Goal: Task Accomplishment & Management: Complete application form

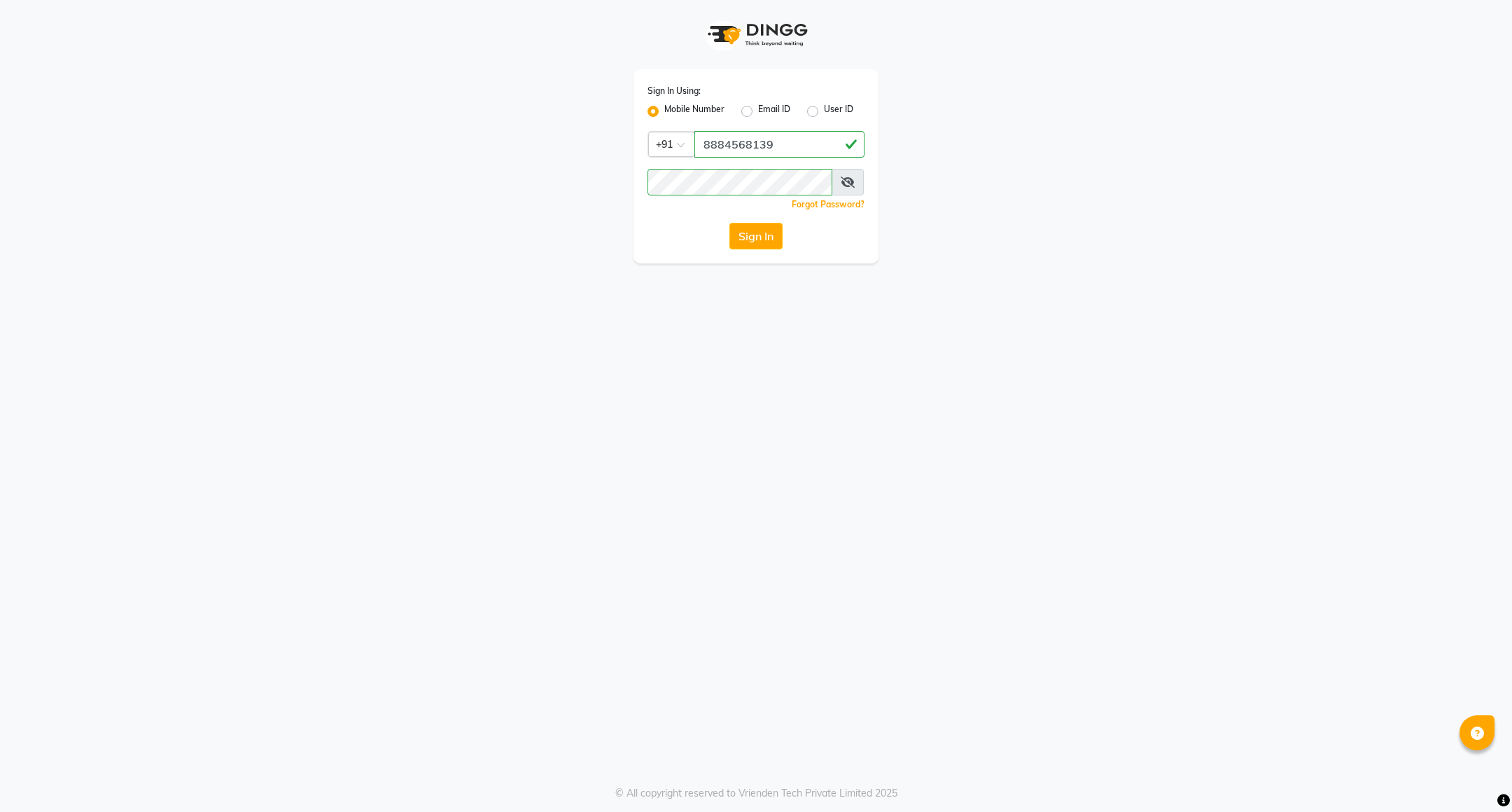
click at [967, 215] on div "Sign In Using: Mobile Number Email ID User ID Country Code × [PHONE_NUMBER] Rem…" at bounding box center [756, 132] width 798 height 264
click at [750, 239] on button "Sign In" at bounding box center [756, 235] width 54 height 26
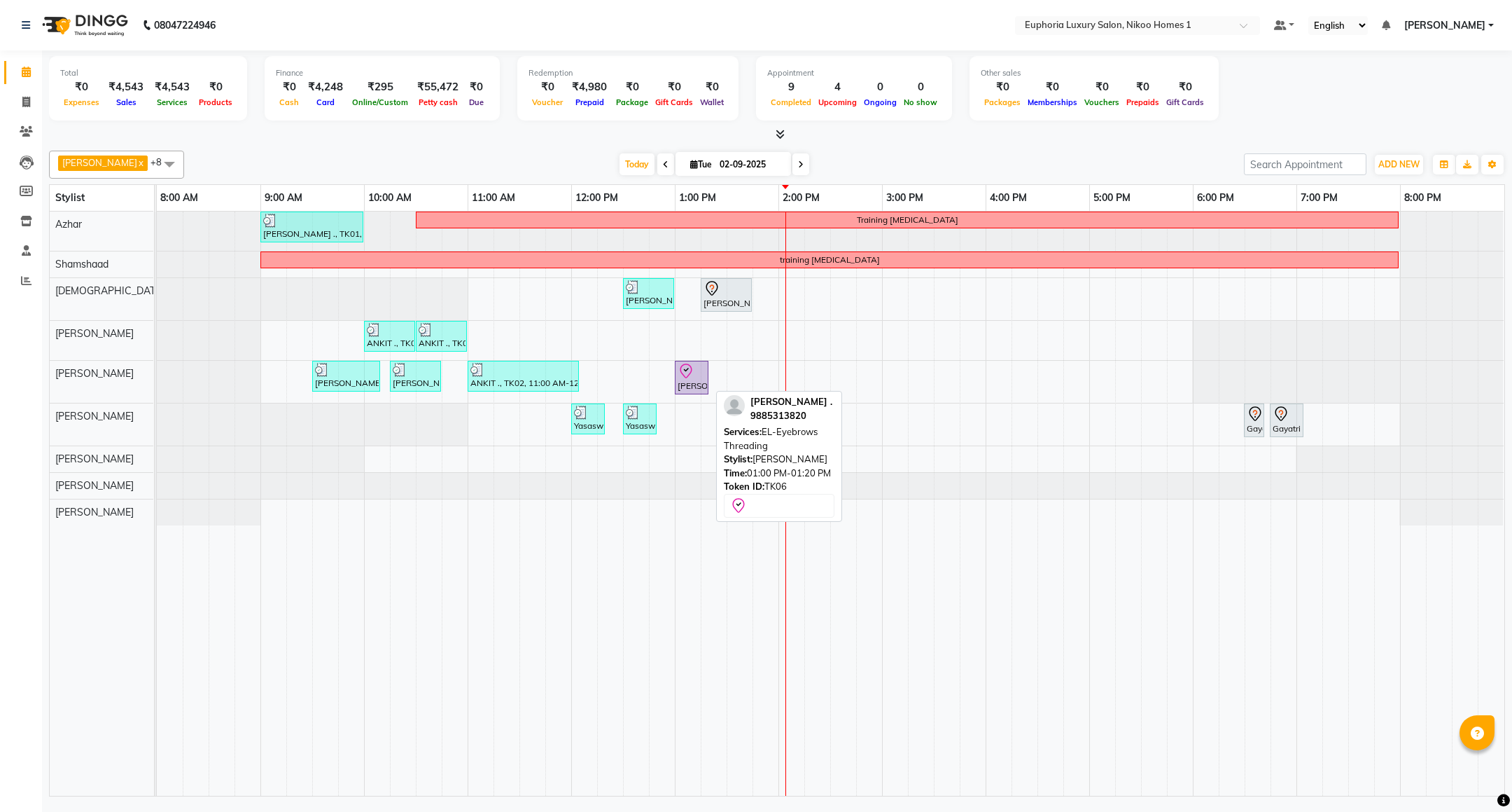
click at [696, 383] on div "[PERSON_NAME] ., TK06, 01:00 PM-01:20 PM, EL-Eyebrows Threading" at bounding box center [691, 377] width 31 height 29
select select "8"
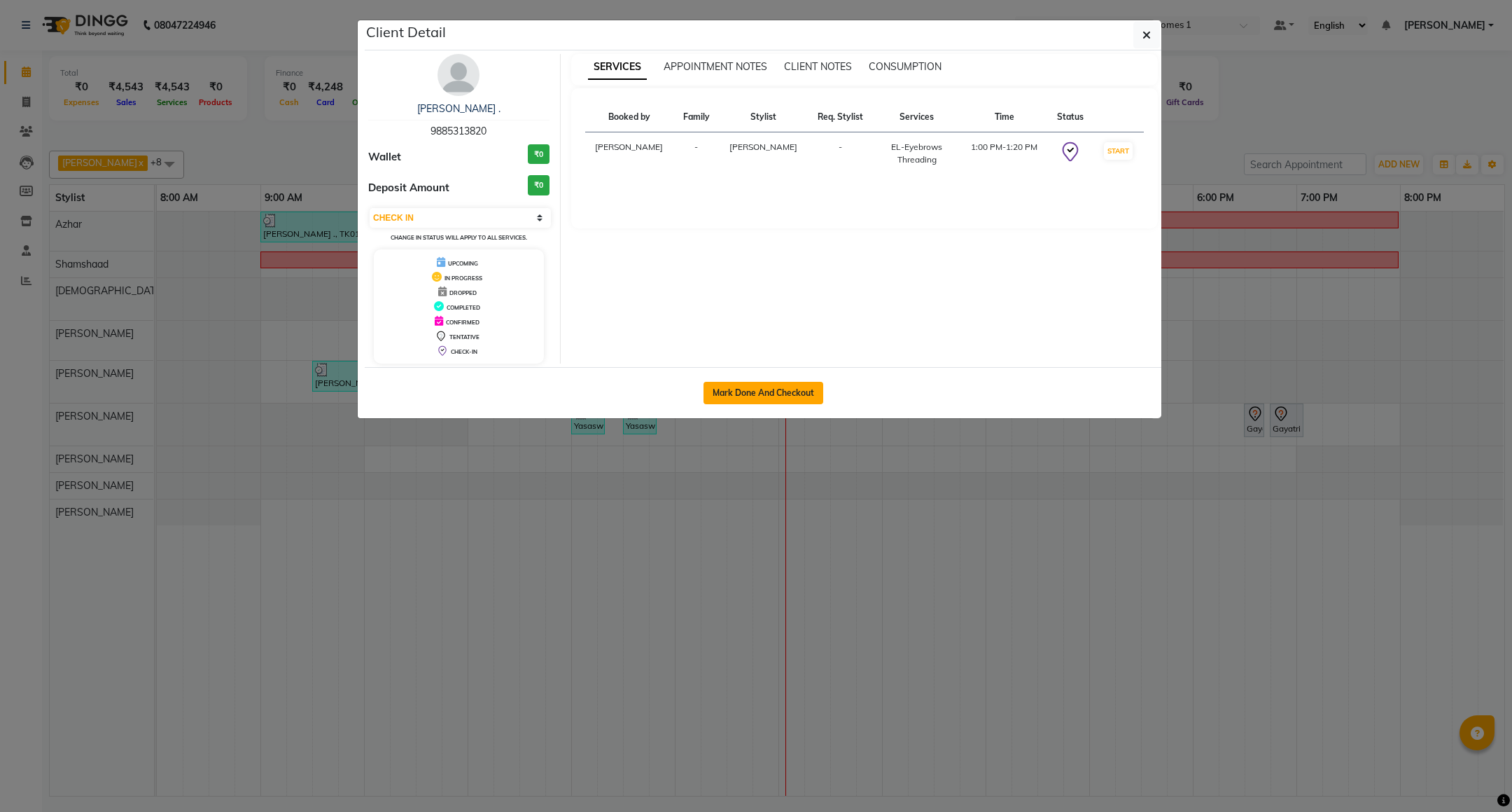
click at [778, 394] on button "Mark Done And Checkout" at bounding box center [763, 393] width 120 height 23
select select "7987"
select select "service"
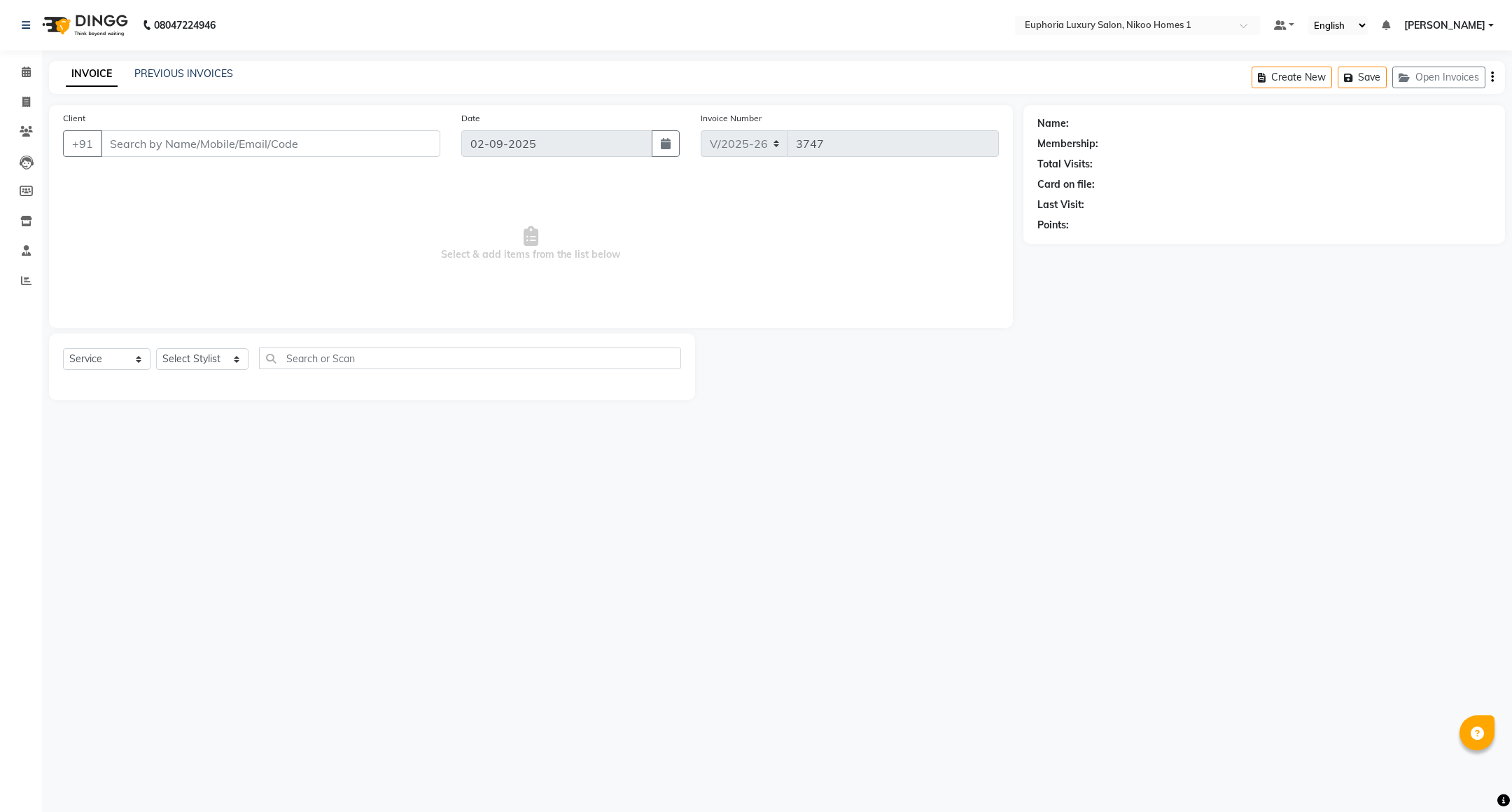
type input "98******20"
select select "81452"
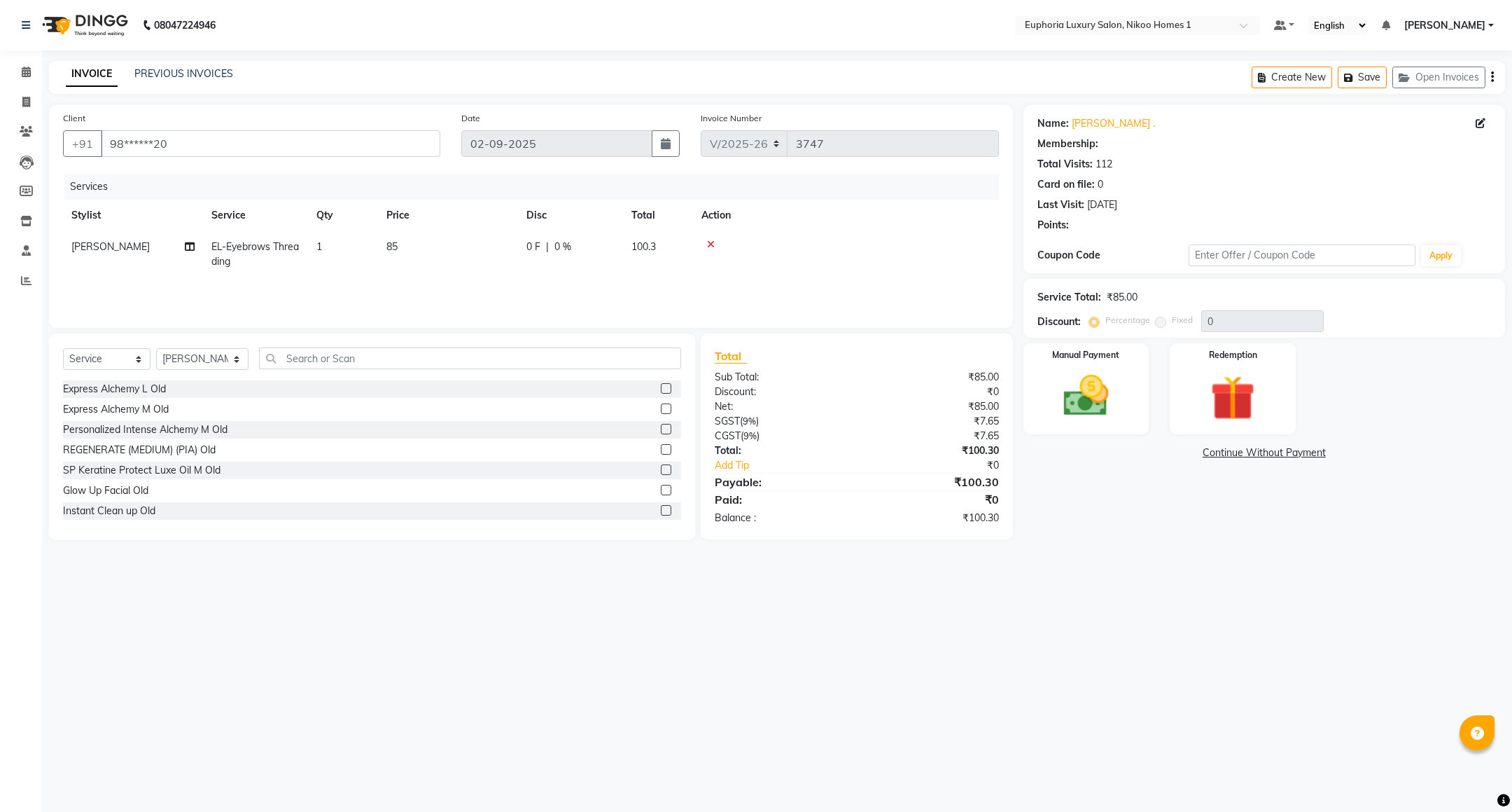
select select "1: Object"
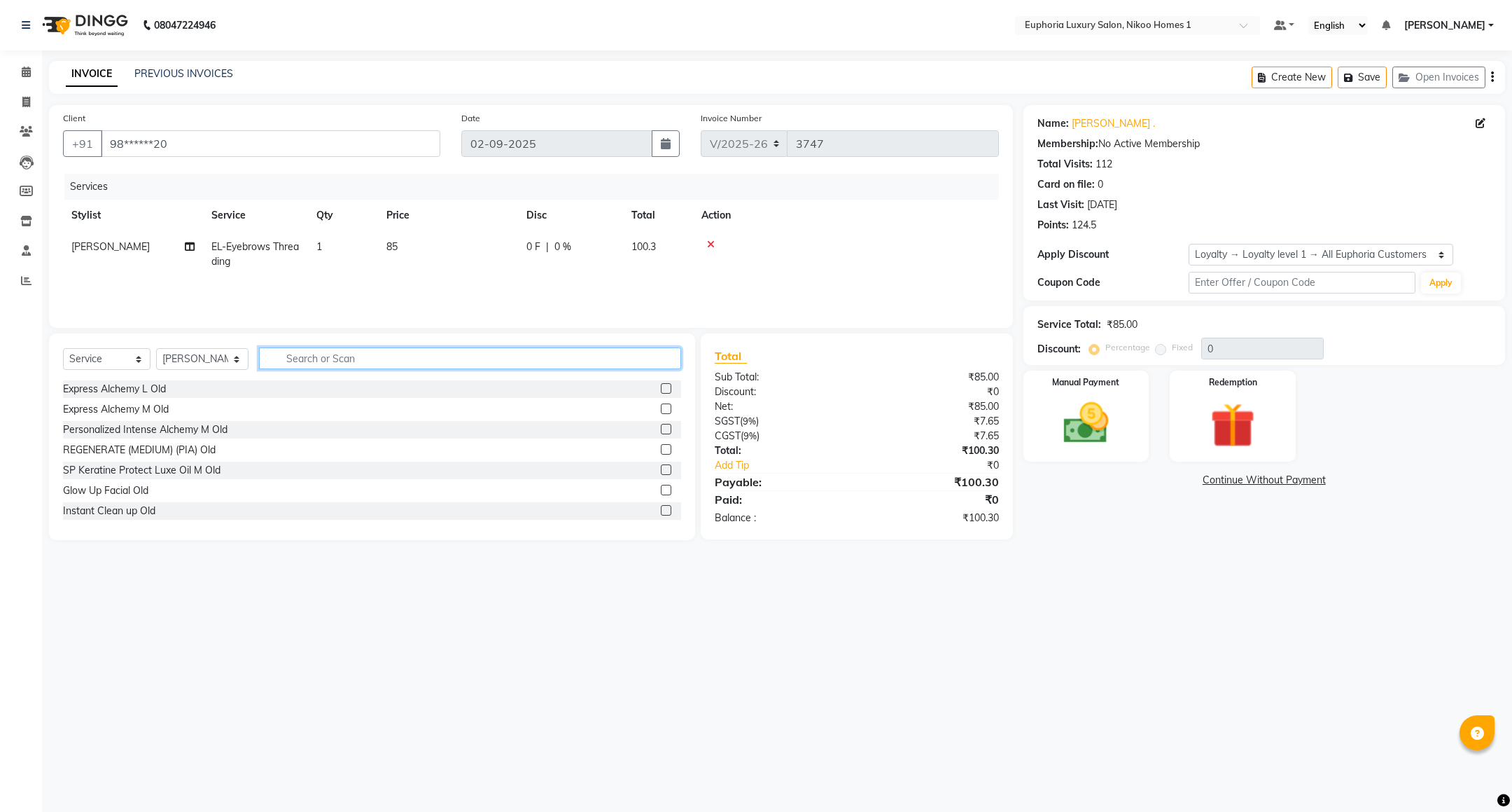
click at [546, 366] on input "text" at bounding box center [470, 358] width 422 height 22
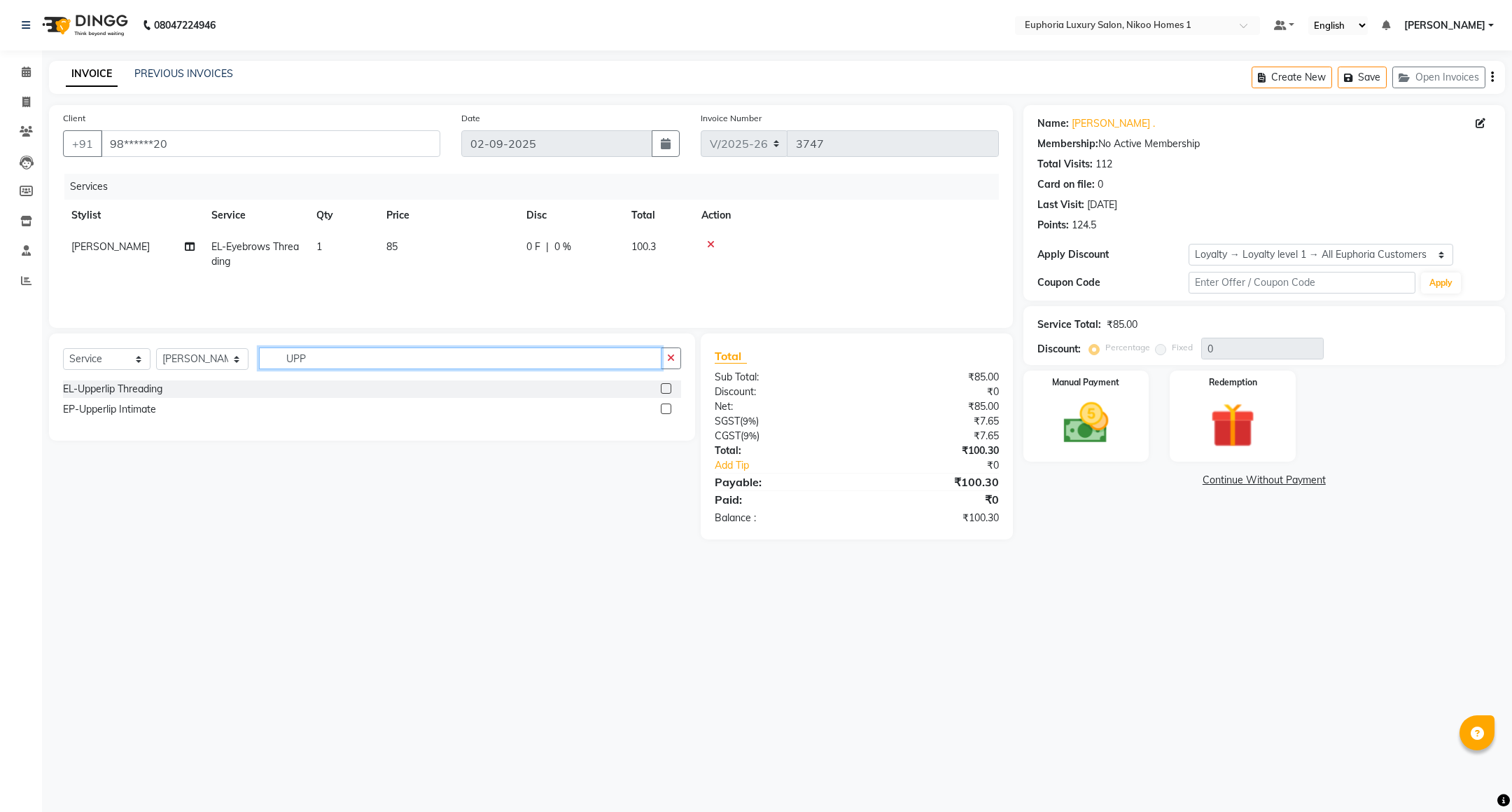
type input "UPP"
click at [668, 384] on label at bounding box center [666, 388] width 10 height 10
click at [668, 384] on input "checkbox" at bounding box center [666, 389] width 9 height 9
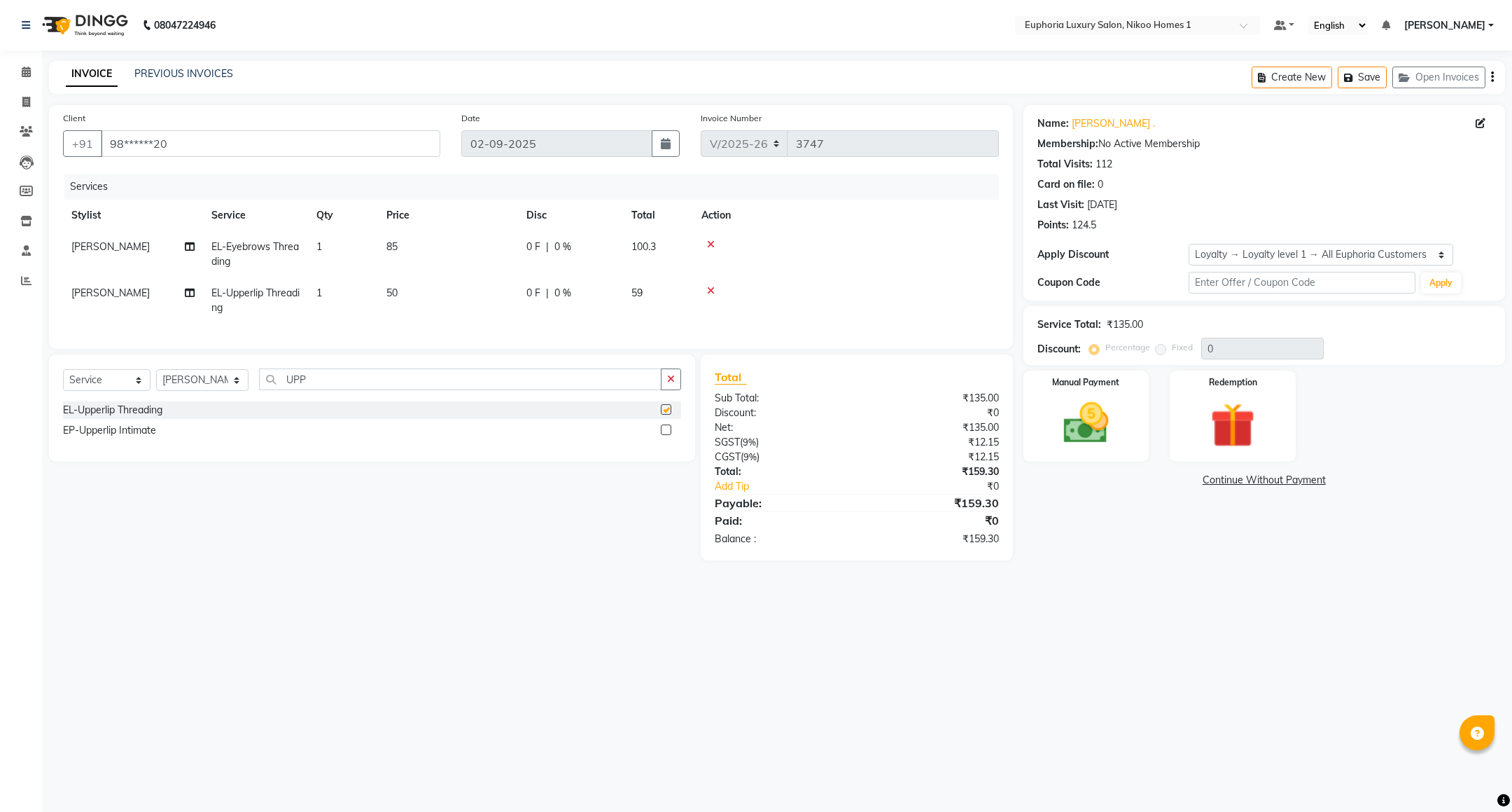
checkbox input "false"
click at [605, 390] on input "UPP" at bounding box center [460, 379] width 403 height 22
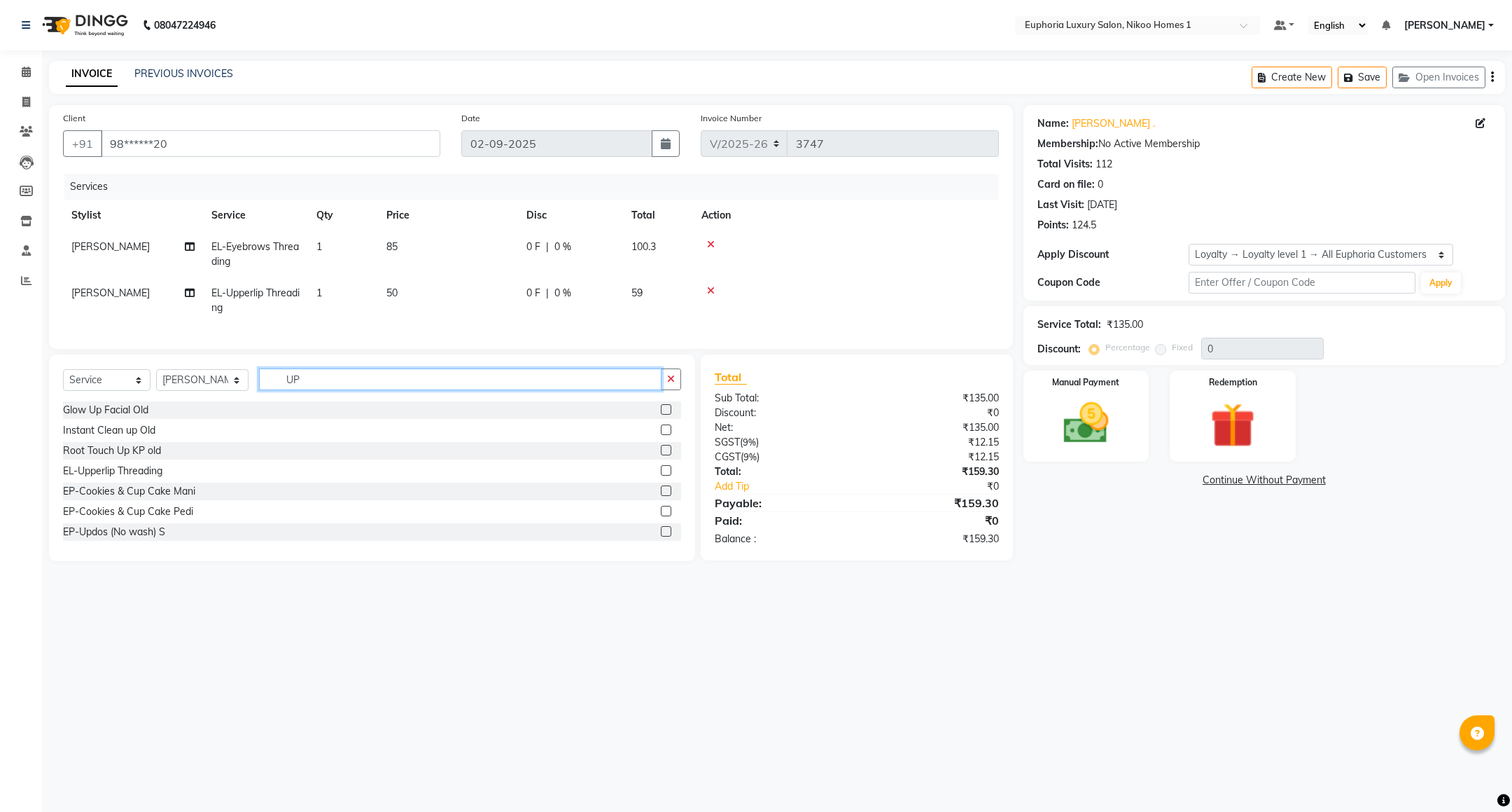
type input "U"
type input "FO"
click at [664, 414] on label at bounding box center [666, 409] width 10 height 10
click at [664, 414] on input "checkbox" at bounding box center [666, 411] width 9 height 9
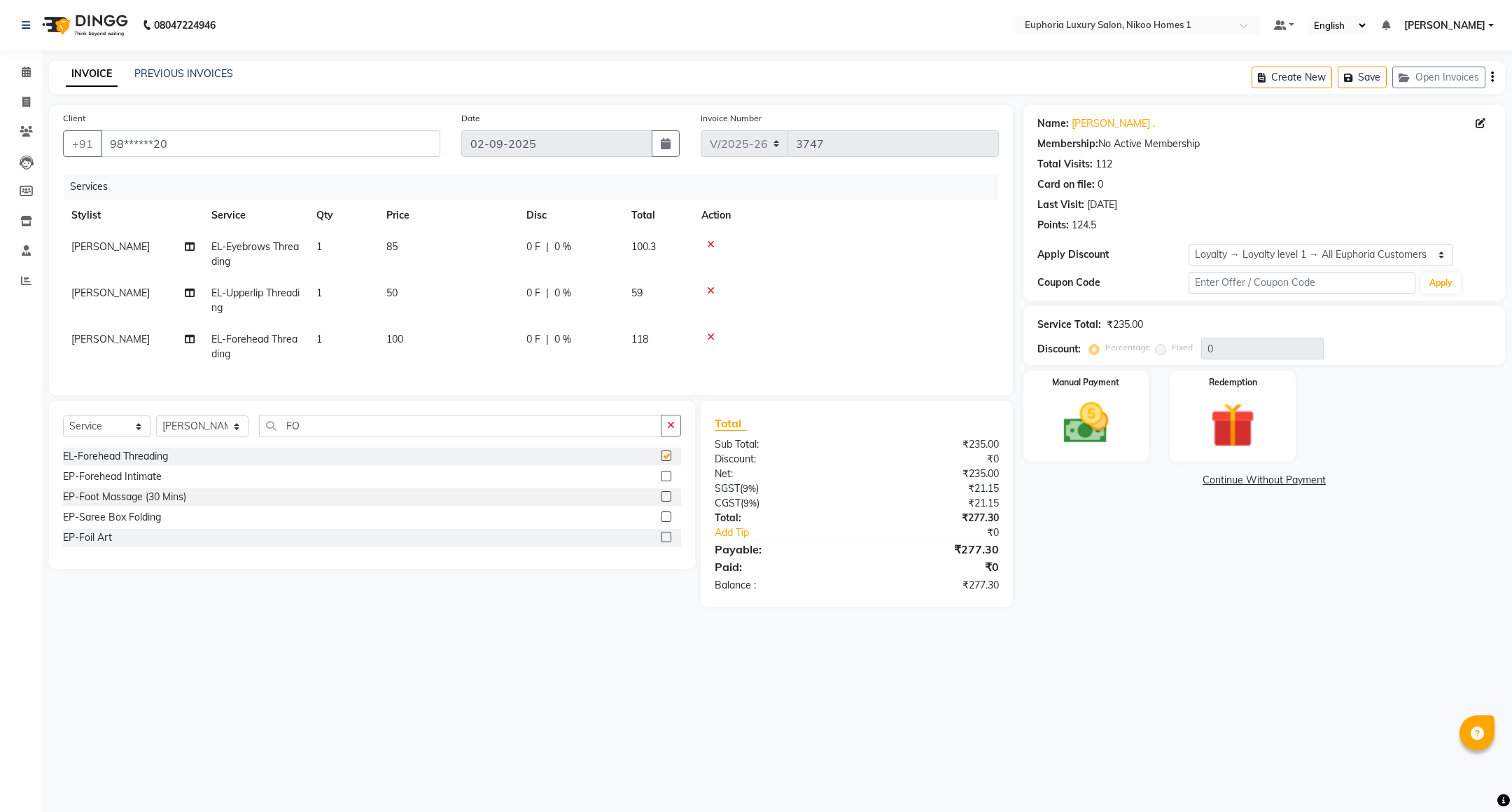
checkbox input "false"
click at [572, 436] on input "FO" at bounding box center [460, 425] width 403 height 22
type input "F"
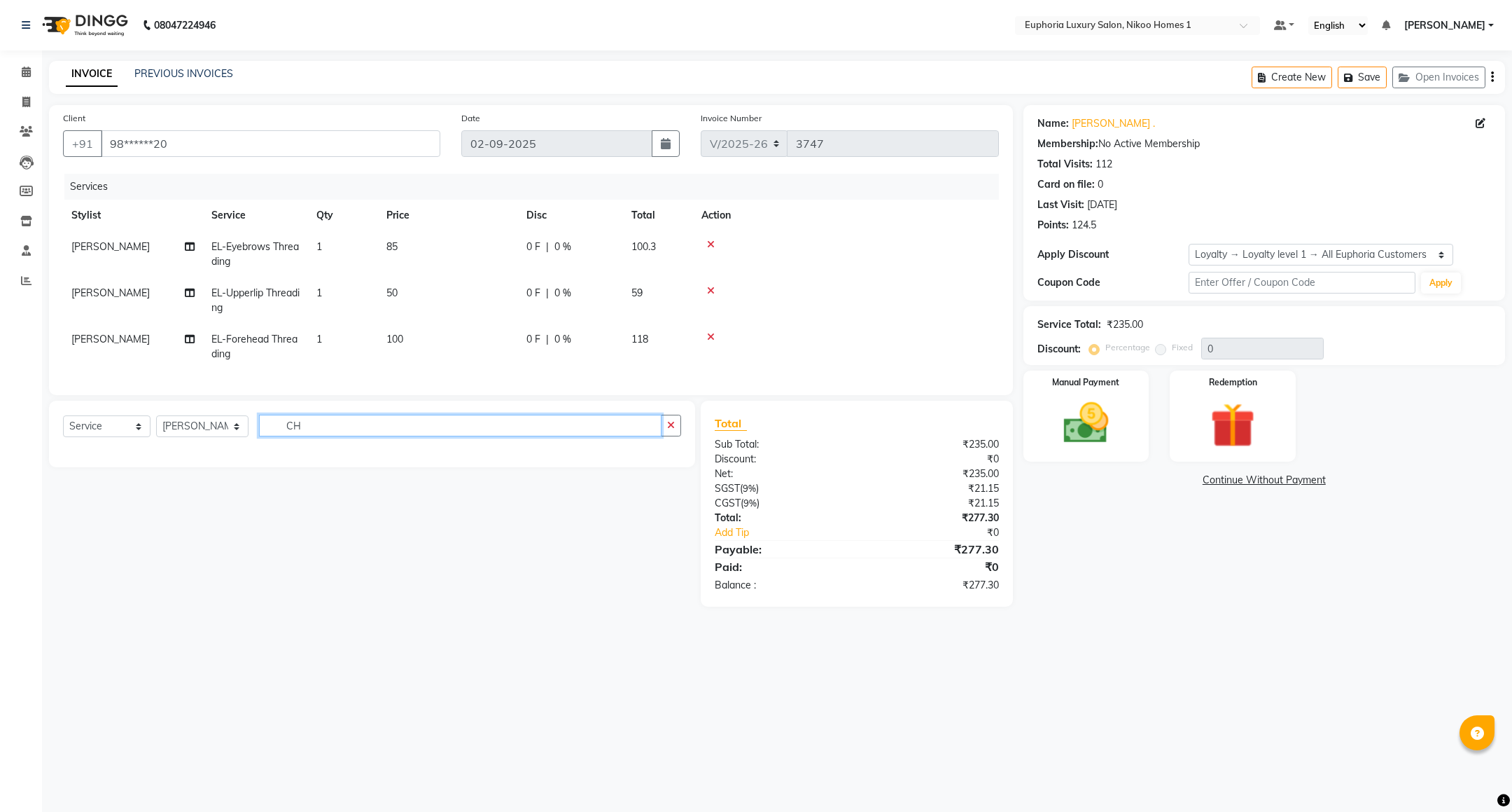
type input "C"
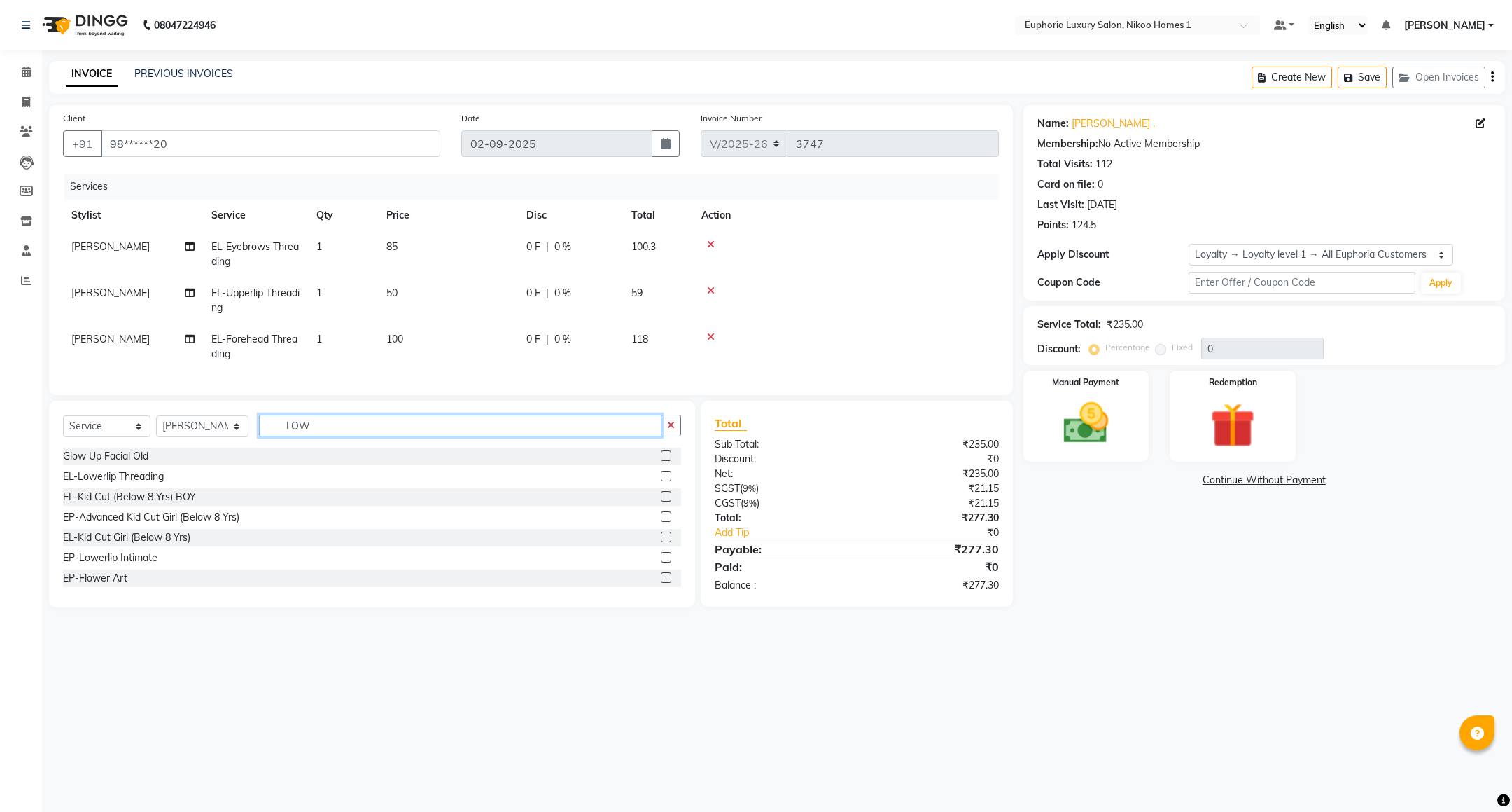
type input "LOW"
click at [661, 461] on label at bounding box center [666, 455] width 10 height 10
click at [661, 461] on input "checkbox" at bounding box center [666, 457] width 9 height 9
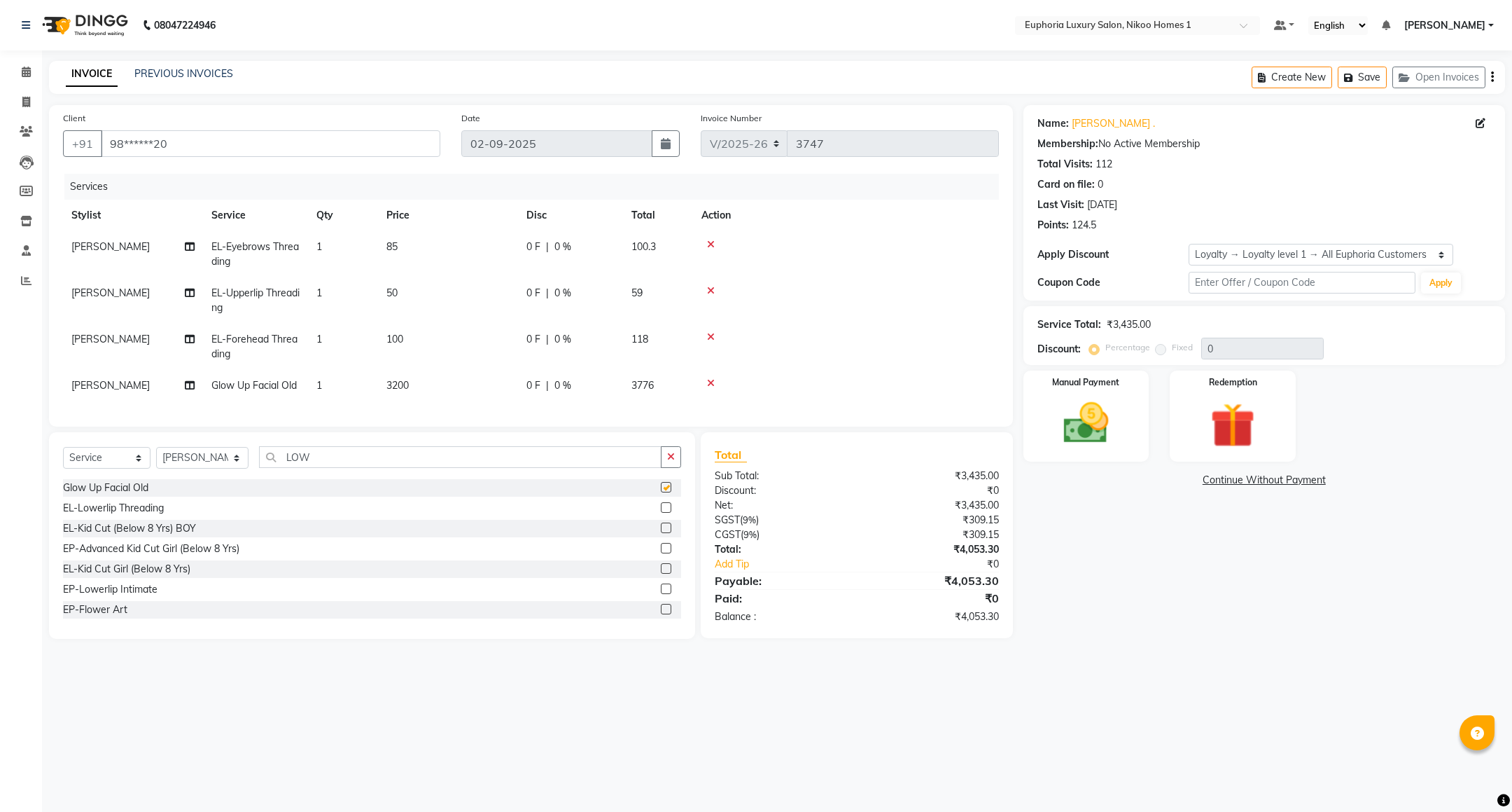
checkbox input "false"
click at [578, 468] on input "LOW" at bounding box center [460, 457] width 403 height 22
type input "L"
type input "CLEA"
click at [129, 536] on div "EP-Instant Clean-Up" at bounding box center [109, 528] width 93 height 15
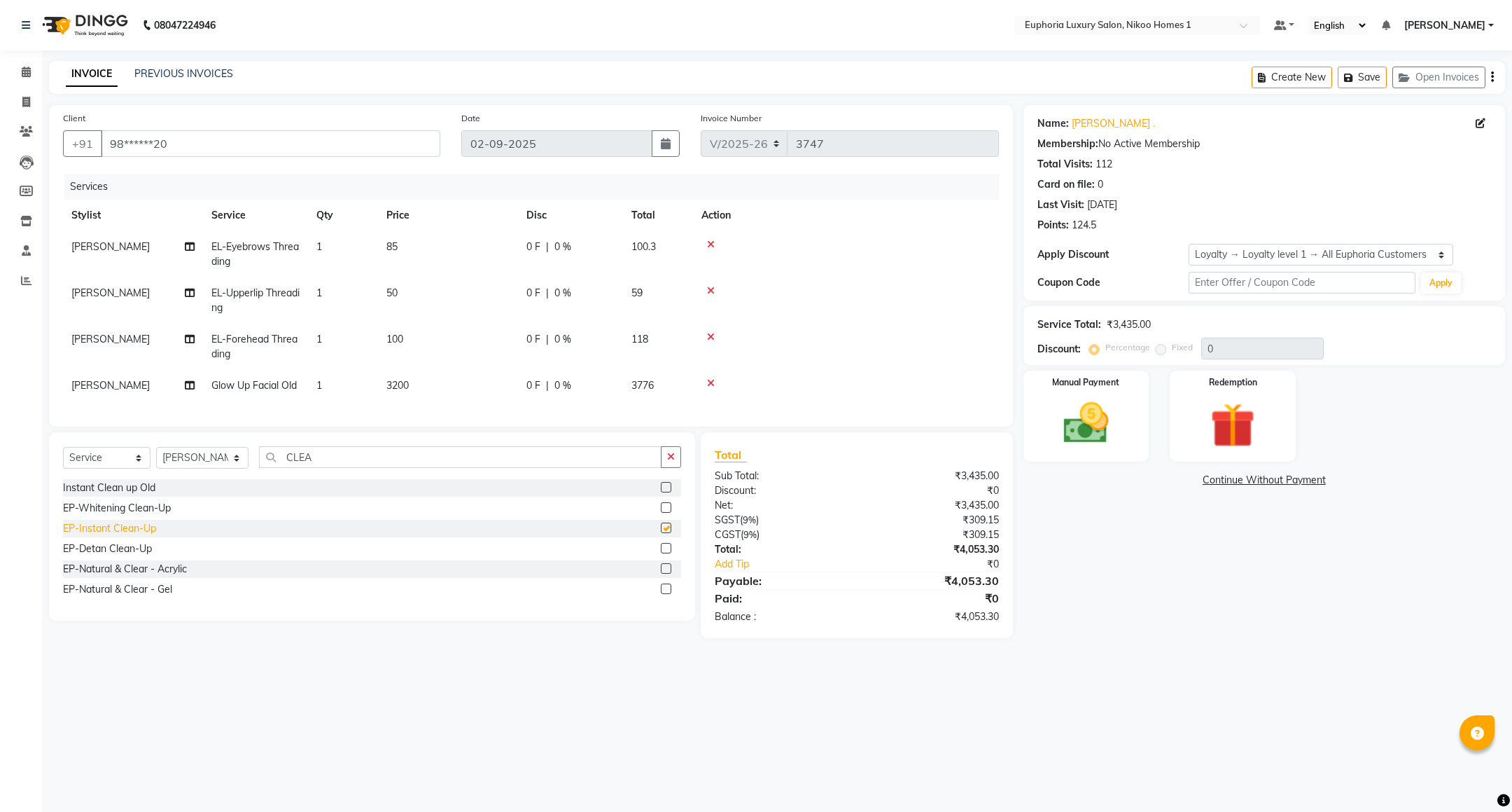
checkbox input "false"
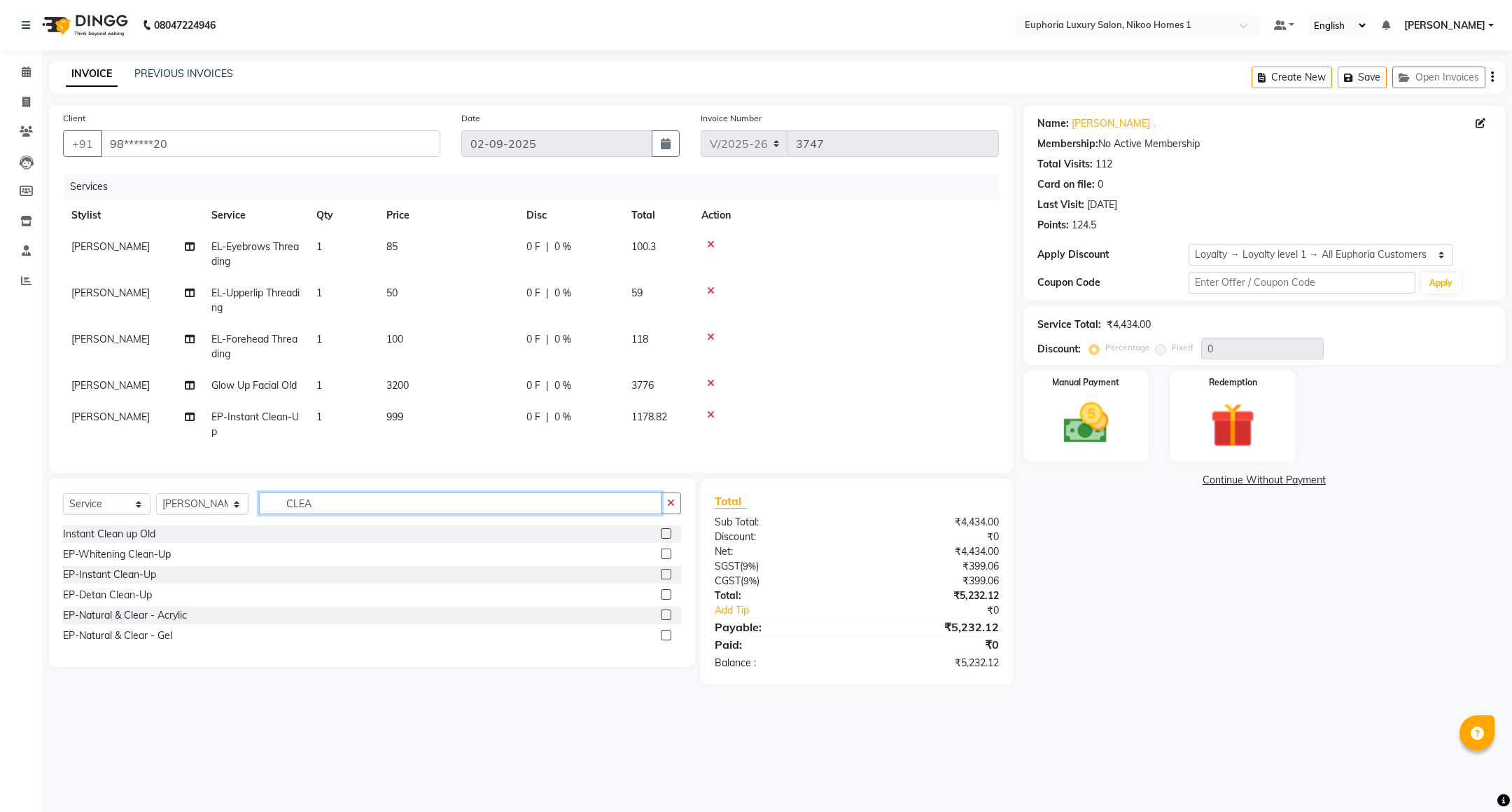
click at [343, 514] on input "CLEA" at bounding box center [460, 503] width 403 height 22
type input "C"
type input "FULL"
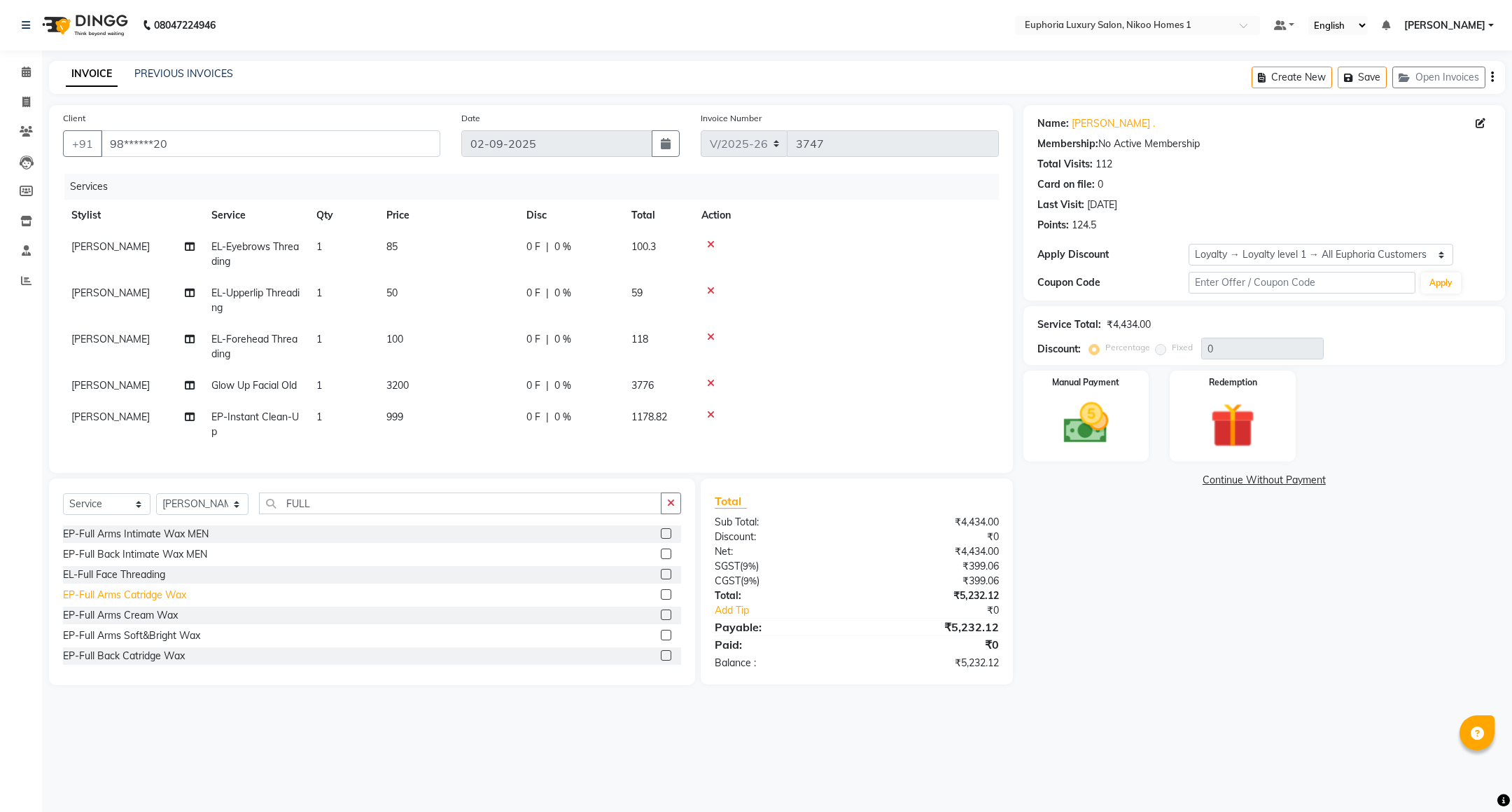
click at [160, 603] on div "EP-Full Arms Catridge Wax" at bounding box center [124, 595] width 123 height 15
checkbox input "false"
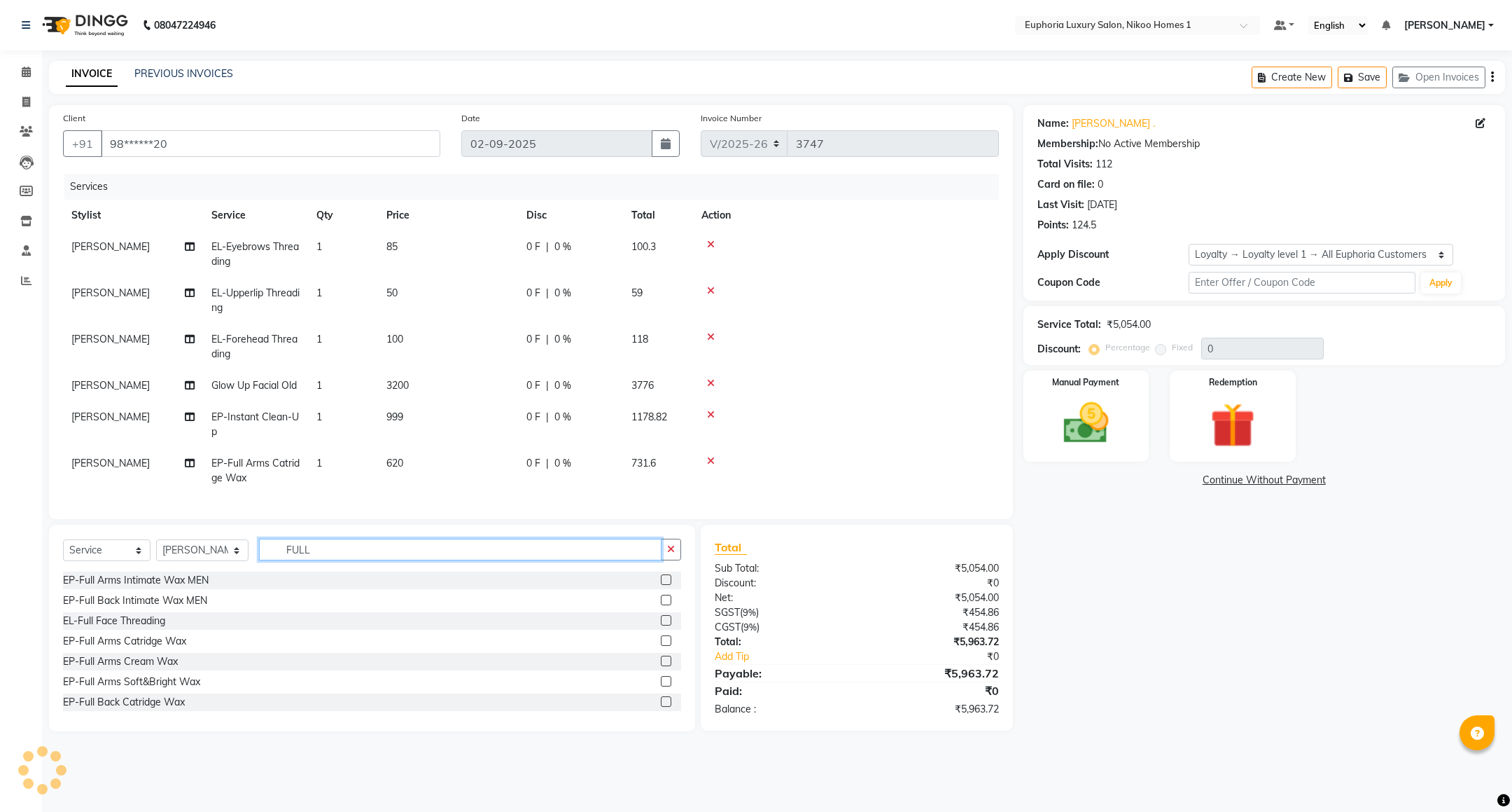
click at [345, 560] on input "FULL" at bounding box center [460, 549] width 403 height 22
type input "F"
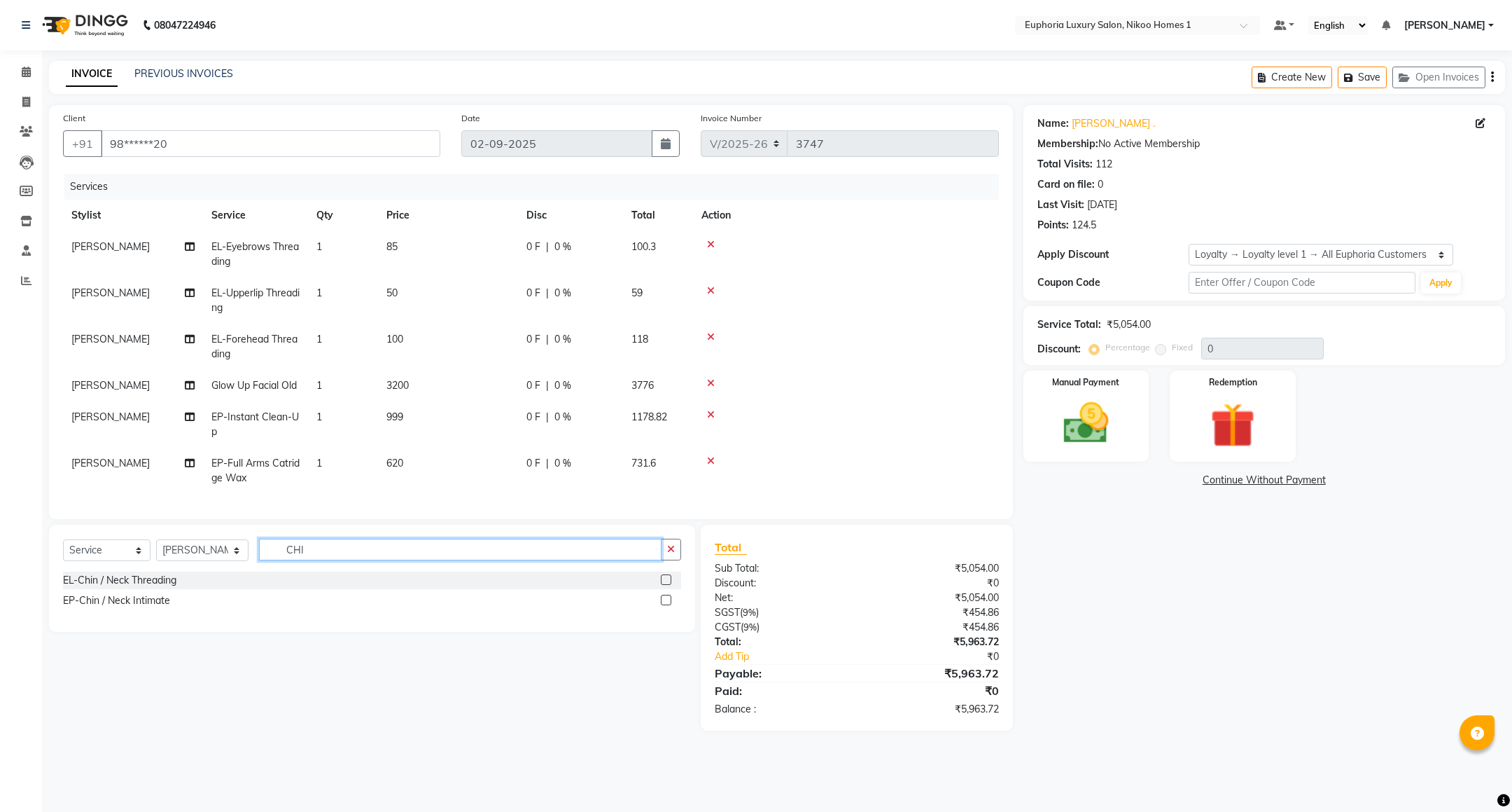
type input "CHI"
click at [187, 589] on div "EL-Chin / Neck Threading" at bounding box center [372, 580] width 619 height 18
click at [167, 588] on div "EL-Chin / Neck Threading" at bounding box center [120, 580] width 113 height 15
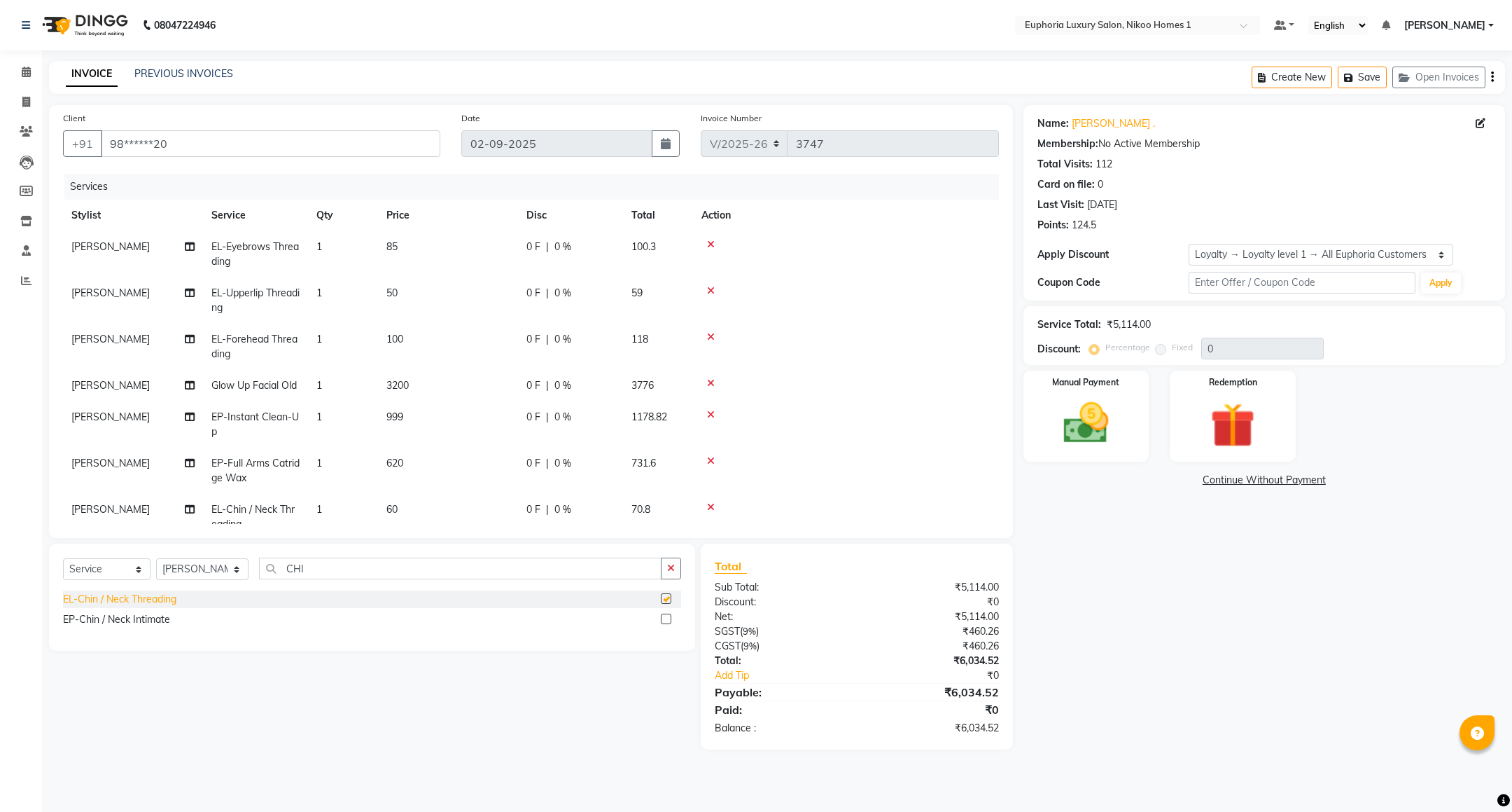
checkbox input "false"
click at [711, 382] on icon at bounding box center [711, 383] width 8 height 9
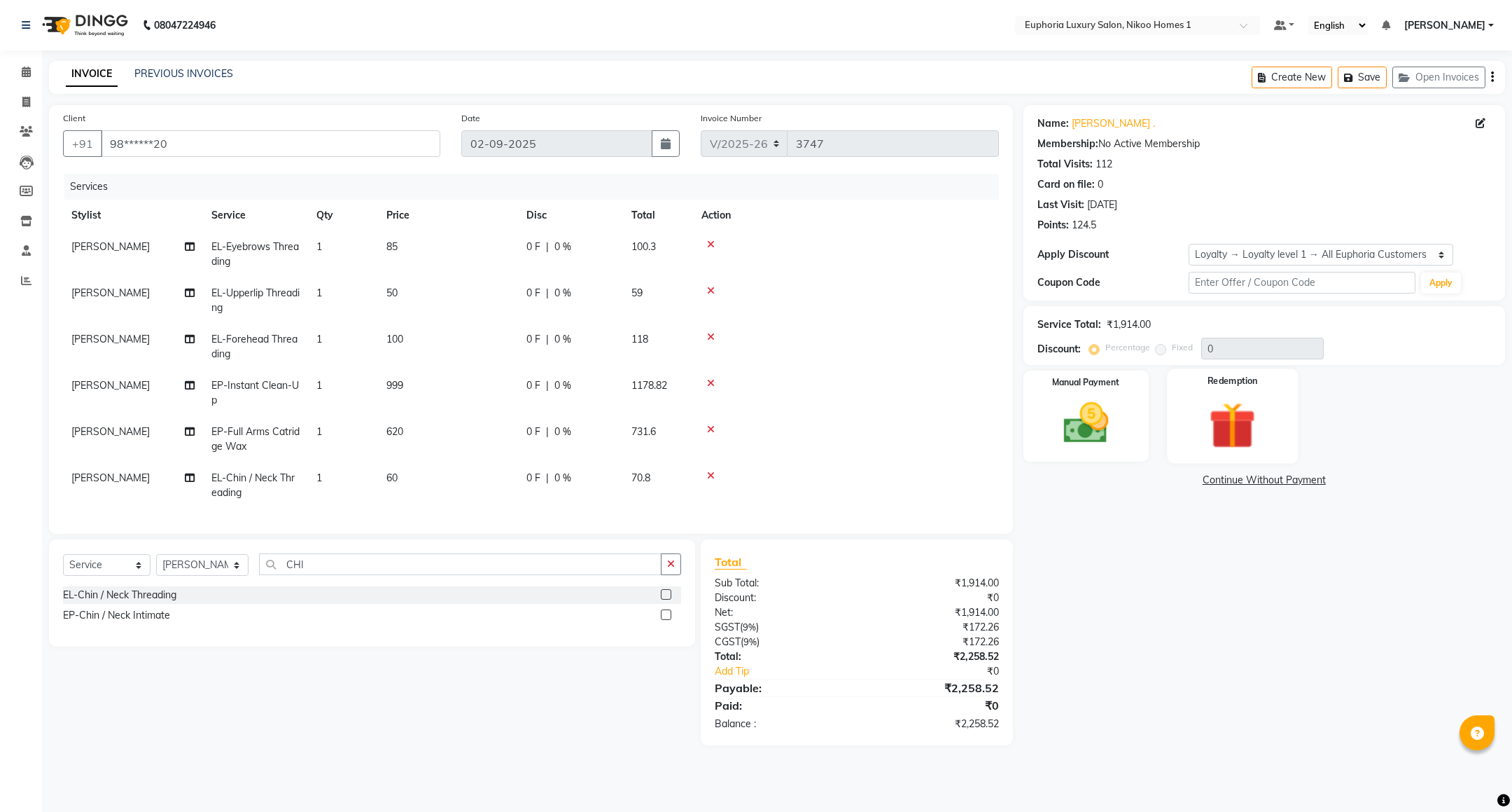
click at [1227, 406] on img at bounding box center [1232, 426] width 76 height 58
click at [1094, 431] on img at bounding box center [1086, 423] width 76 height 54
click at [1136, 481] on span "UPI" at bounding box center [1135, 480] width 22 height 16
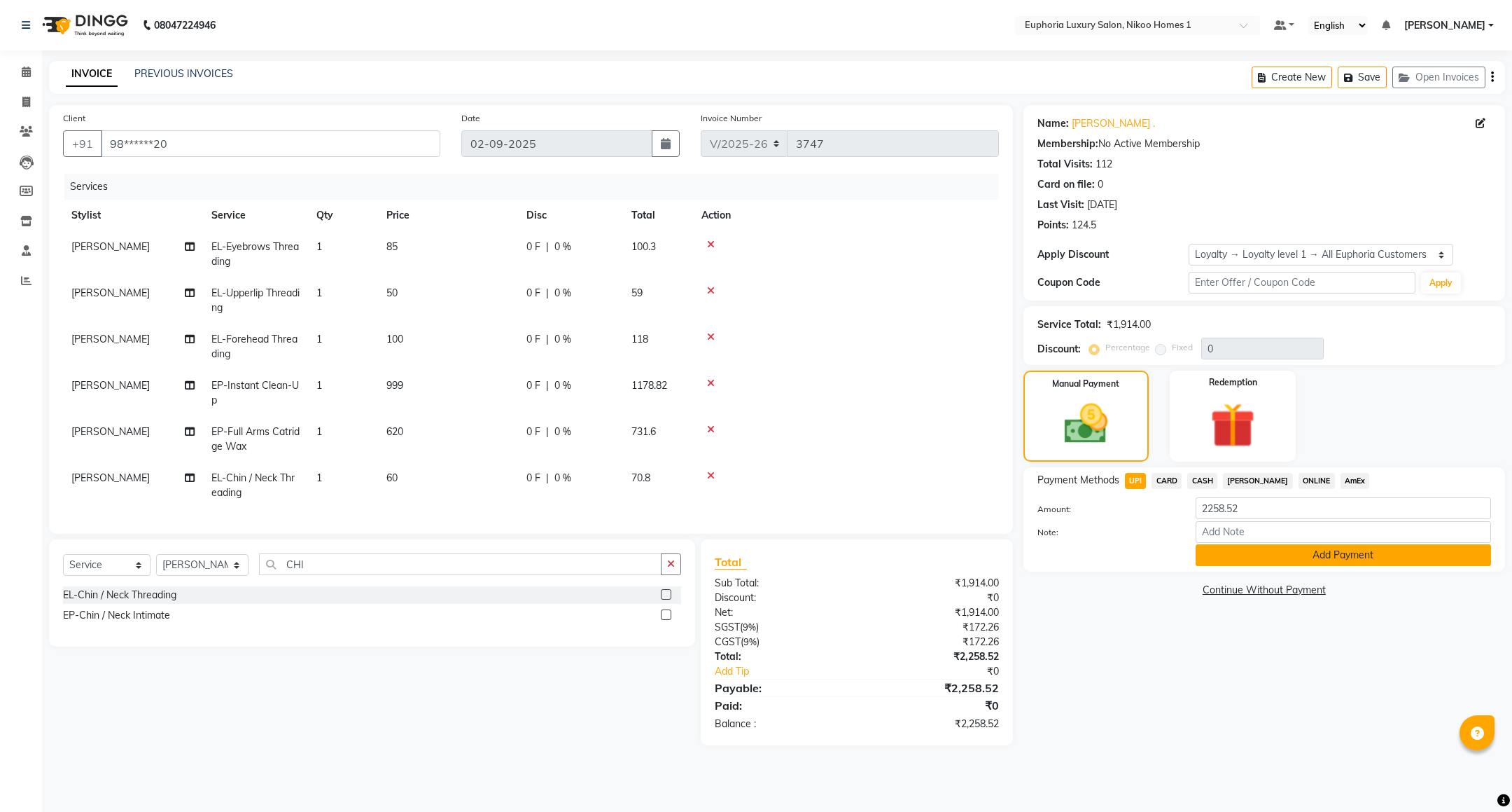
click at [1219, 557] on button "Add Payment" at bounding box center [1343, 555] width 296 height 22
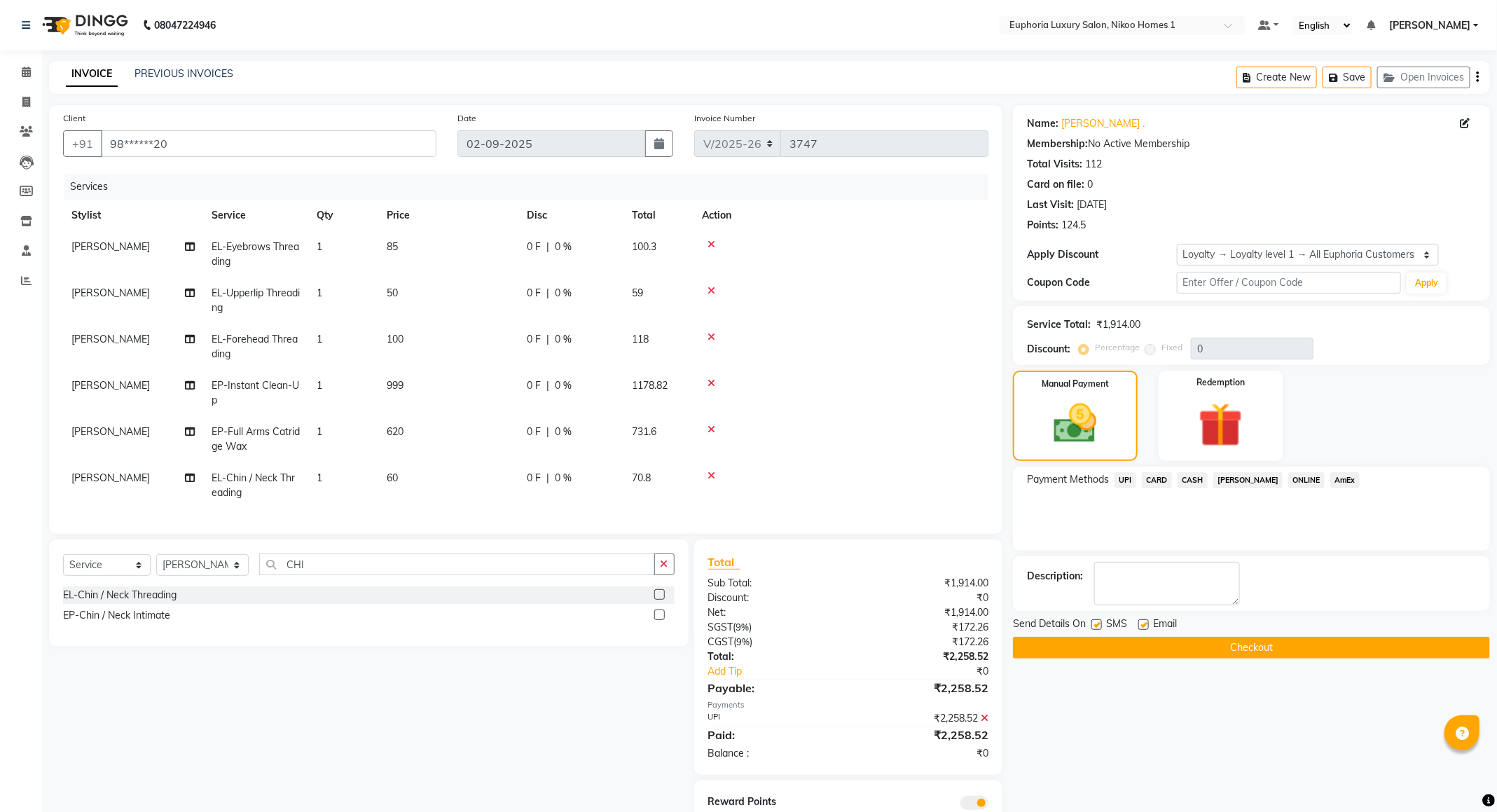
click at [1128, 479] on span "UPI" at bounding box center [1125, 479] width 22 height 16
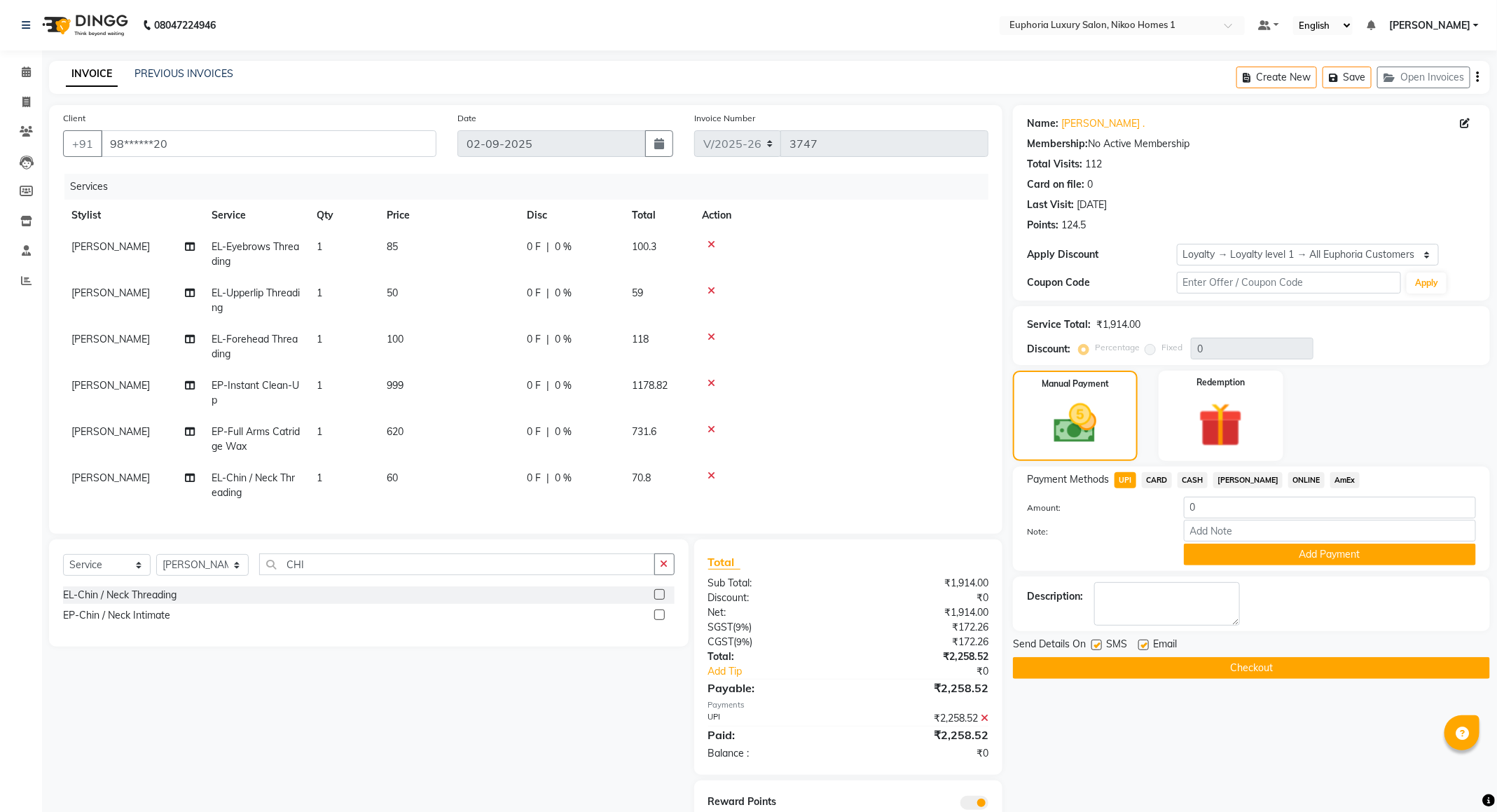
click at [1215, 664] on button "Checkout" at bounding box center [1251, 668] width 477 height 22
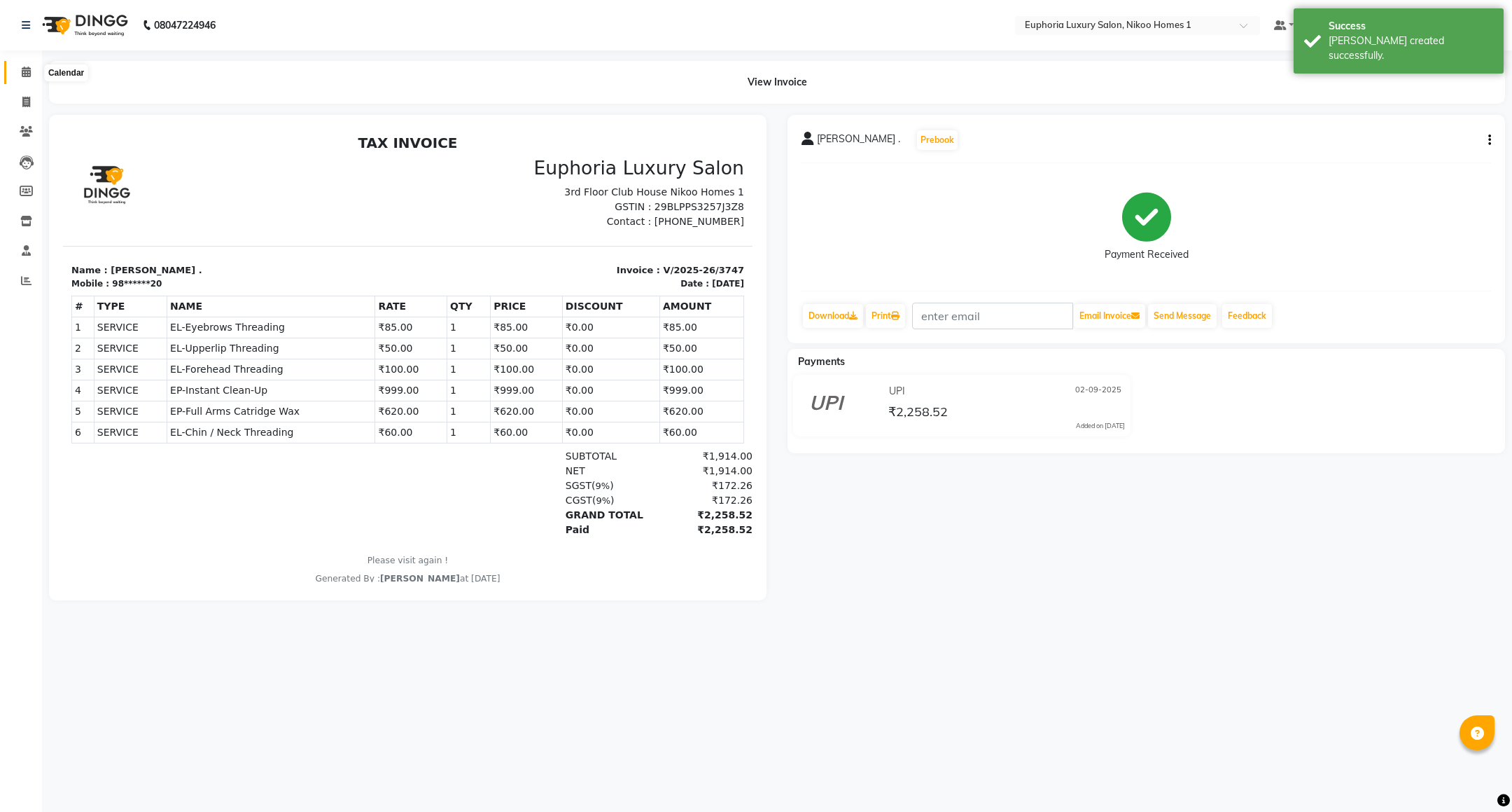
click at [24, 72] on icon at bounding box center [26, 72] width 9 height 10
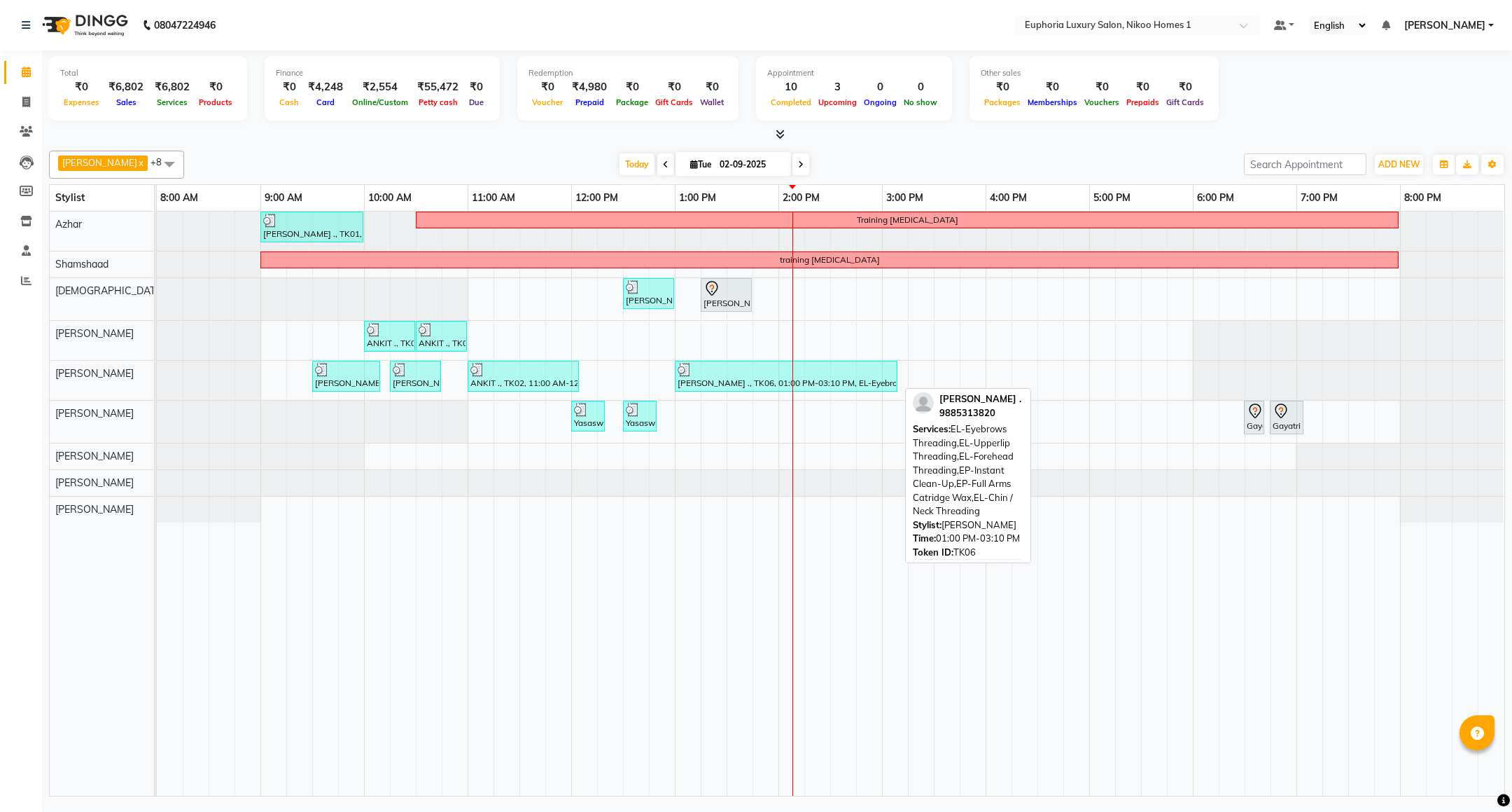
click at [732, 382] on div "[PERSON_NAME] ., TK06, 01:00 PM-03:10 PM, EL-Eyebrows Threading,EL-Upperlip Thr…" at bounding box center [786, 376] width 220 height 26
select select "3"
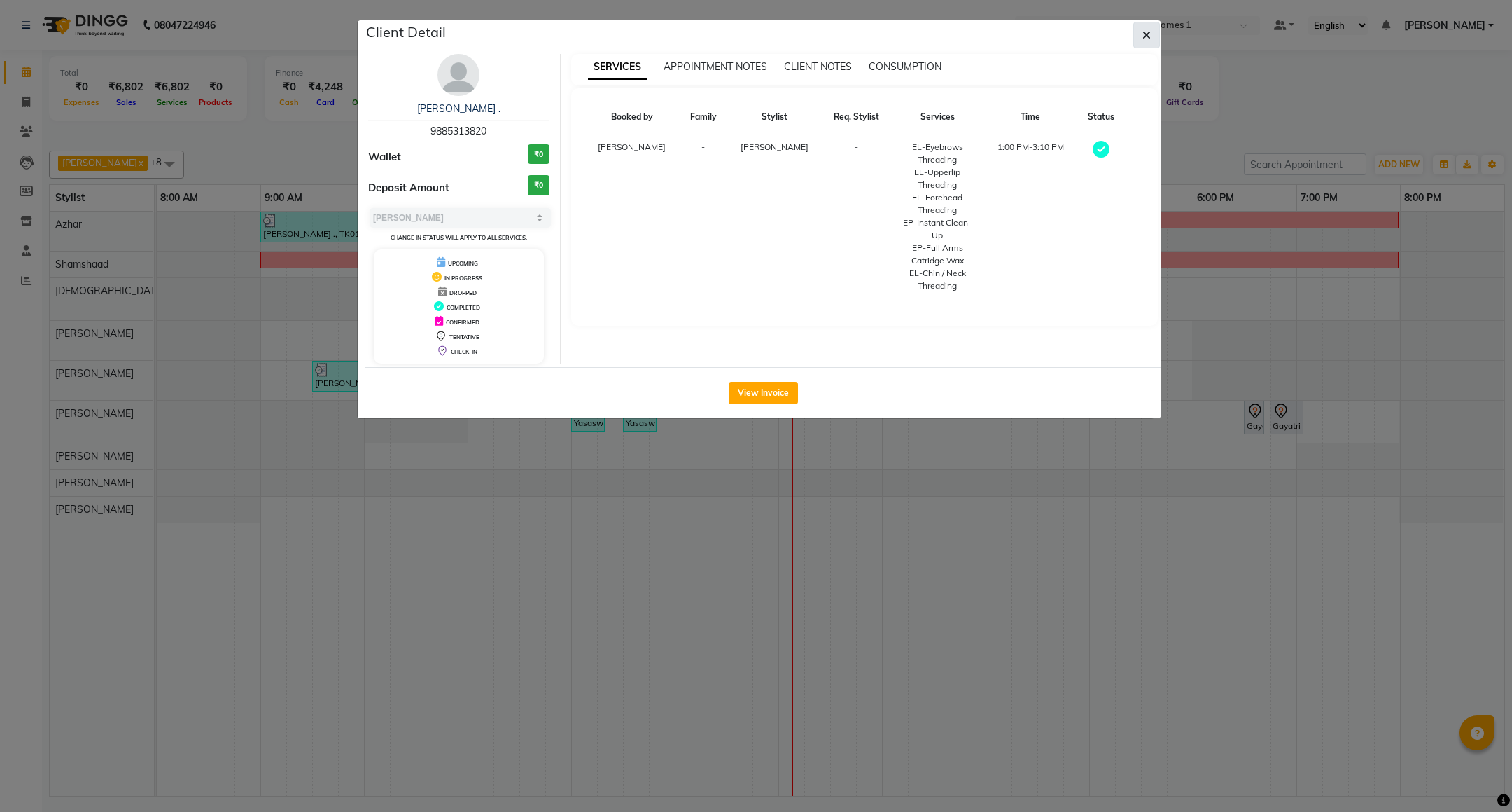
click at [1149, 38] on icon "button" at bounding box center [1147, 35] width 8 height 11
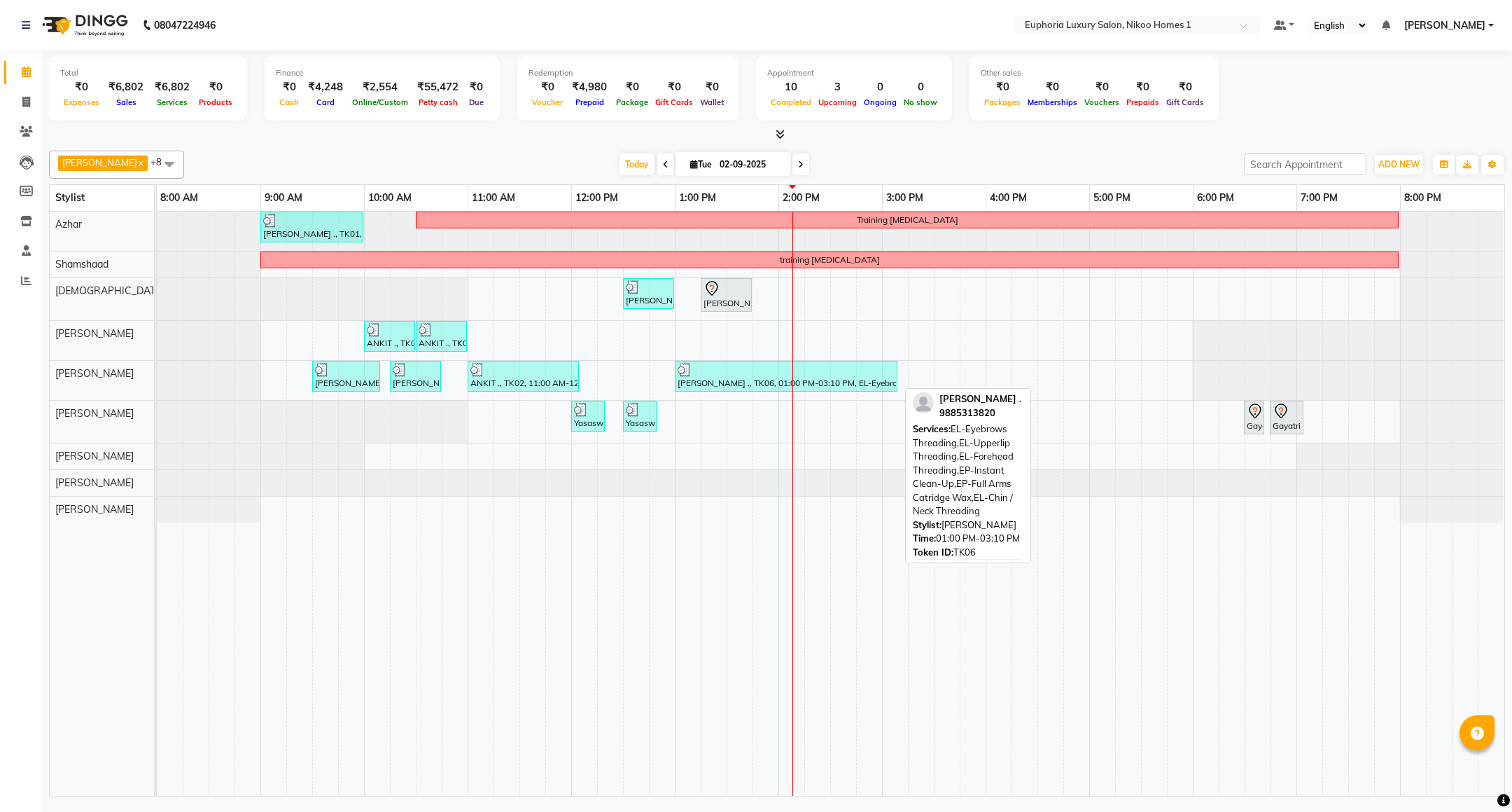
click at [684, 375] on img at bounding box center [684, 369] width 14 height 14
select select "3"
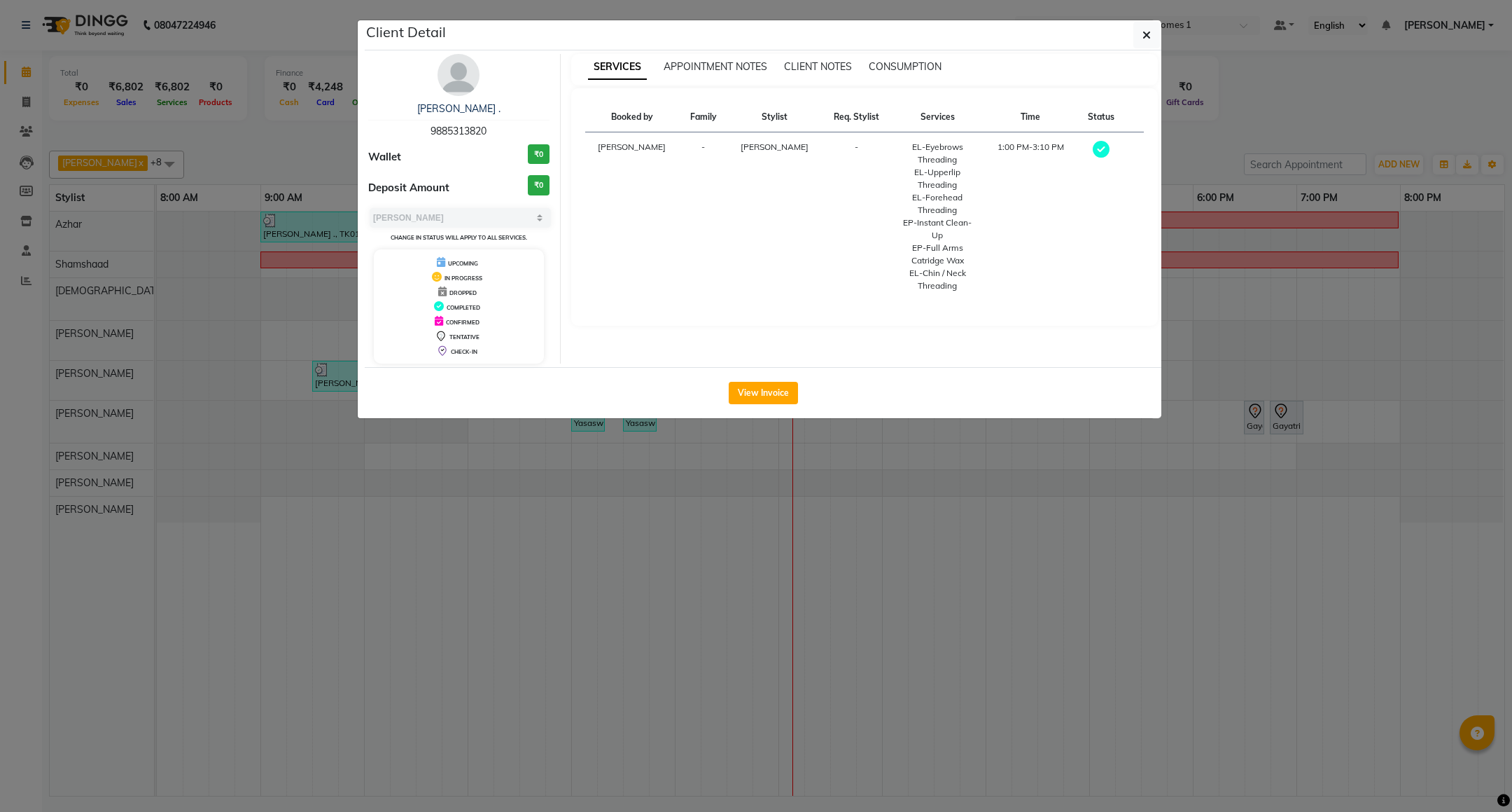
click at [452, 76] on img at bounding box center [458, 74] width 42 height 42
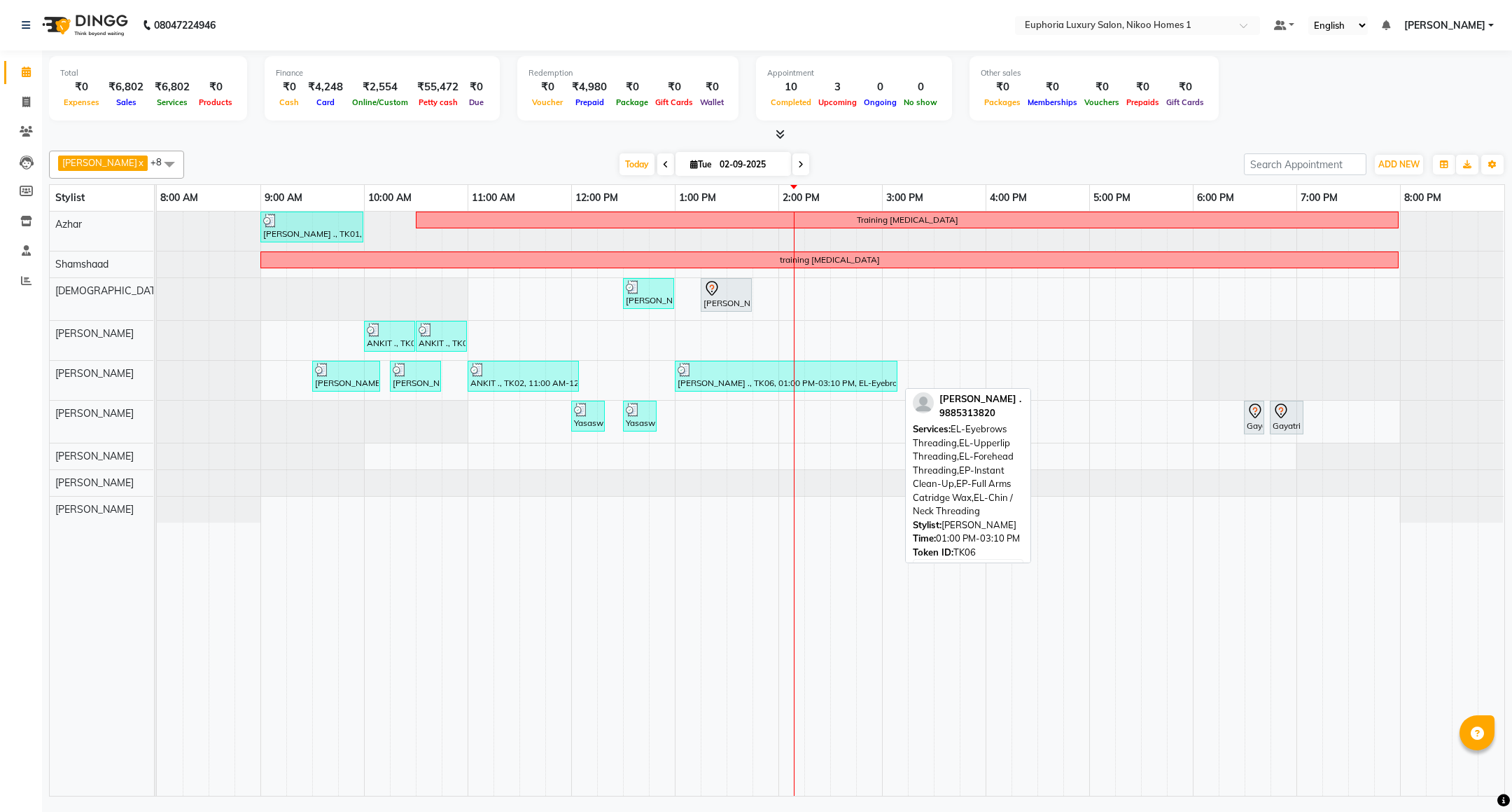
click at [694, 373] on div at bounding box center [786, 369] width 217 height 14
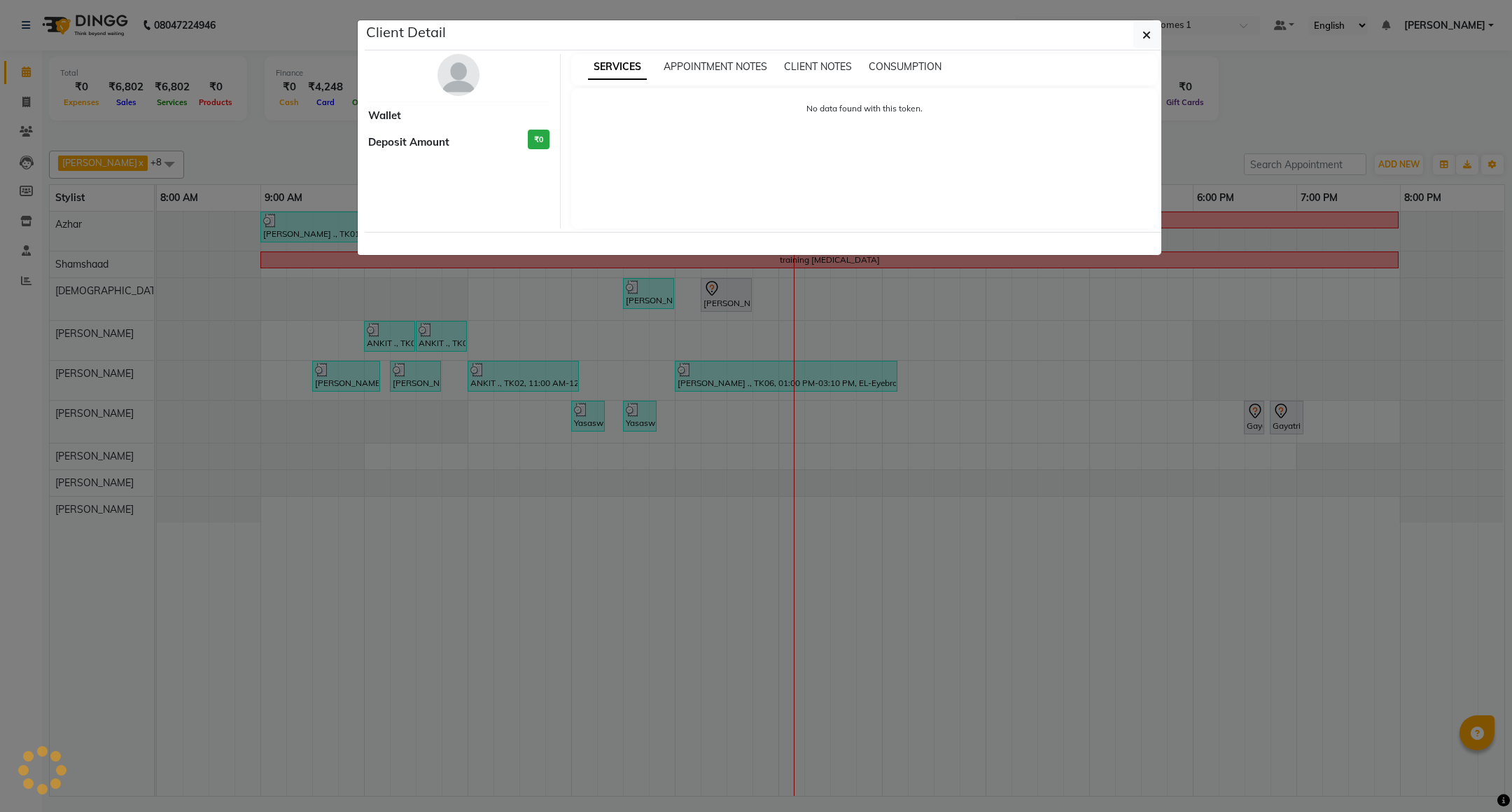
select select "3"
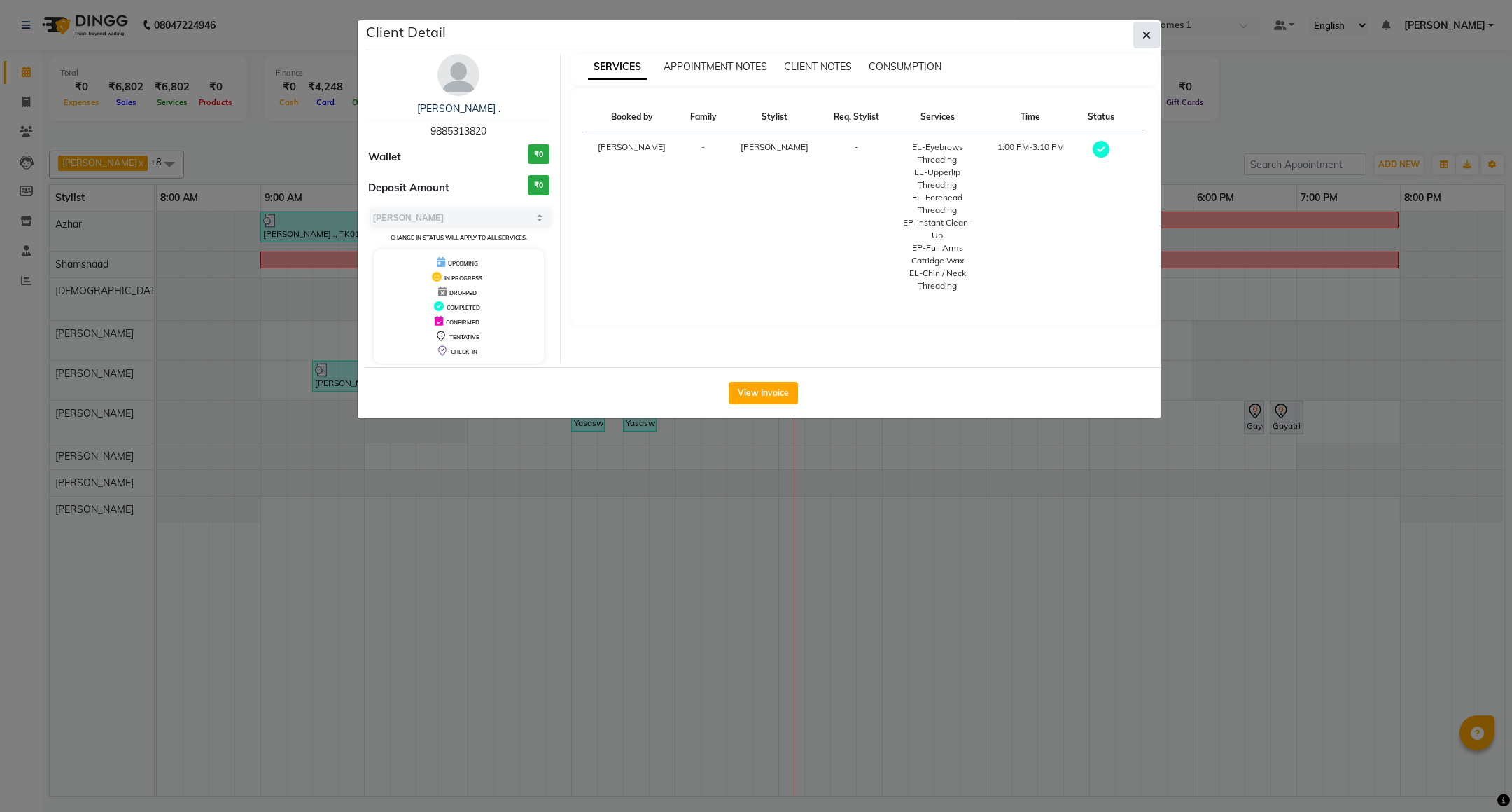
click at [1143, 36] on icon "button" at bounding box center [1147, 35] width 8 height 11
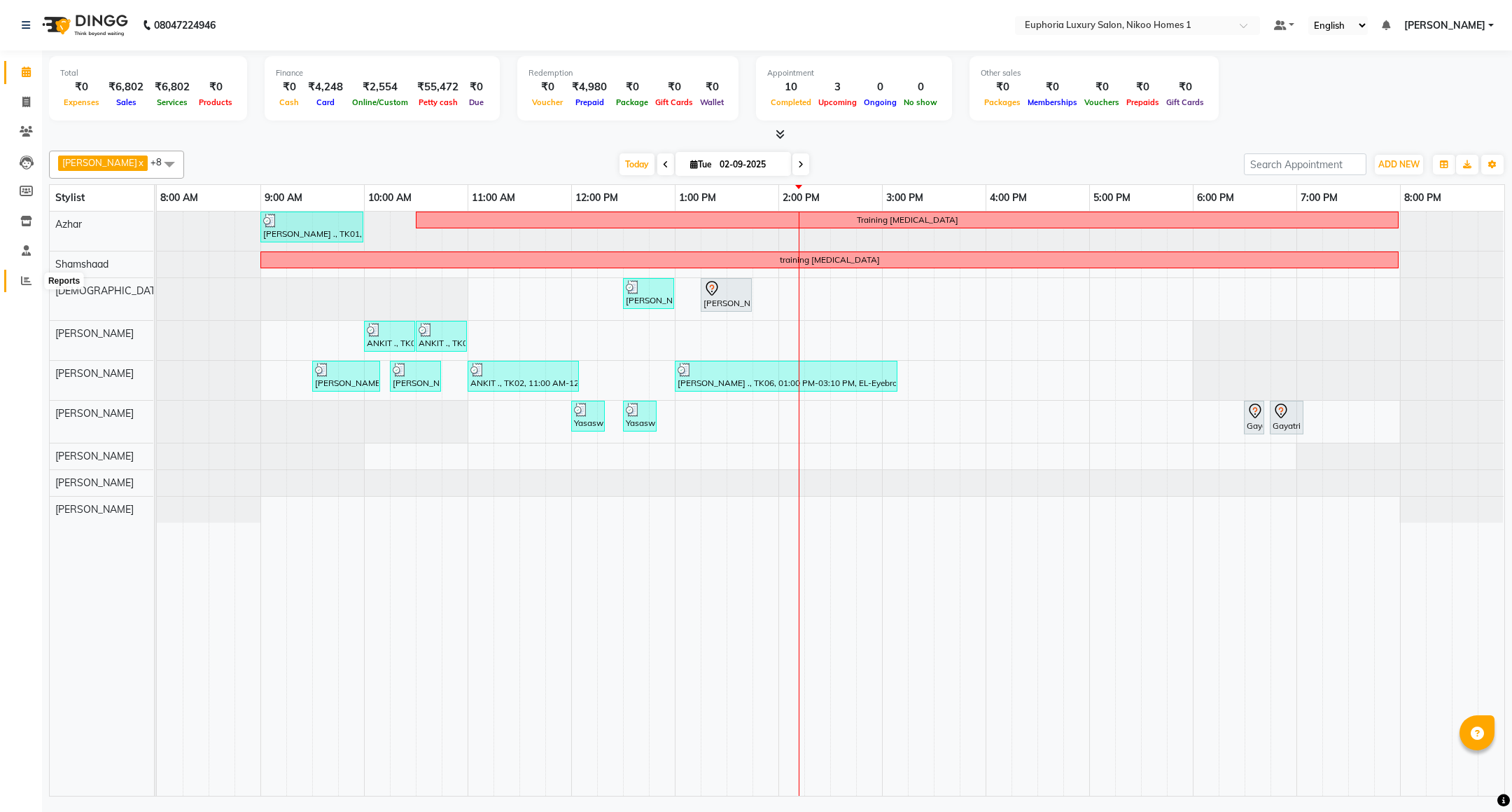
click at [25, 284] on icon at bounding box center [25, 280] width 10 height 10
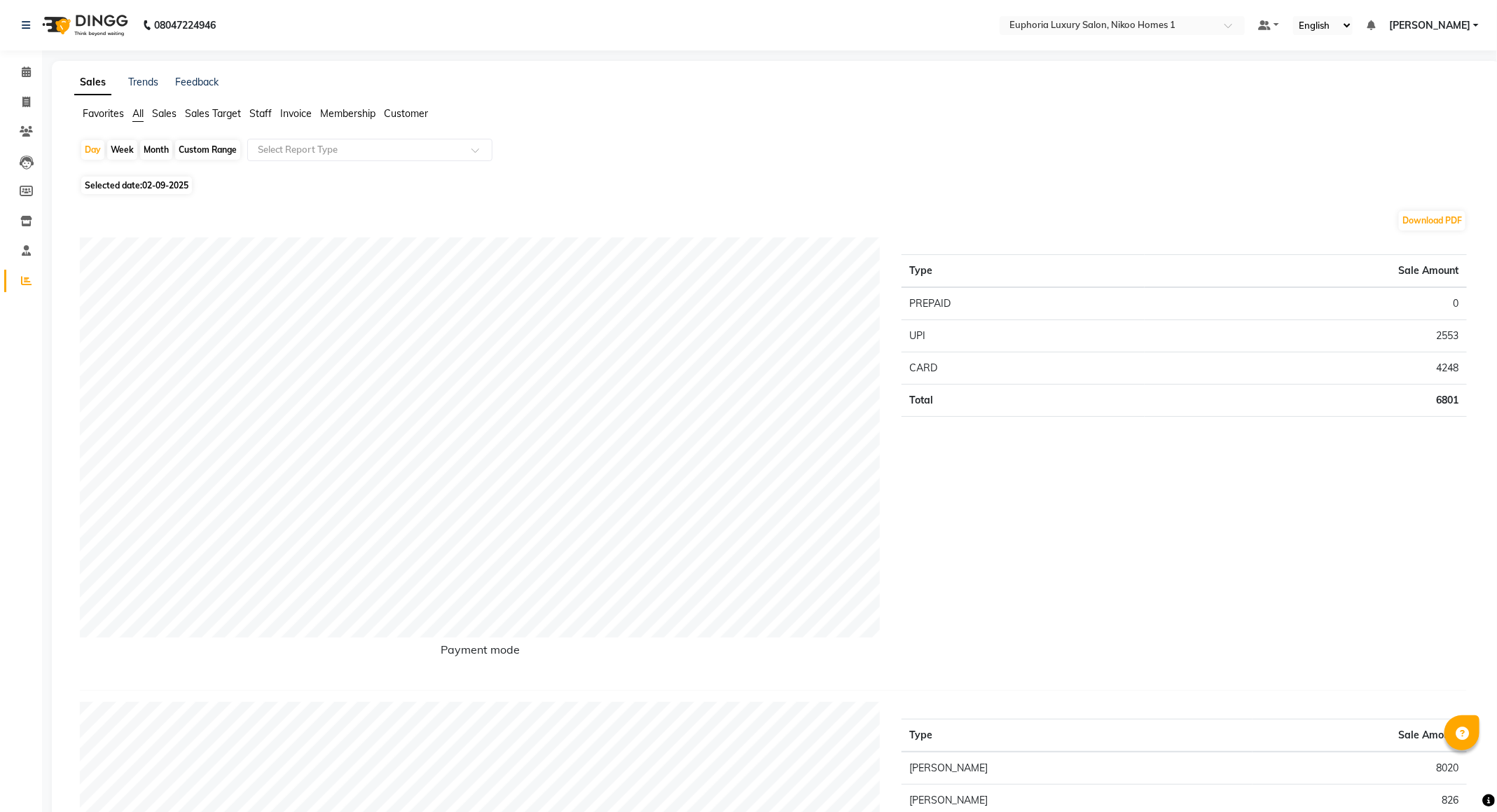
click at [263, 107] on span "Staff" at bounding box center [261, 113] width 23 height 12
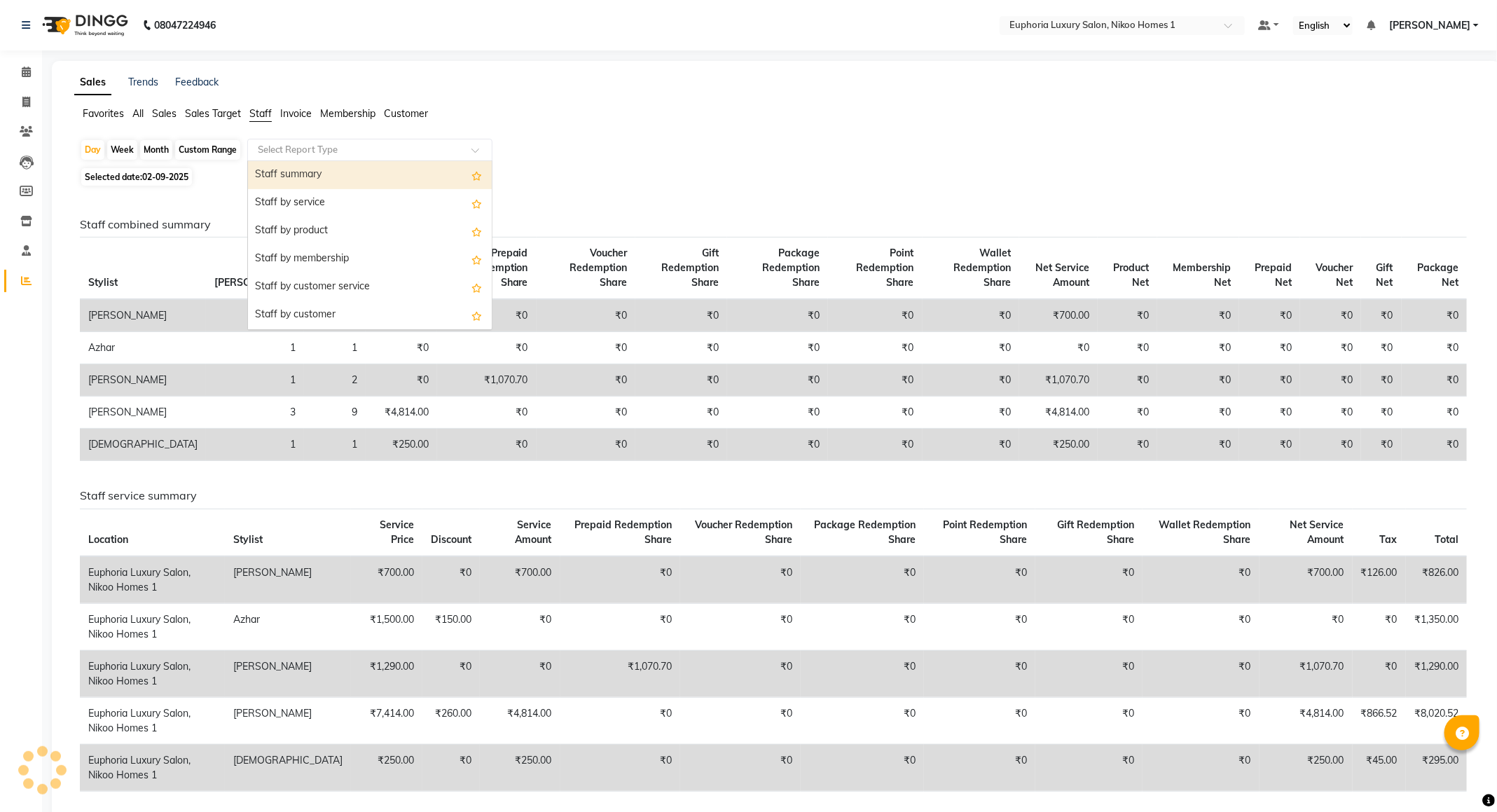
click at [288, 148] on input "text" at bounding box center [356, 150] width 202 height 14
click at [305, 176] on div "Staff summary" at bounding box center [369, 175] width 244 height 28
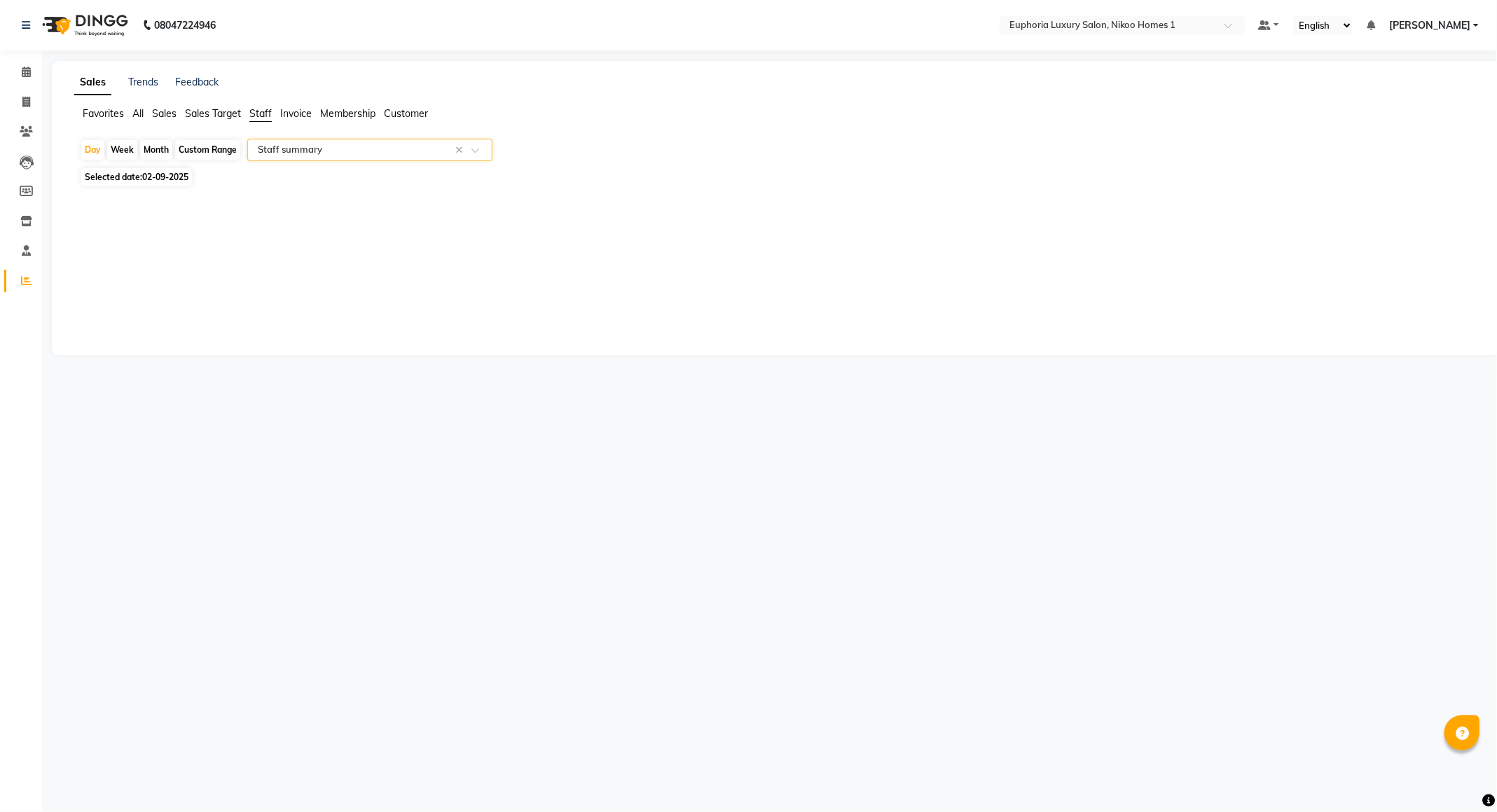
select select "full_report"
select select "csv"
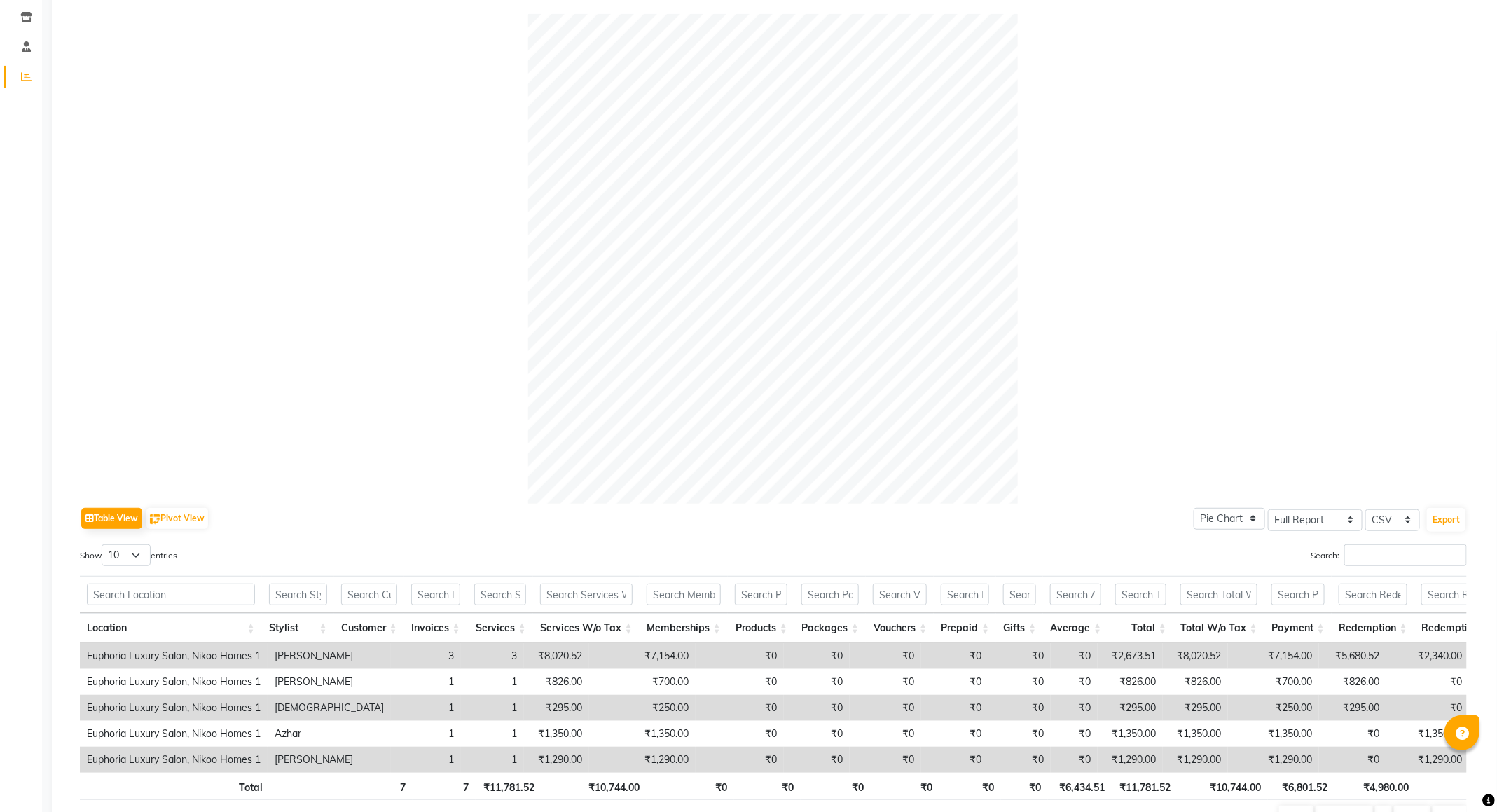
scroll to position [307, 0]
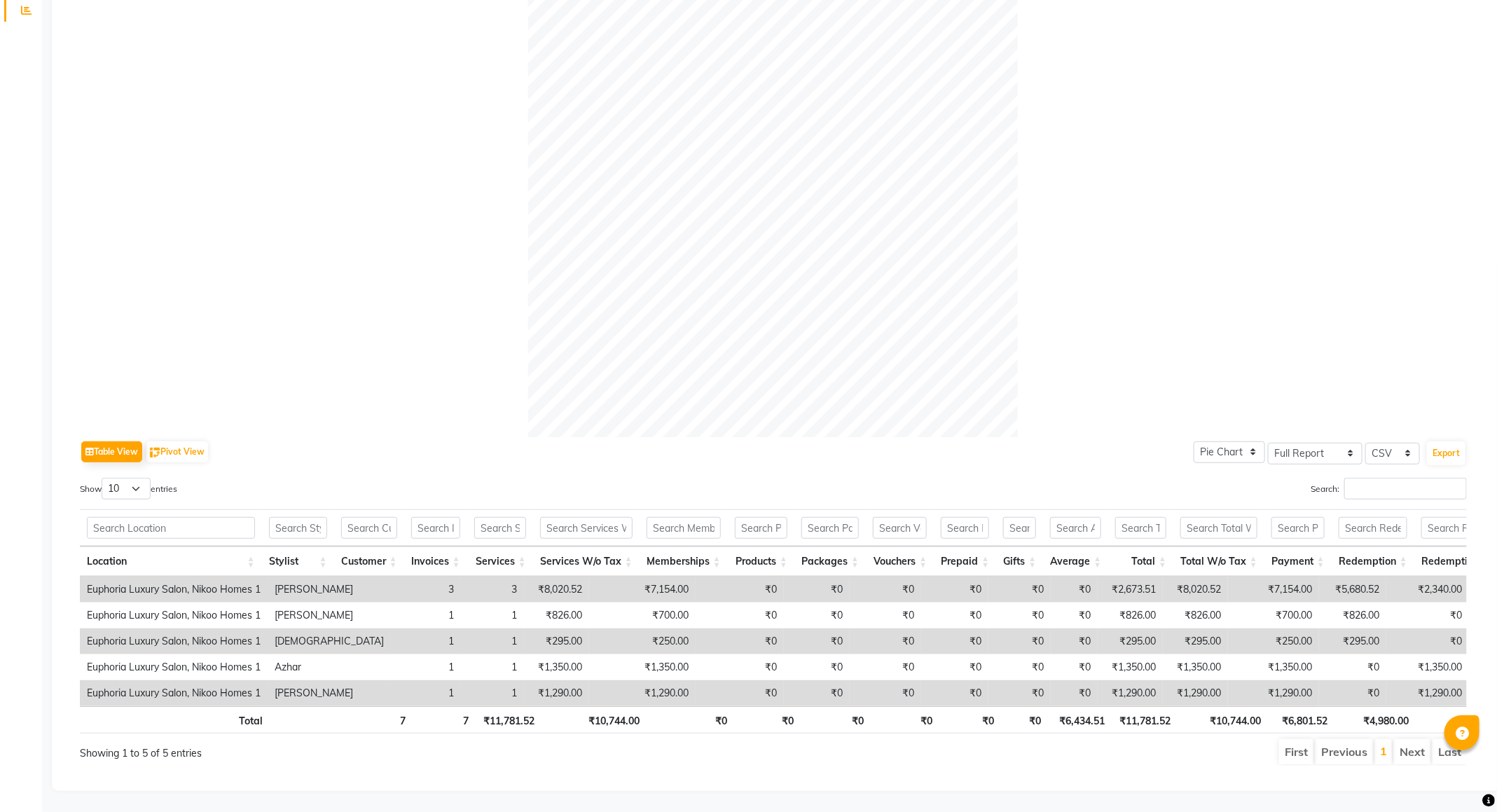
click at [116, 140] on div at bounding box center [773, 192] width 1387 height 490
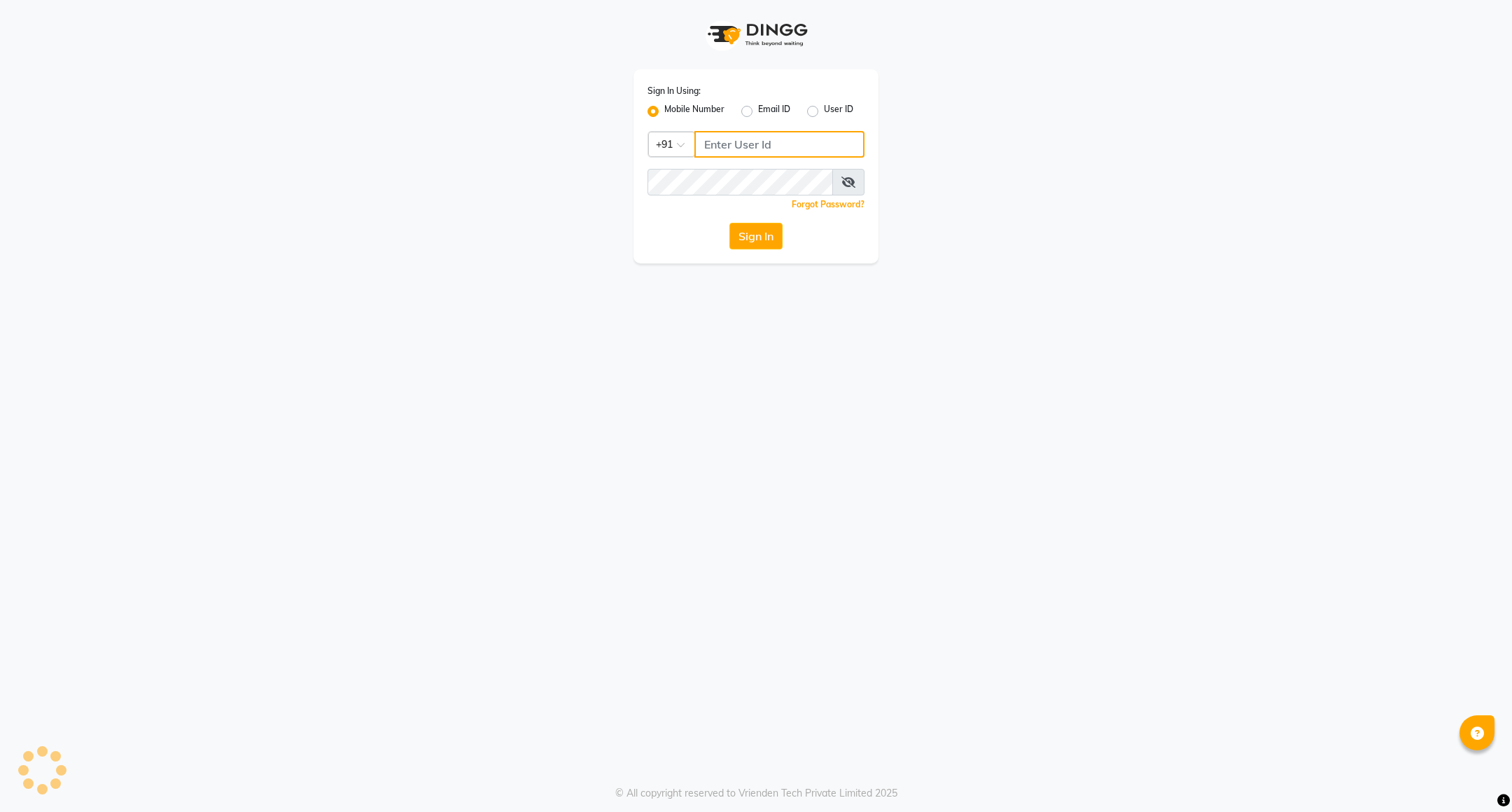
type input "8884568139"
click at [404, 586] on div "Sign In Using: Mobile Number Email ID User ID Country Code × [PHONE_NUMBER] Rem…" at bounding box center [756, 406] width 1512 height 812
click at [409, 585] on div "Sign In Using: Mobile Number Email ID User ID Country Code × [PHONE_NUMBER] Rem…" at bounding box center [756, 406] width 1512 height 812
click at [748, 250] on button "Sign In" at bounding box center [756, 235] width 54 height 26
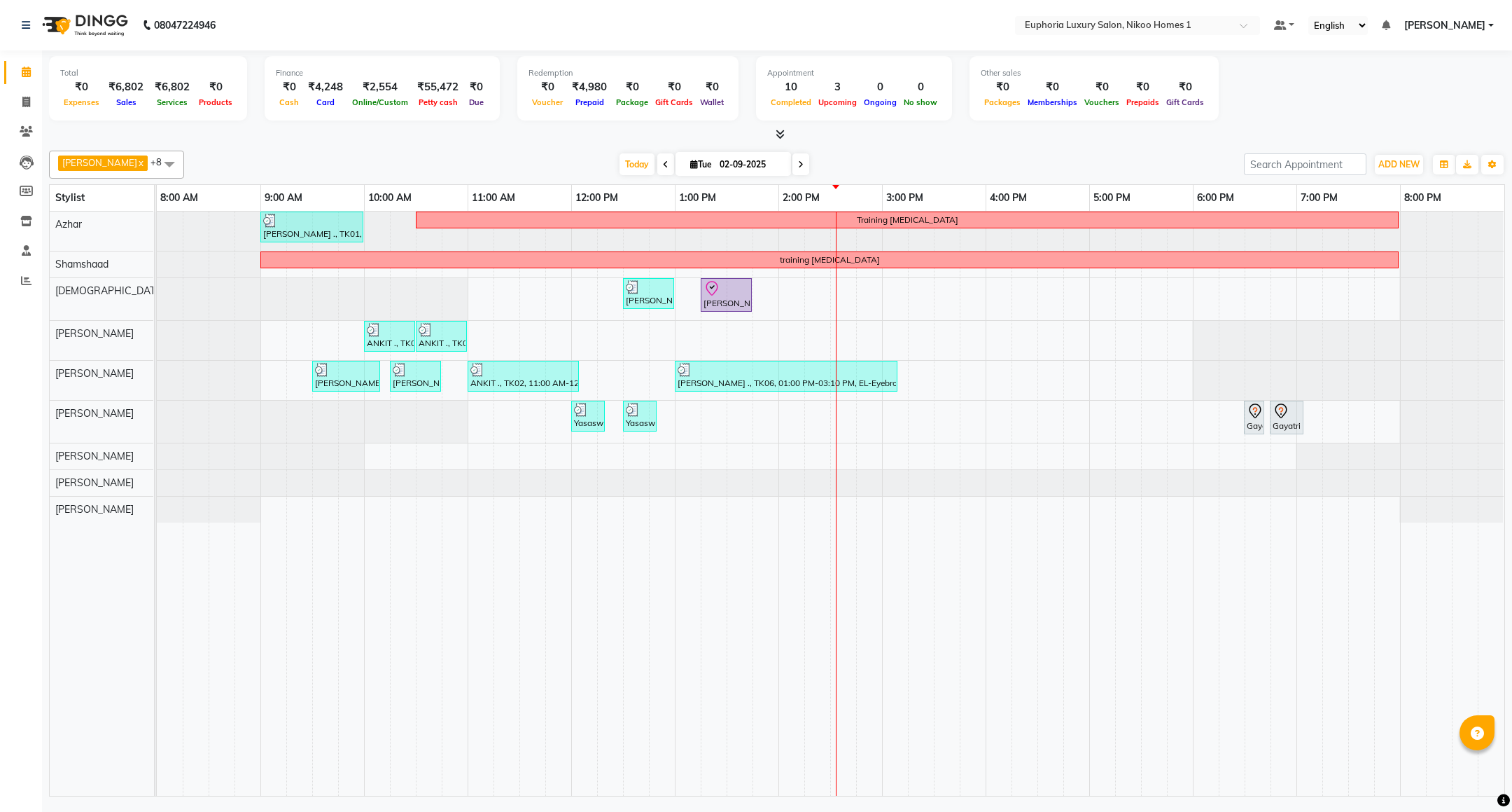
click at [1279, 177] on div "Kishore K x Azhar x [PERSON_NAME] x [PERSON_NAME] x [PERSON_NAME] x [PERSON_NAM…" at bounding box center [777, 165] width 1456 height 28
click at [1357, 176] on div "Kishore K x Azhar x [PERSON_NAME] x [PERSON_NAME] x [PERSON_NAME] x [PERSON_NAM…" at bounding box center [777, 165] width 1456 height 28
click at [1382, 172] on button "ADD NEW Toggle Dropdown" at bounding box center [1399, 164] width 48 height 20
click at [1376, 190] on button "Add Appointment" at bounding box center [1367, 191] width 110 height 18
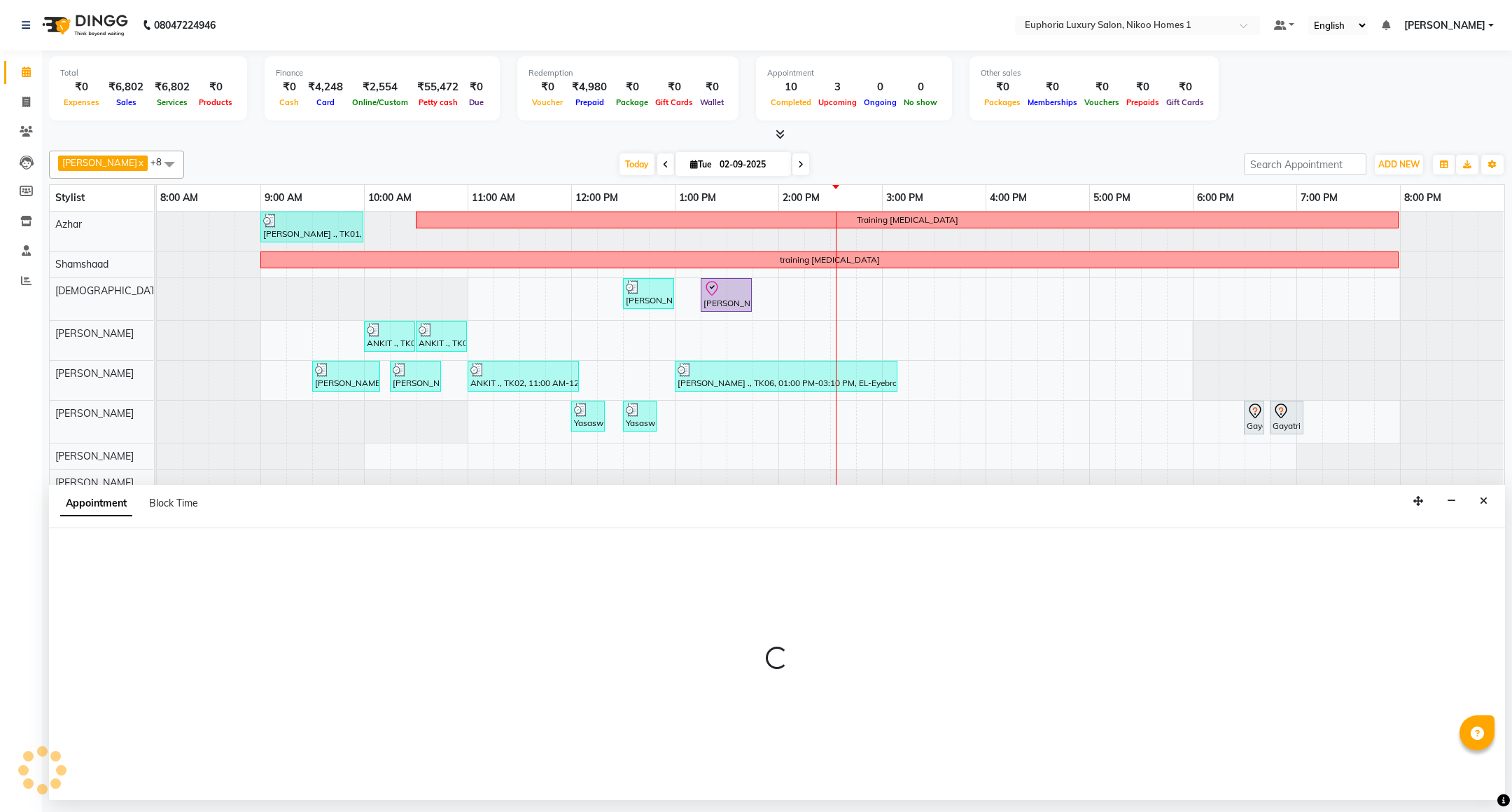
select select "540"
select select "tentative"
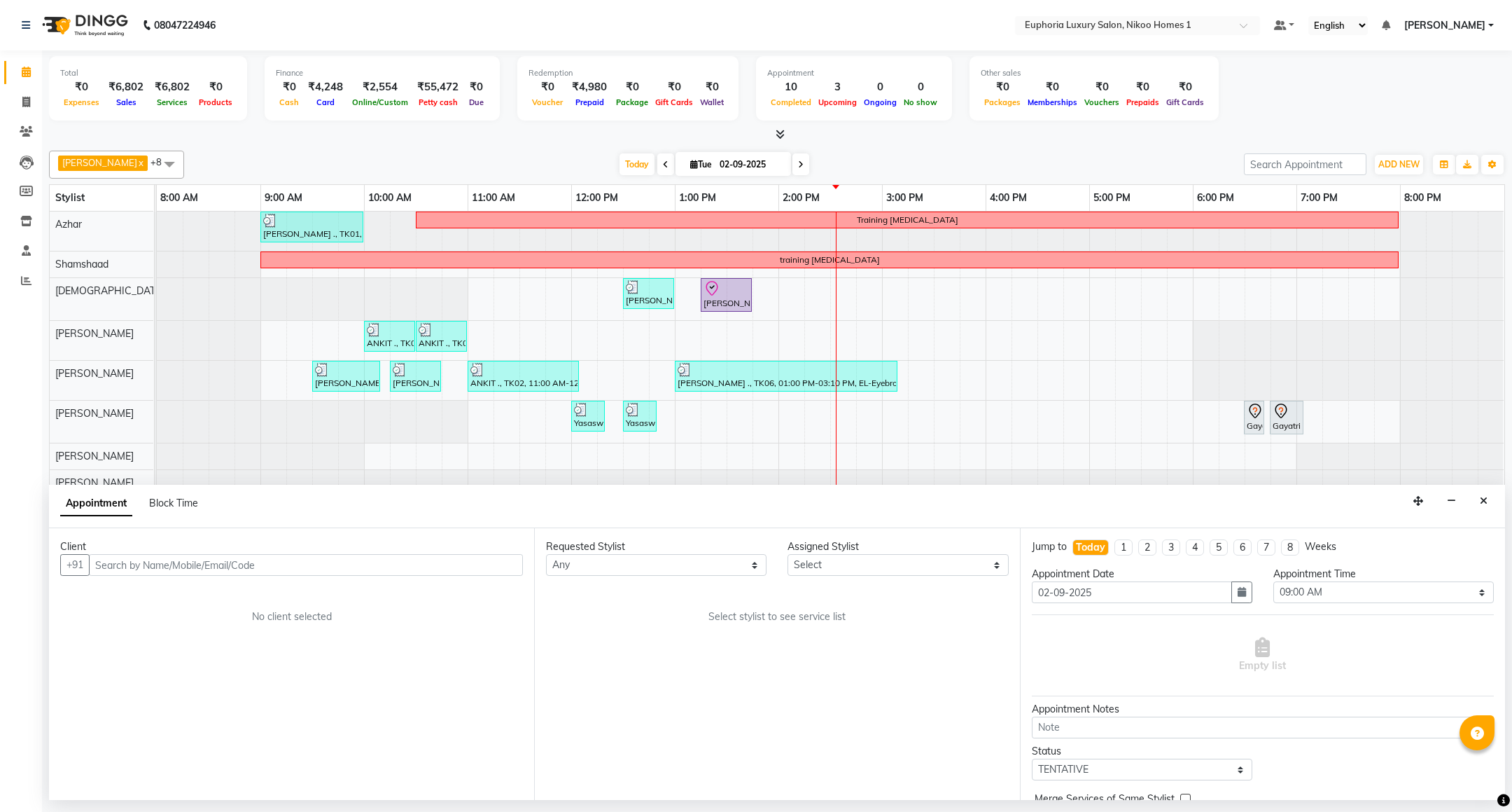
click at [172, 566] on input "text" at bounding box center [305, 564] width 434 height 22
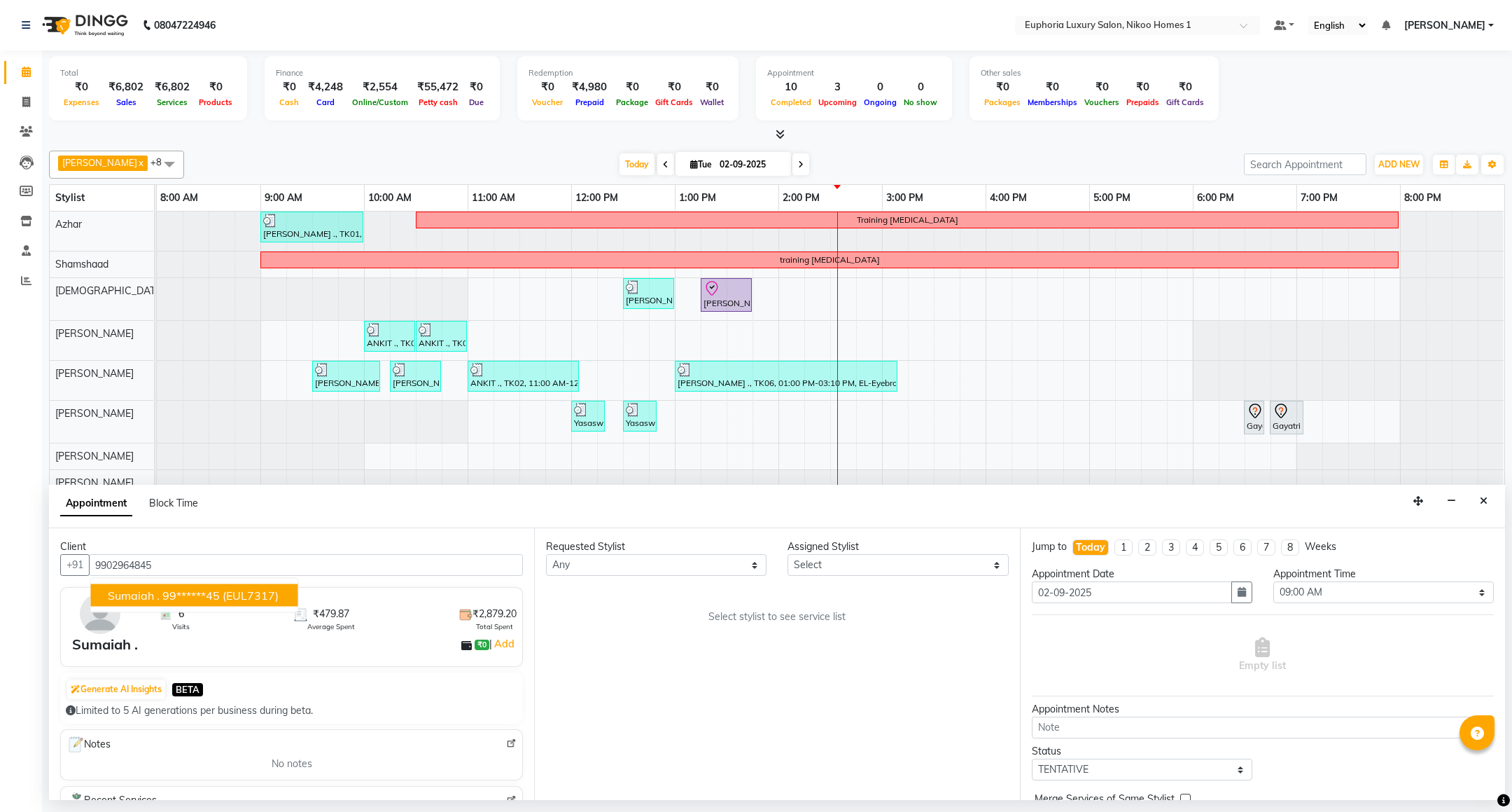
click at [176, 603] on ngb-highlight "99******45" at bounding box center [191, 595] width 57 height 14
type input "99******45"
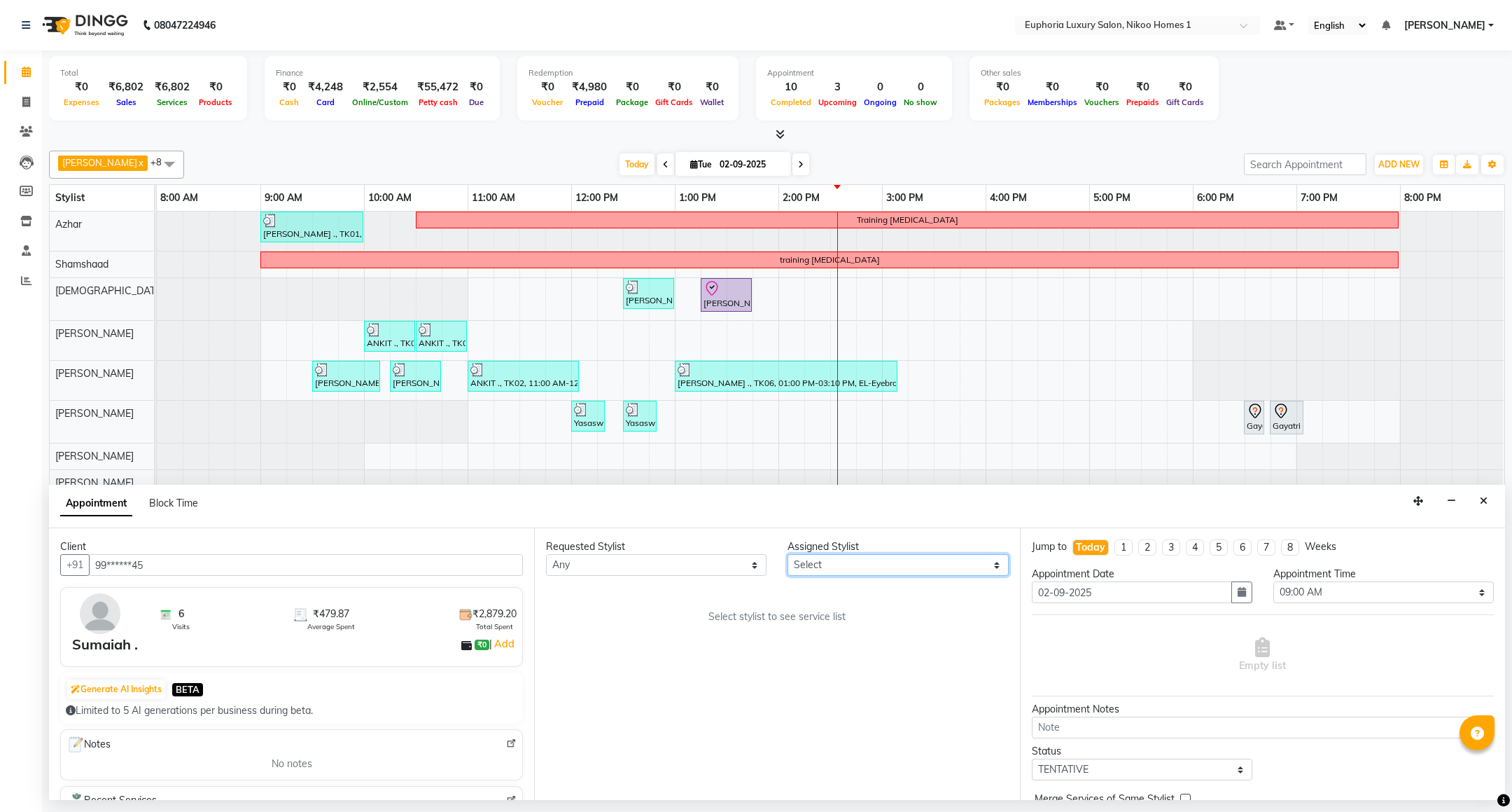
click at [826, 560] on select "Select Amrita( suzika) lama Atif [PERSON_NAME] [PERSON_NAME] Danish [PERSON_NAM…" at bounding box center [898, 564] width 220 height 22
select select "81452"
click at [788, 556] on select "Select Amrita( suzika) lama Atif [PERSON_NAME] [PERSON_NAME] Danish [PERSON_NAM…" at bounding box center [898, 564] width 220 height 22
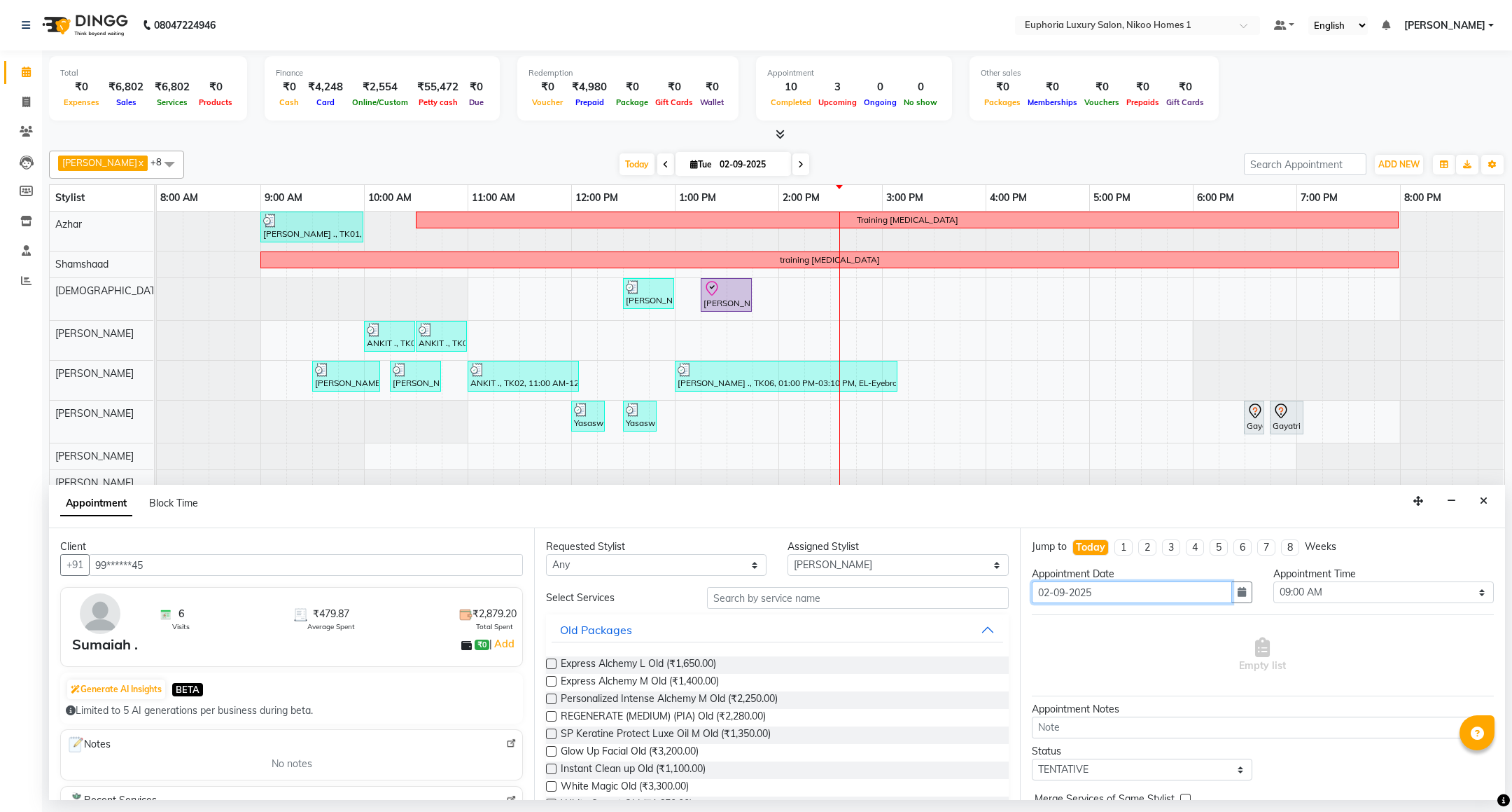
click at [1118, 595] on input "02-09-2025" at bounding box center [1132, 592] width 201 height 22
click at [1331, 589] on select "Select 09:00 AM 09:15 AM 09:30 AM 09:45 AM 10:00 AM 10:15 AM 10:30 AM 10:45 AM …" at bounding box center [1384, 592] width 220 height 22
select select "1050"
click at [1274, 583] on select "Select 09:00 AM 09:15 AM 09:30 AM 09:45 AM 10:00 AM 10:15 AM 10:30 AM 10:45 AM …" at bounding box center [1384, 592] width 220 height 22
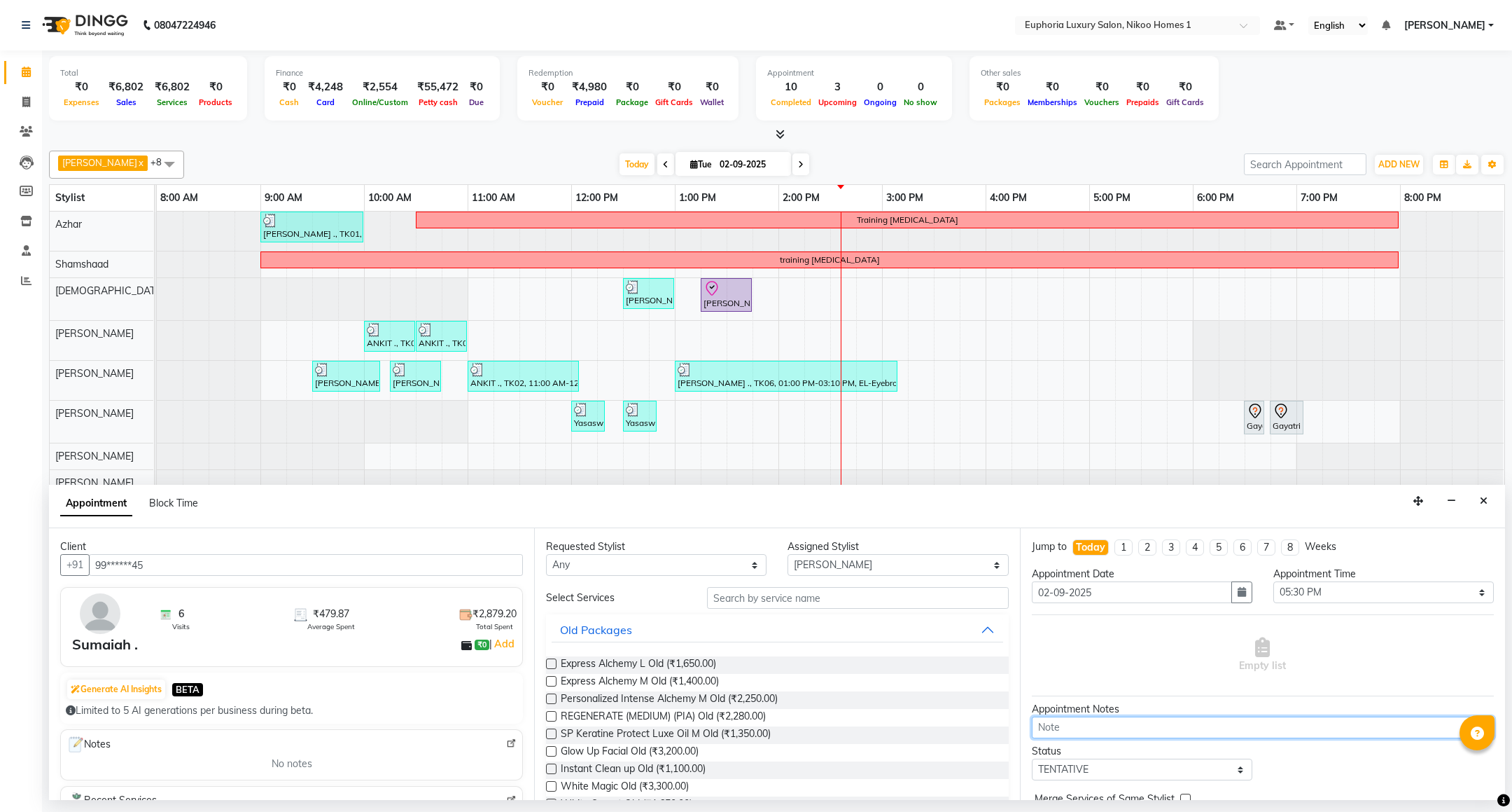
click at [1116, 729] on textarea at bounding box center [1263, 727] width 462 height 22
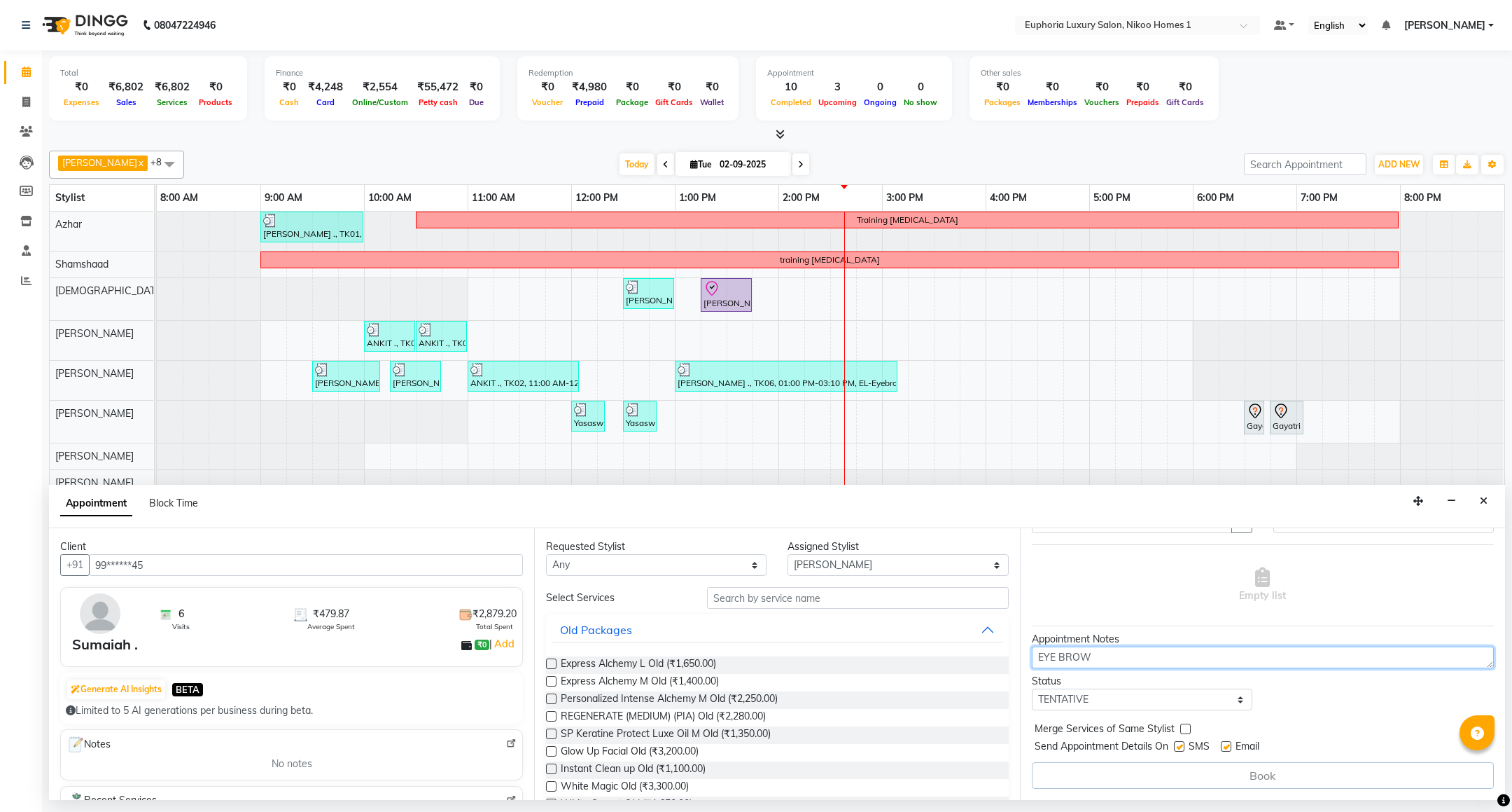
click at [1107, 668] on textarea "EYE BROW" at bounding box center [1263, 657] width 462 height 22
type textarea "EYE BROW"
click at [1176, 749] on label at bounding box center [1179, 746] width 10 height 10
click at [1176, 749] on input "checkbox" at bounding box center [1179, 748] width 9 height 9
checkbox input "false"
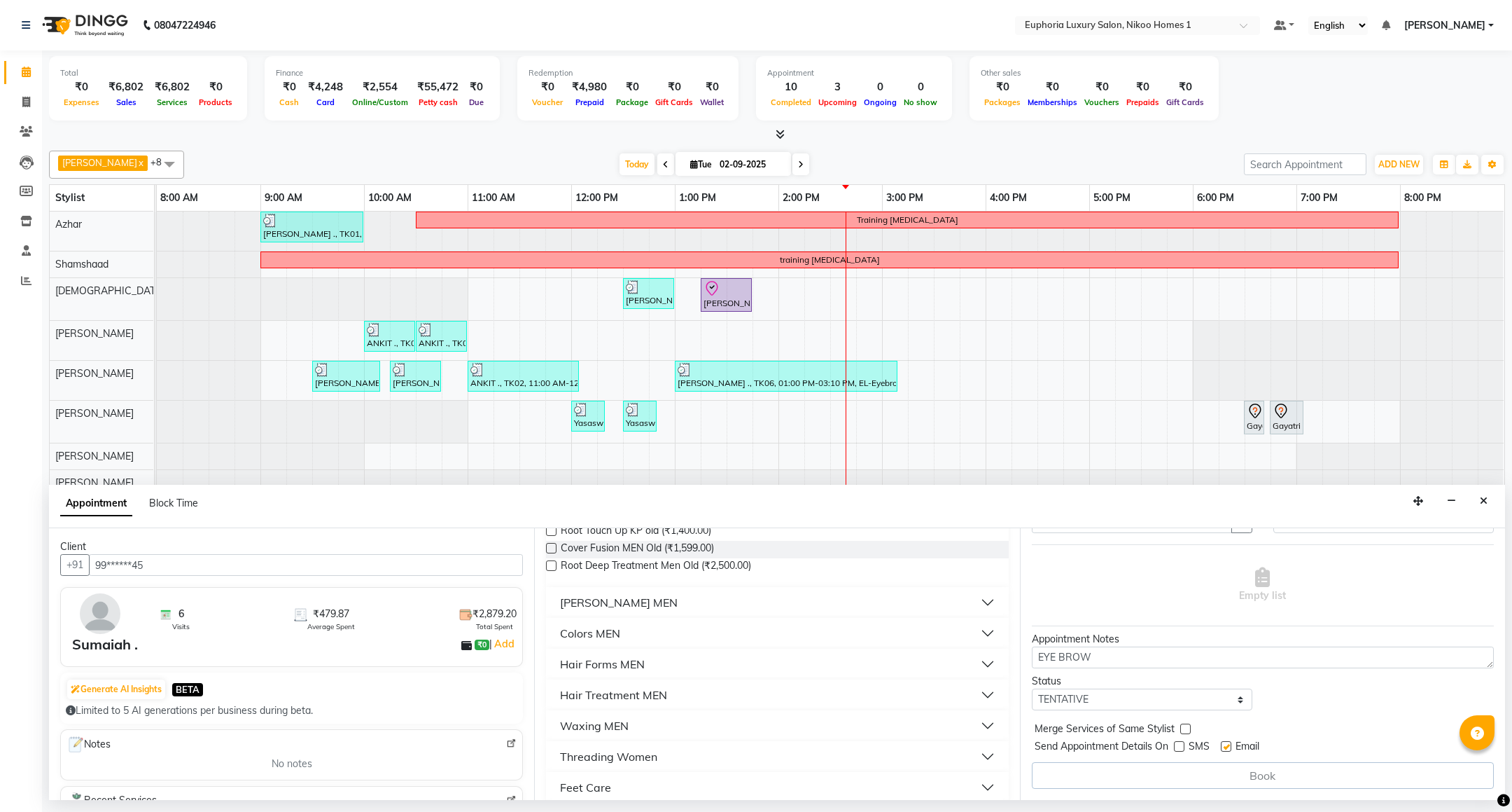
scroll to position [475, 0]
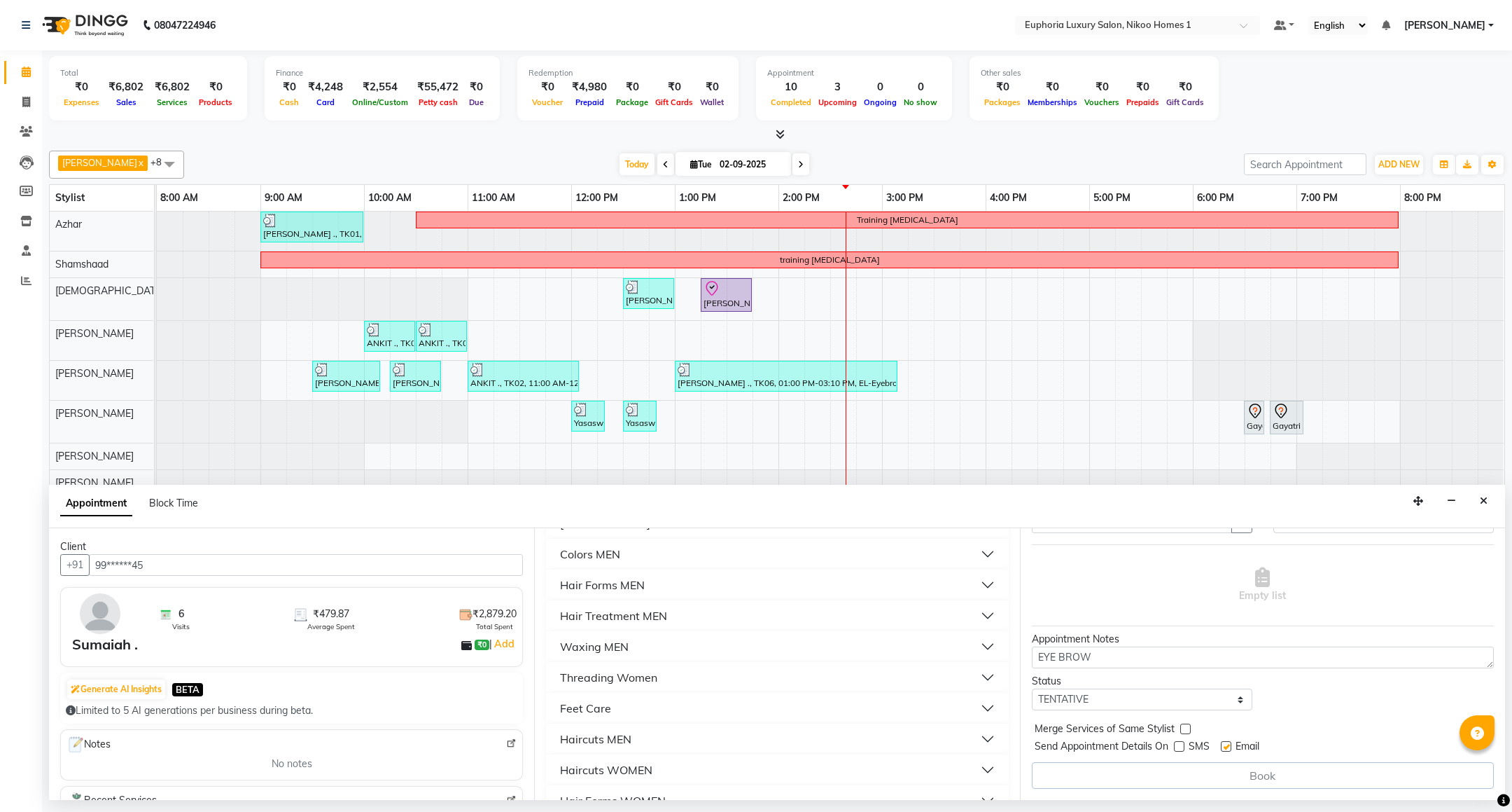
click at [651, 684] on div "Threading Women" at bounding box center [608, 677] width 97 height 17
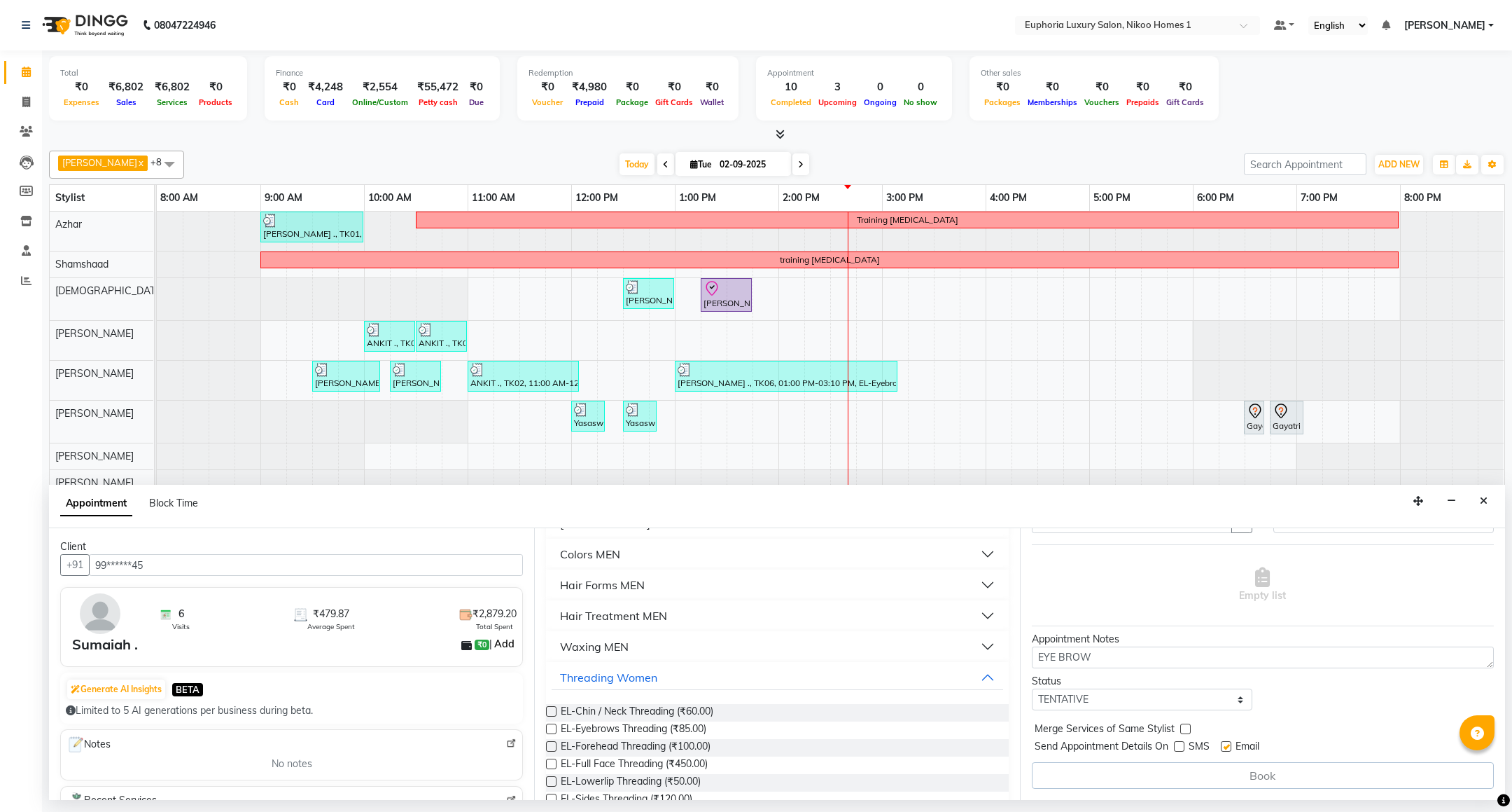
click at [492, 652] on link "Add" at bounding box center [505, 643] width 24 height 17
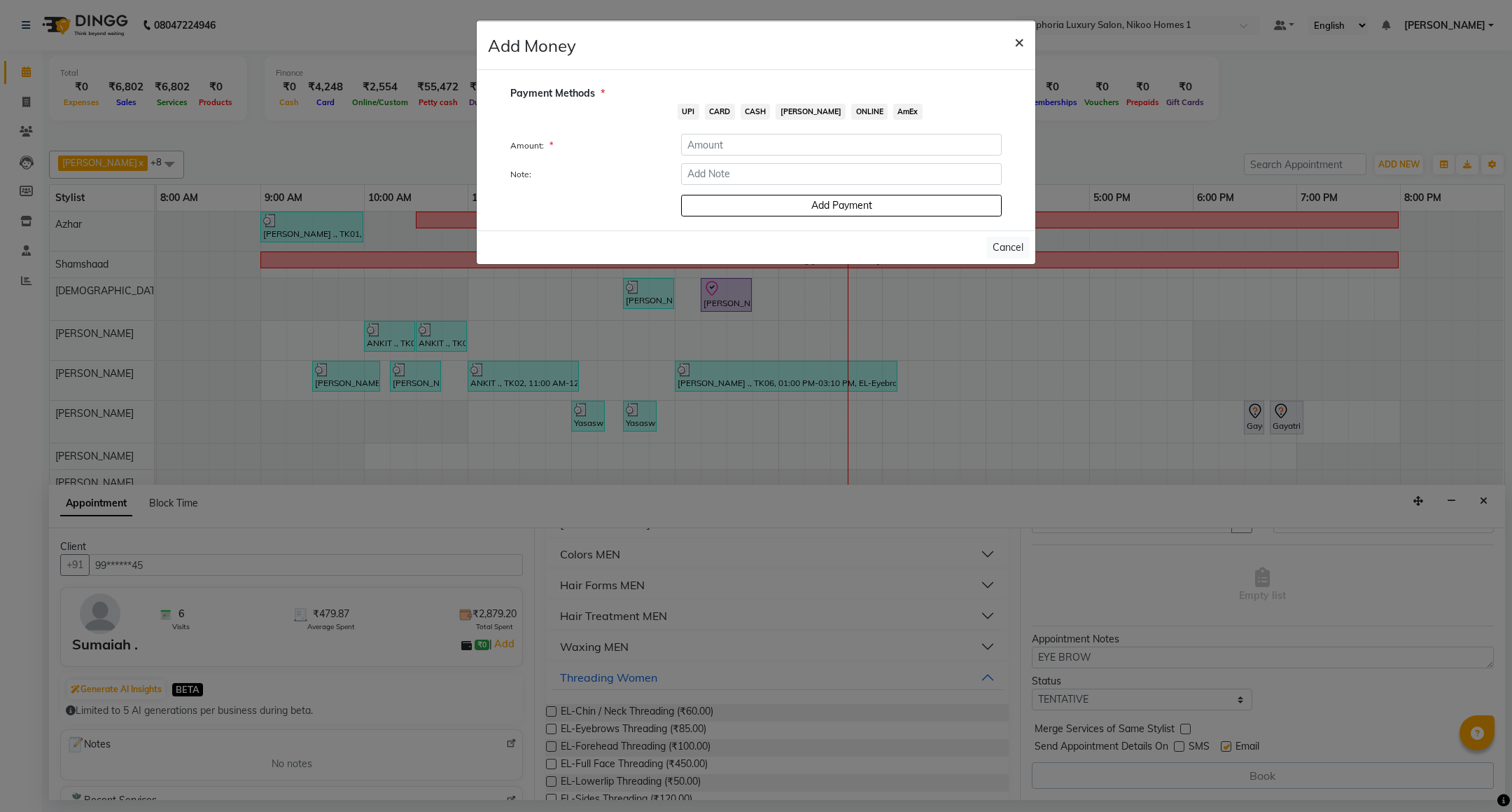
click at [1018, 48] on span "×" at bounding box center [1020, 41] width 9 height 21
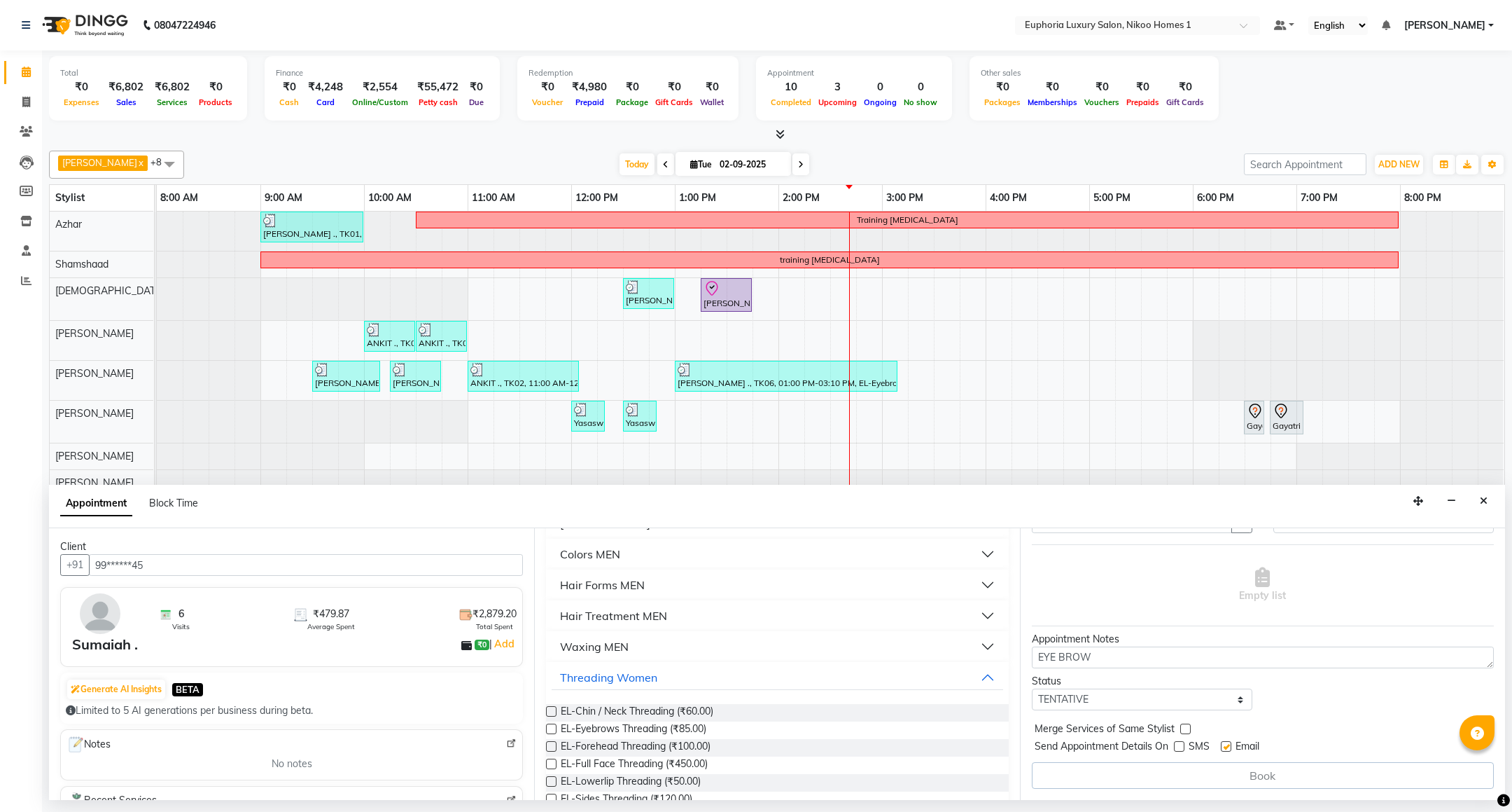
click at [126, 655] on div "Sumaiah ." at bounding box center [105, 644] width 66 height 21
click at [1481, 507] on button "Close" at bounding box center [1484, 501] width 21 height 22
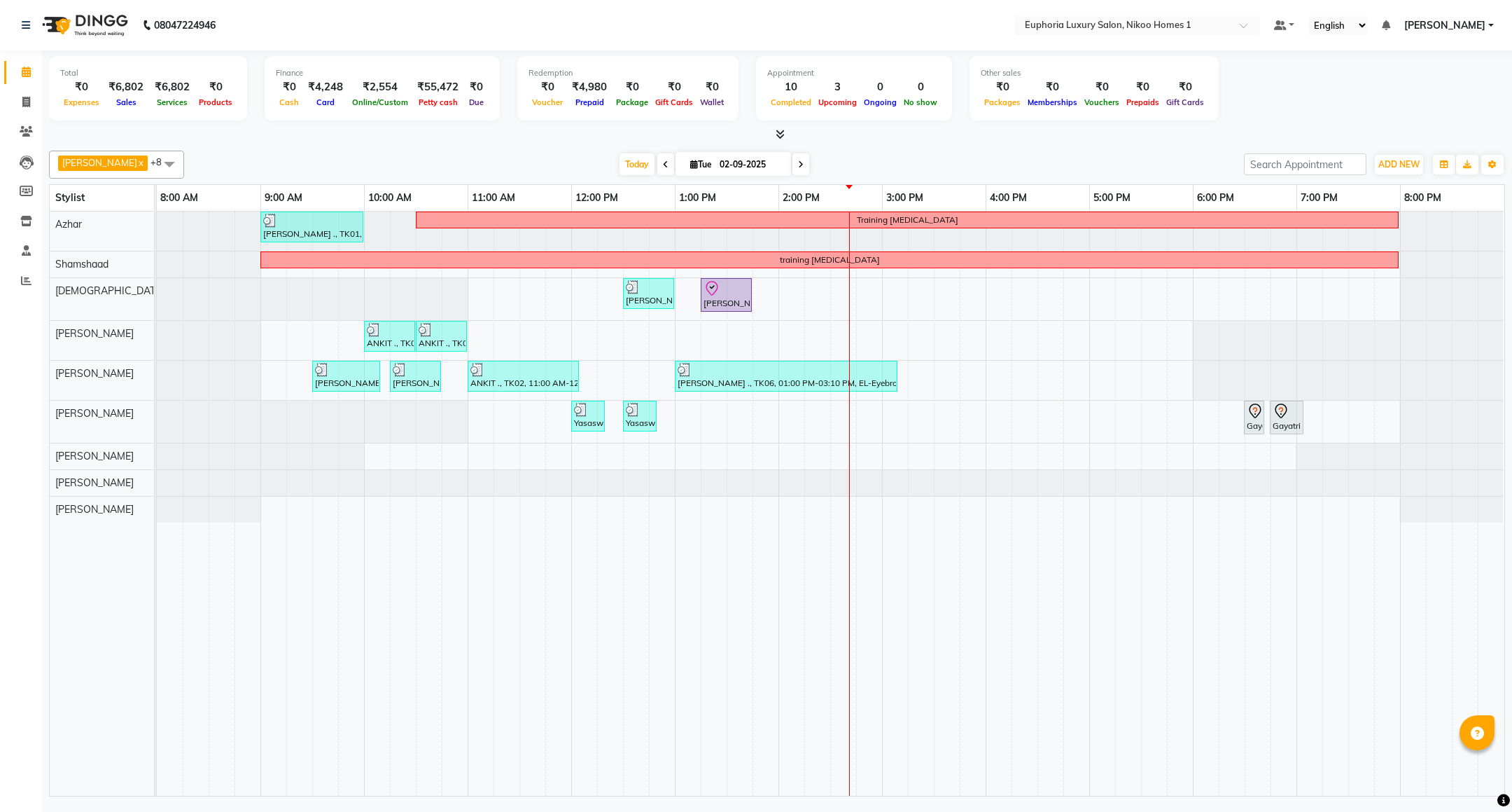
click at [1138, 377] on div "[PERSON_NAME] ., TK01, 09:00 AM-10:00 AM, EP-Artistic Cut - Creative Stylist Tr…" at bounding box center [831, 504] width 1348 height 584
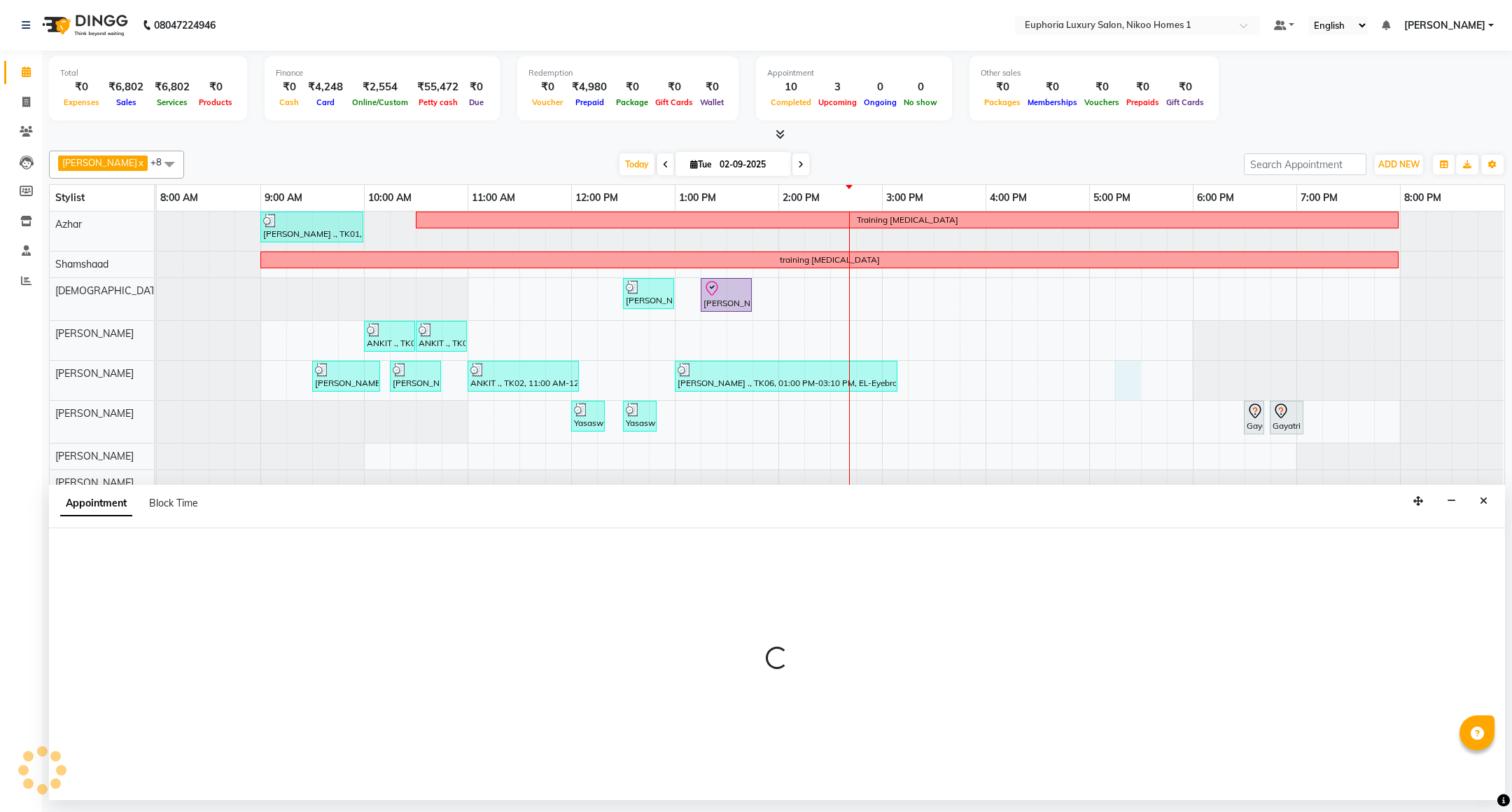
select select "81452"
select select "1035"
select select "tentative"
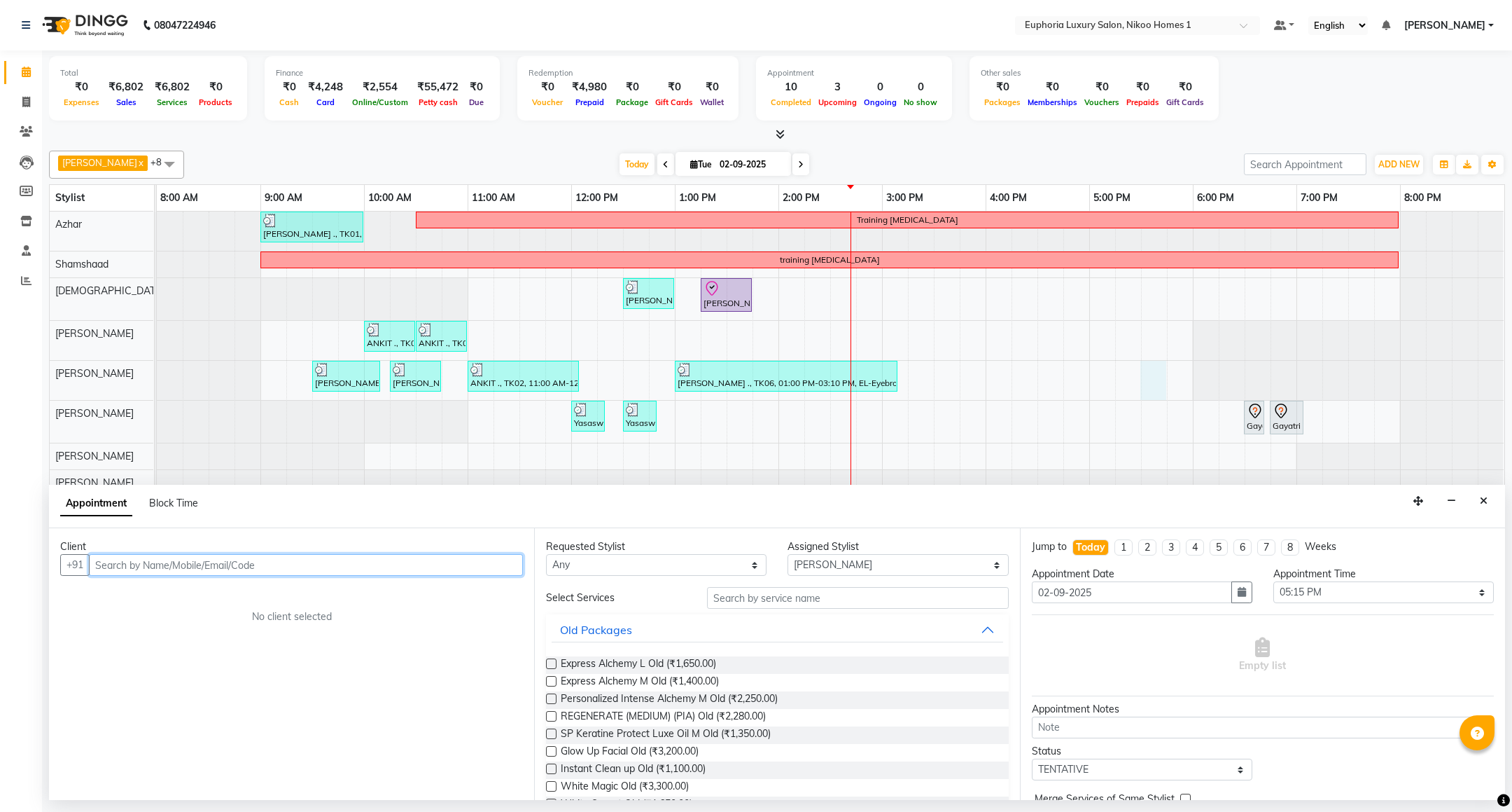
click at [1151, 385] on div "[PERSON_NAME] ., TK01, 09:00 AM-10:00 AM, EP-Artistic Cut - Creative Stylist Tr…" at bounding box center [831, 504] width 1348 height 584
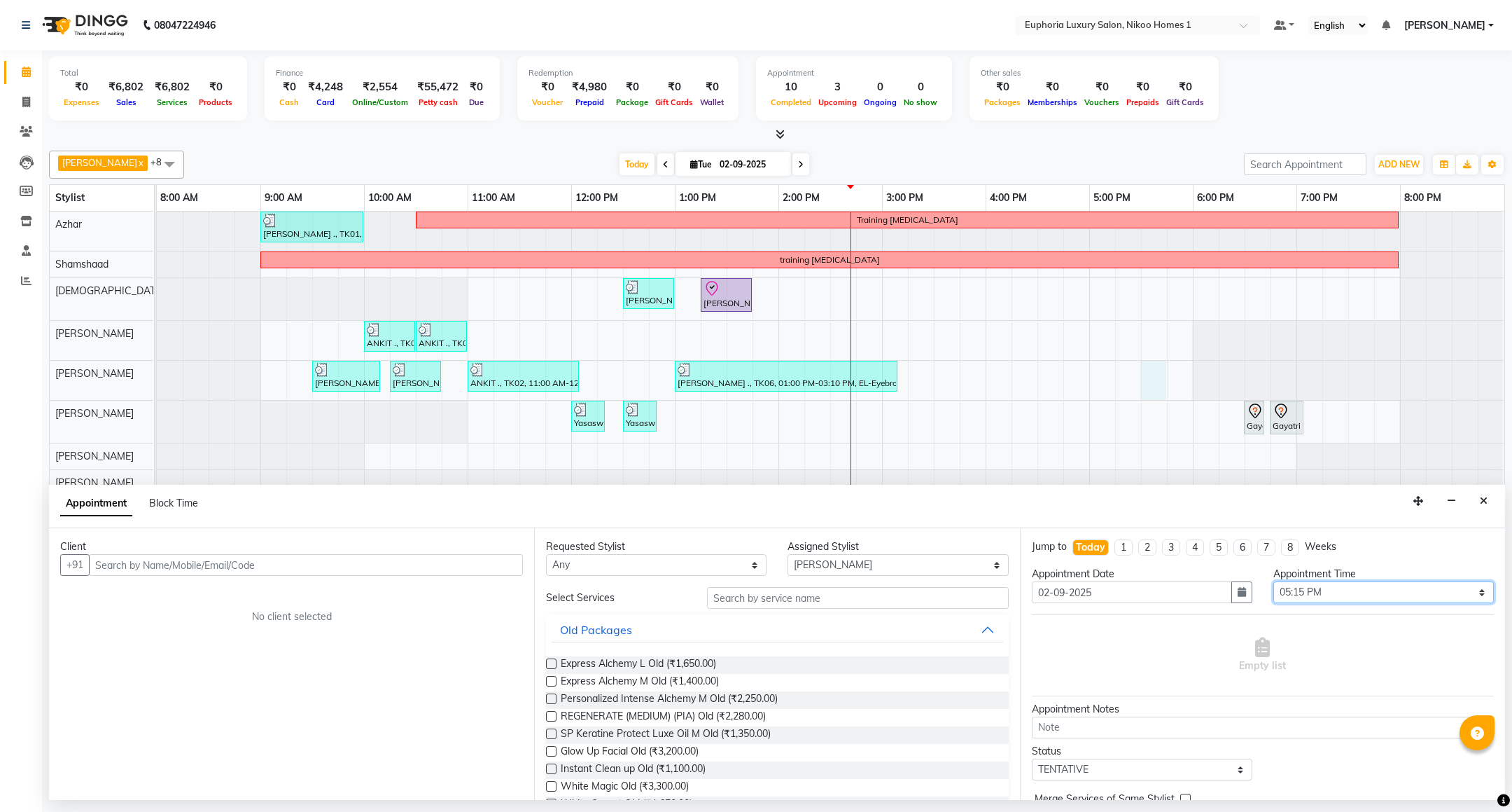
click at [1465, 597] on select "Select 09:00 AM 09:15 AM 09:30 AM 09:45 AM 10:00 AM 10:15 AM 10:30 AM 10:45 AM …" at bounding box center [1384, 592] width 220 height 22
select select "1050"
click at [1274, 583] on select "Select 09:00 AM 09:15 AM 09:30 AM 09:45 AM 10:00 AM 10:15 AM 10:30 AM 10:45 AM …" at bounding box center [1384, 592] width 220 height 22
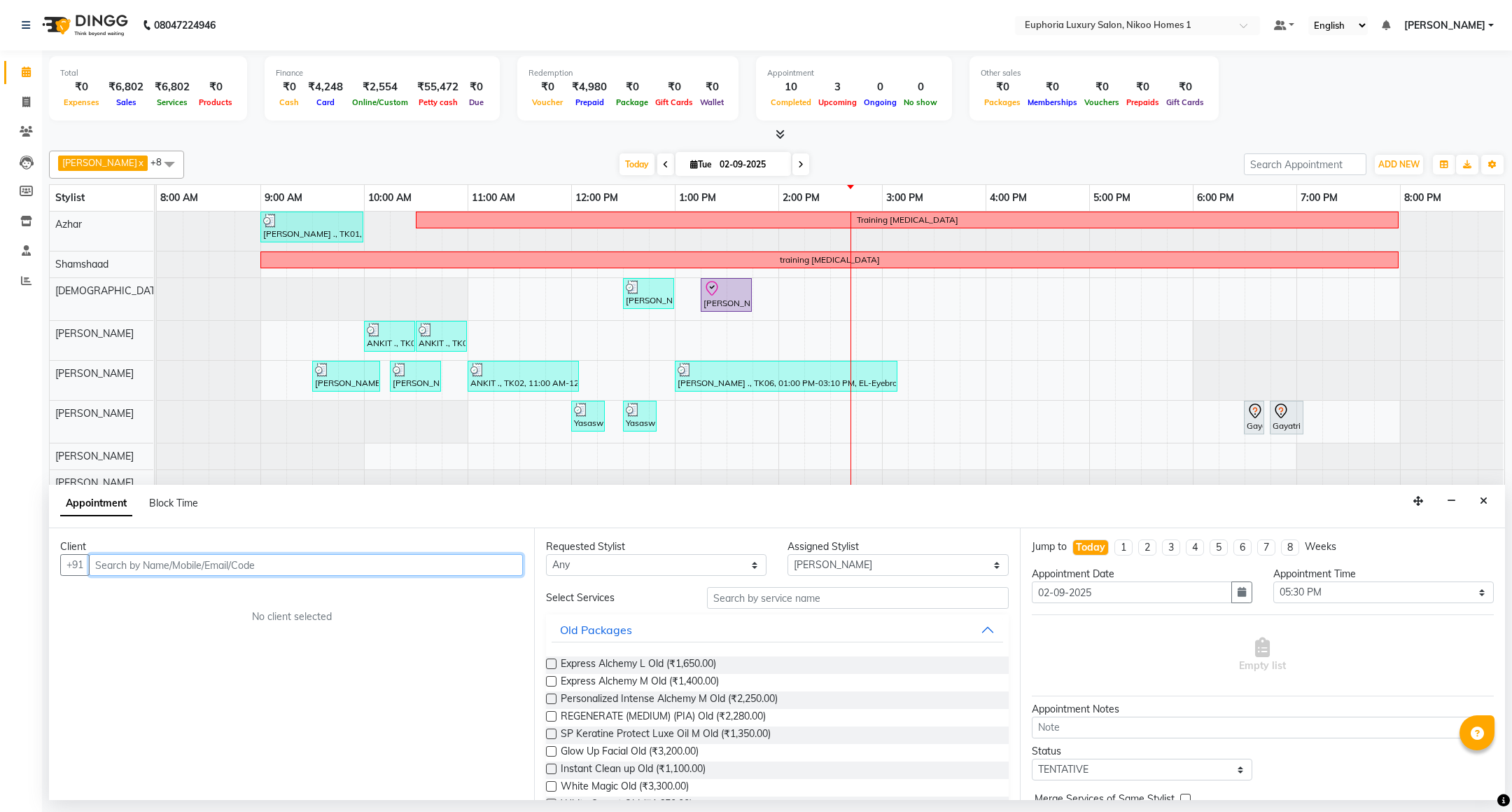
click at [414, 563] on input "text" at bounding box center [305, 564] width 434 height 22
click at [250, 589] on span "(EUL7317)" at bounding box center [249, 595] width 56 height 14
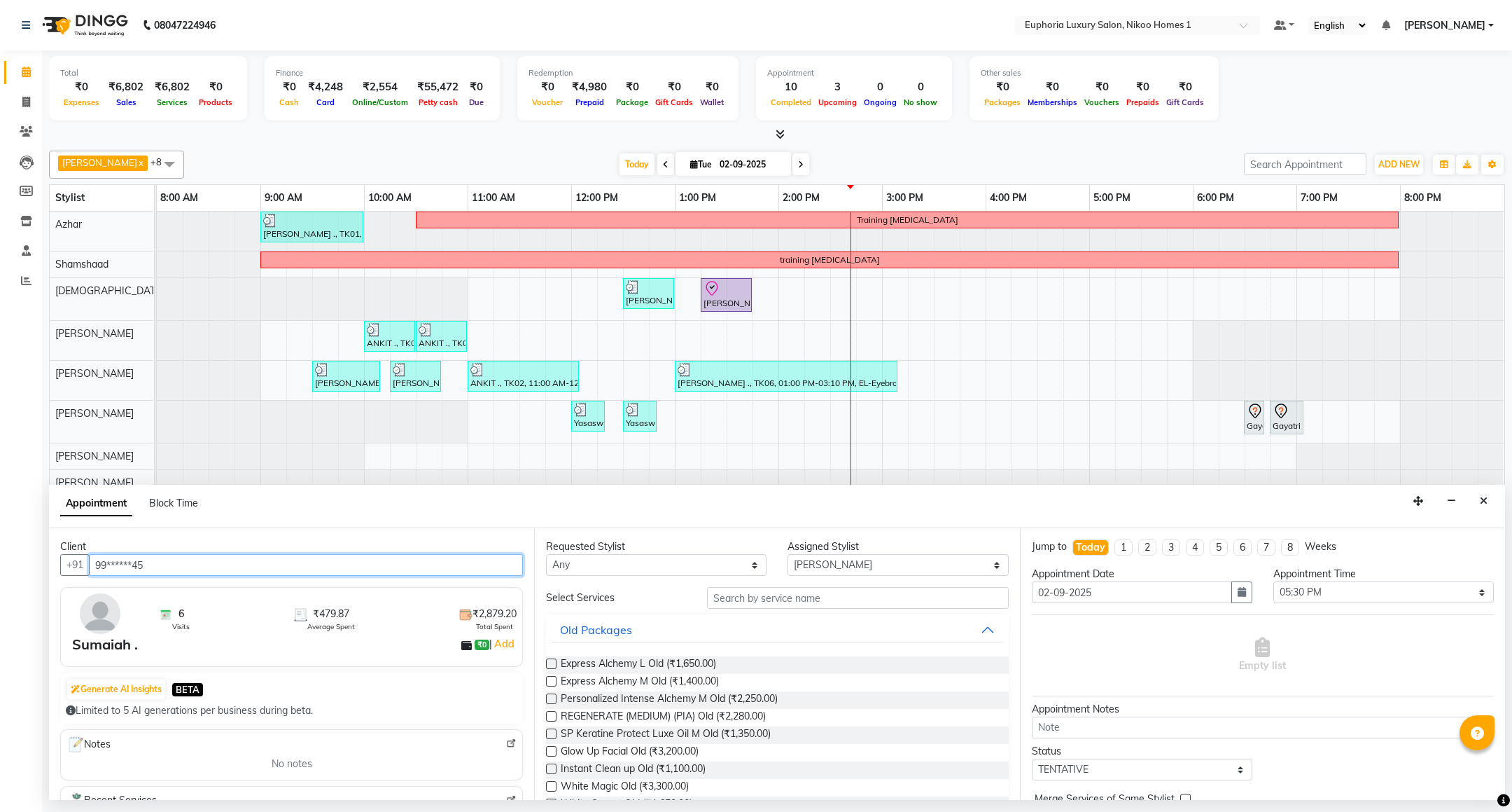
type input "99******45"
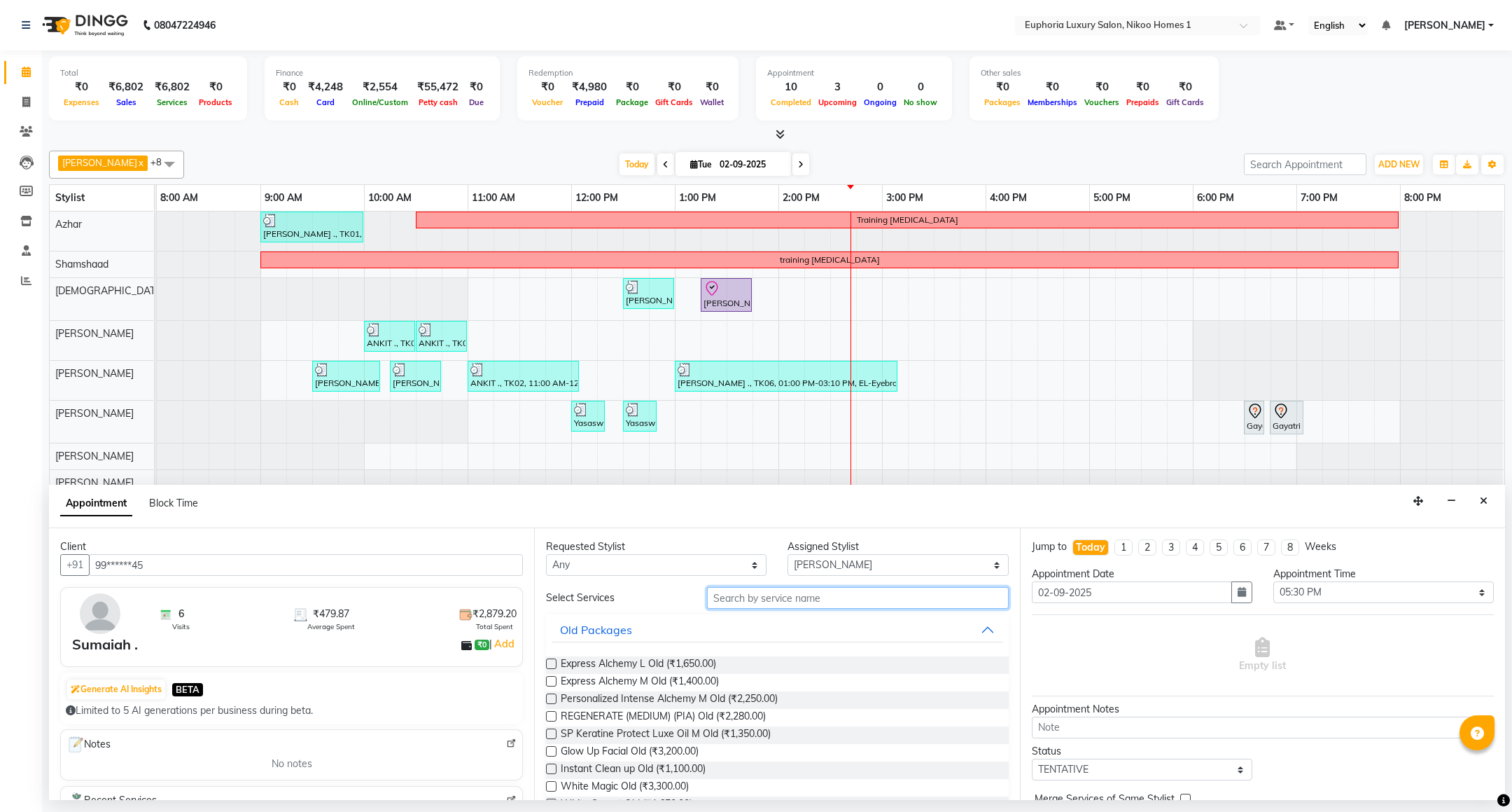
click at [784, 597] on input "text" at bounding box center [858, 597] width 301 height 22
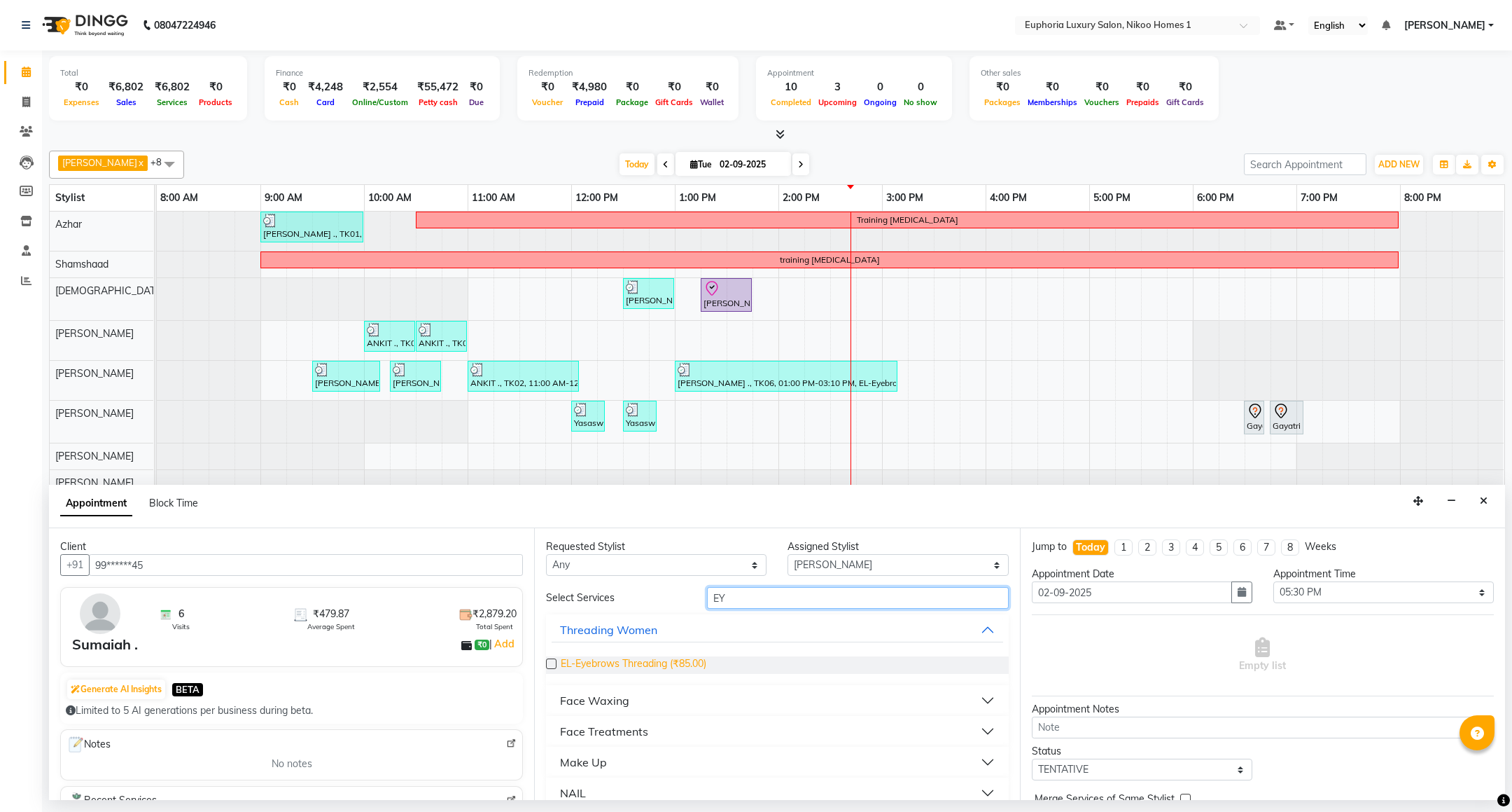
type input "EY"
click at [703, 671] on span "EL-Eyebrows Threading (₹85.00)" at bounding box center [634, 665] width 146 height 18
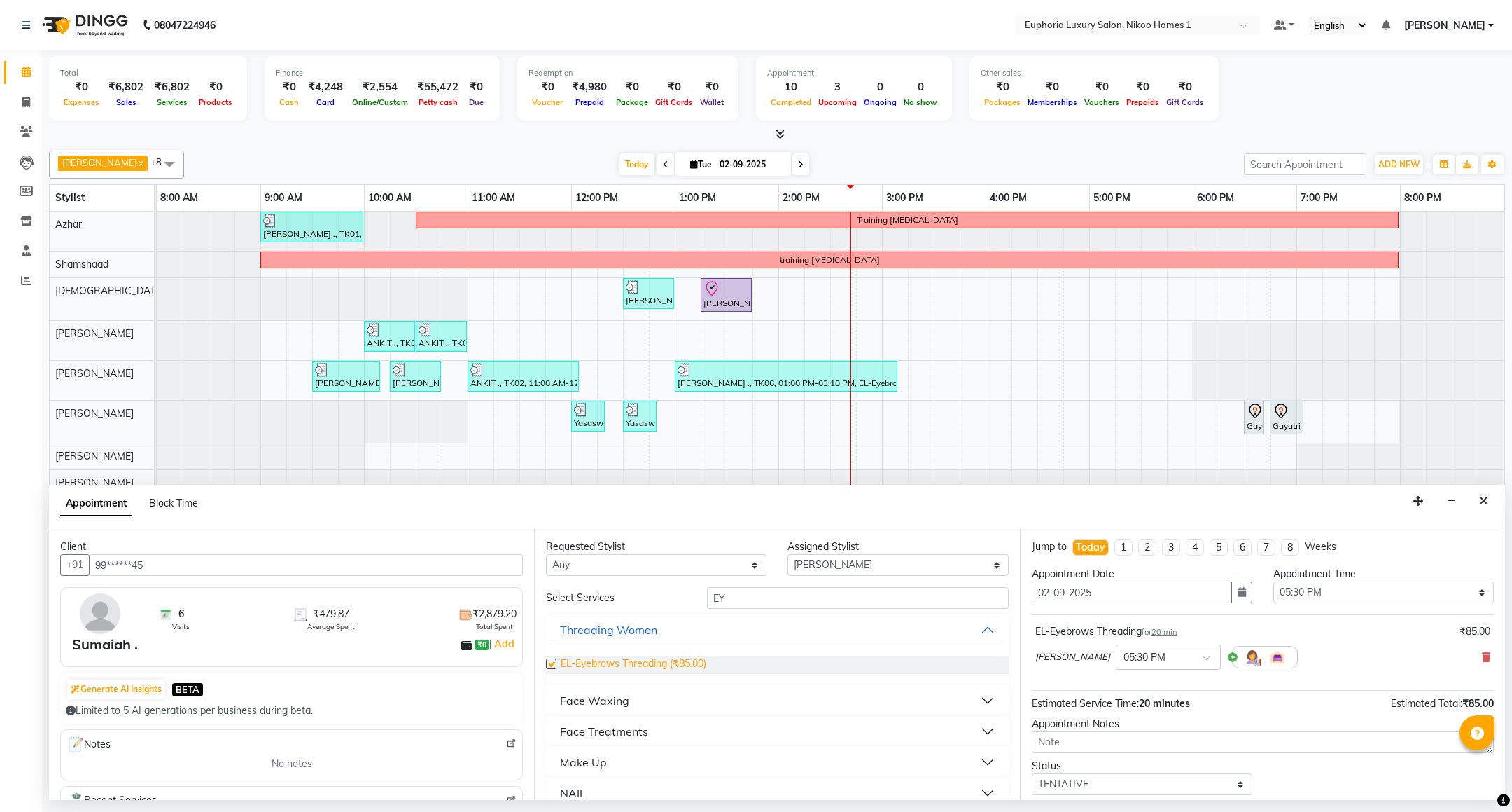
checkbox input "false"
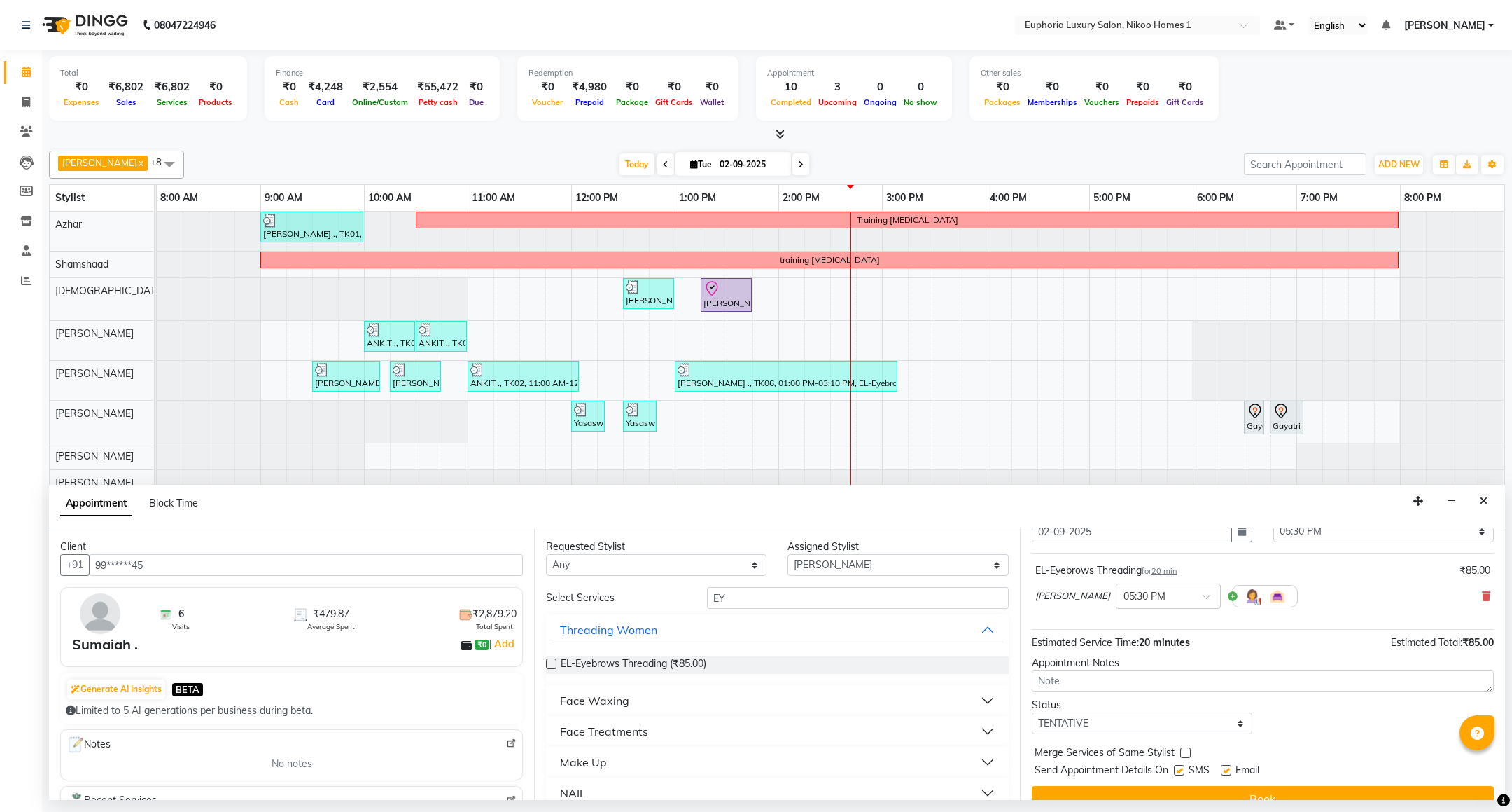
scroll to position [86, 0]
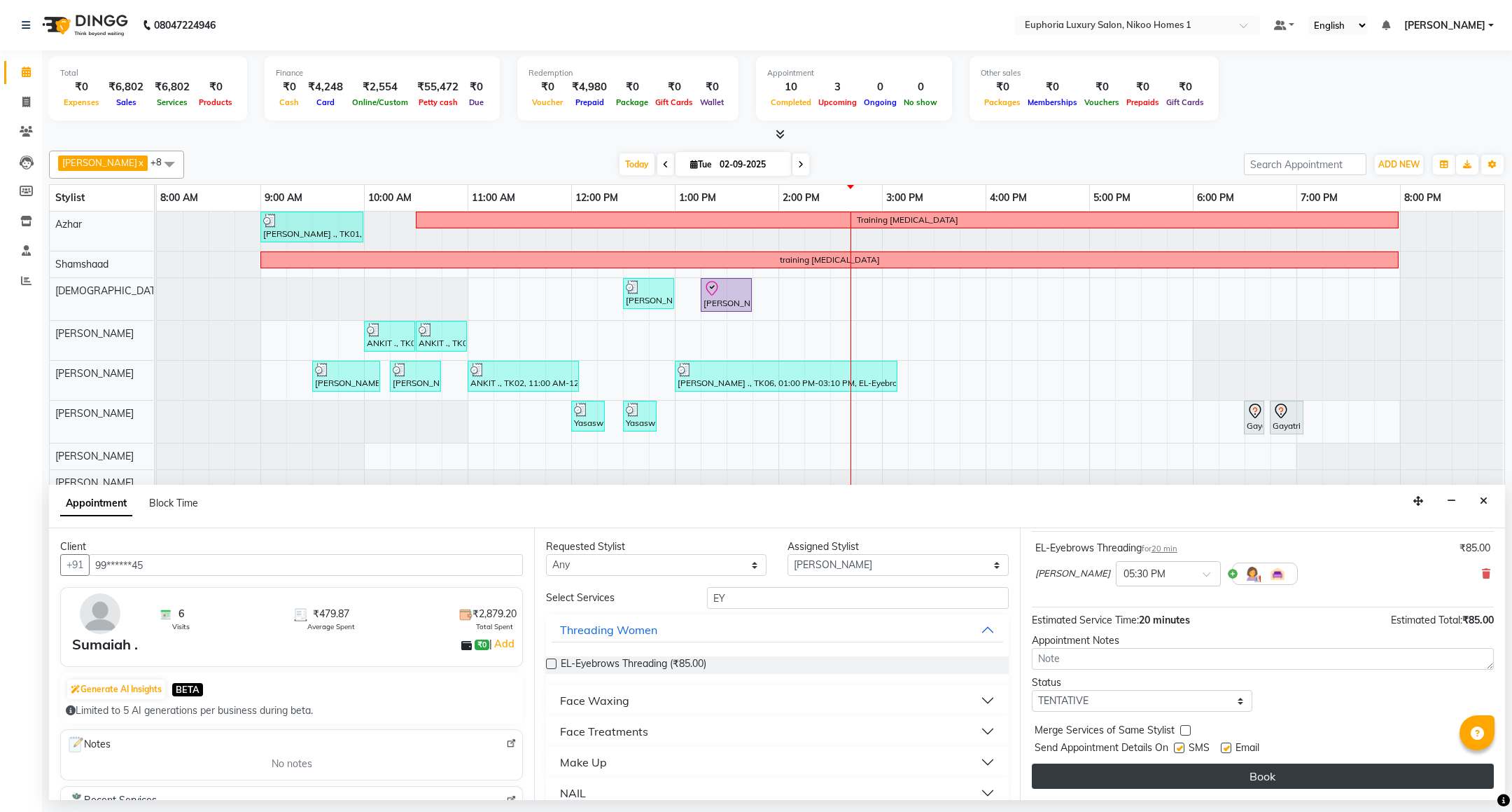
click at [1292, 780] on button "Book" at bounding box center [1263, 776] width 462 height 25
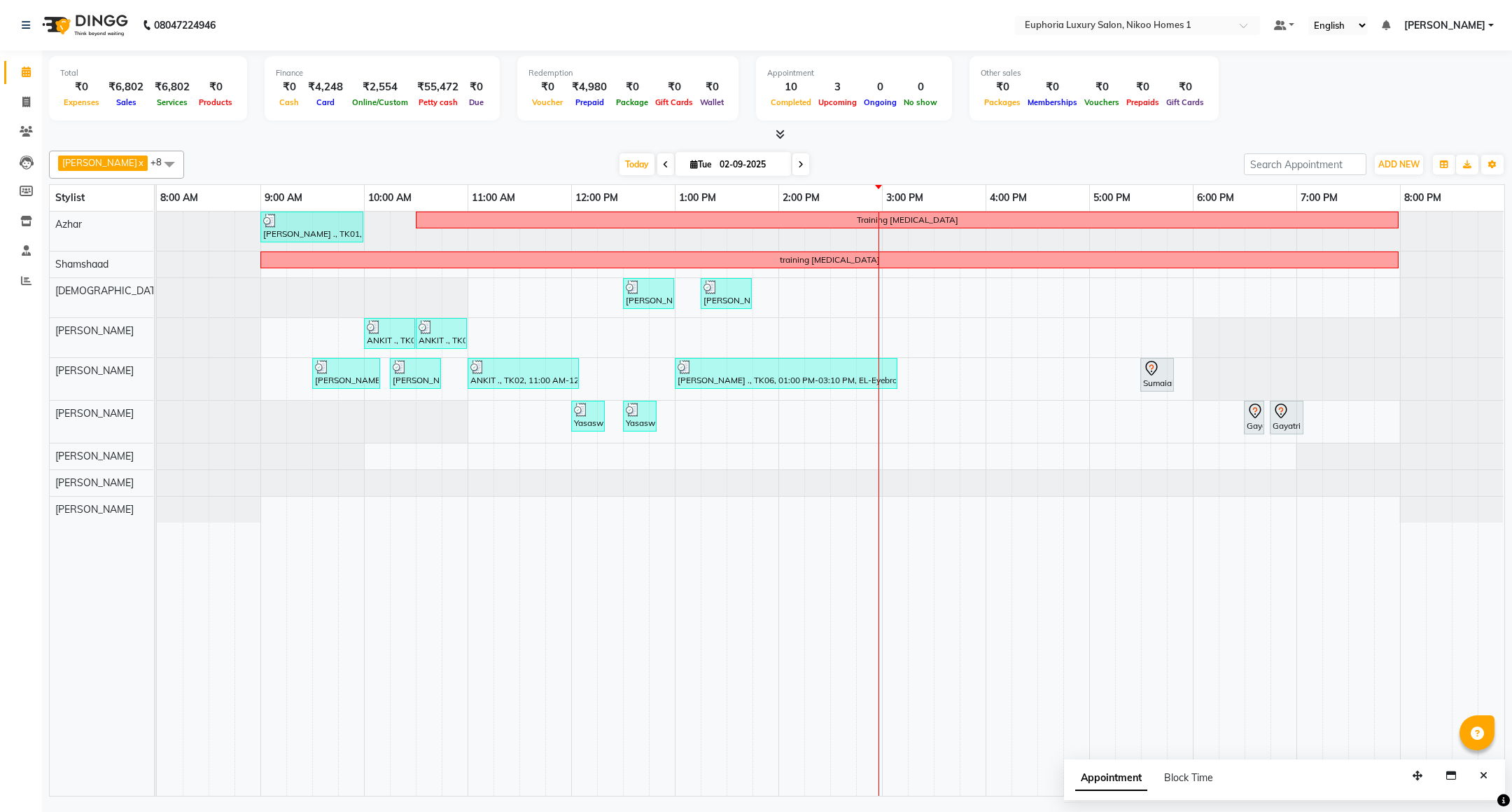
click at [861, 428] on div "[PERSON_NAME] ., TK01, 09:00 AM-10:00 AM, EP-Artistic Cut - Creative Stylist Tr…" at bounding box center [831, 504] width 1348 height 584
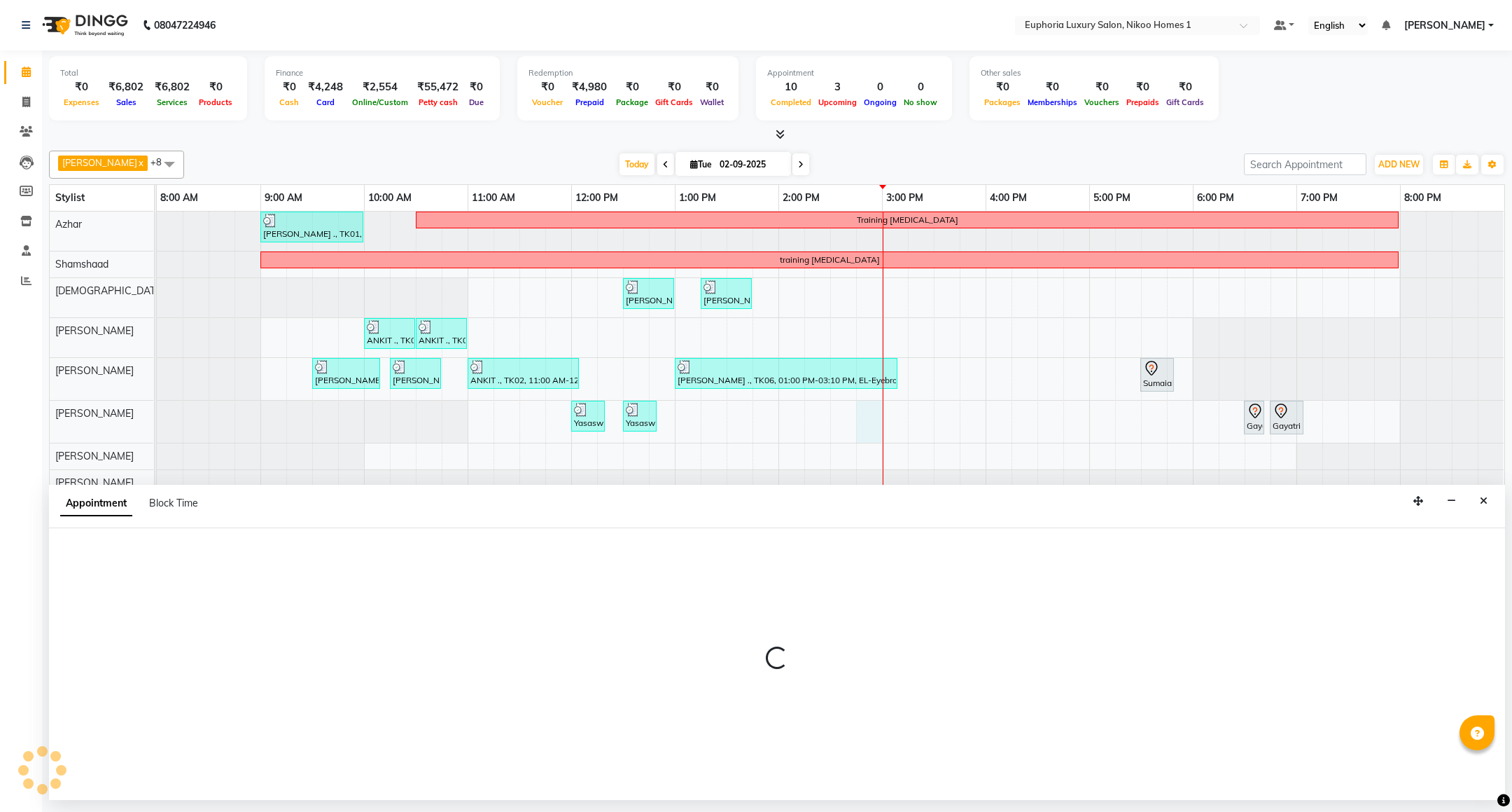
select select "74089"
select select "885"
select select "tentative"
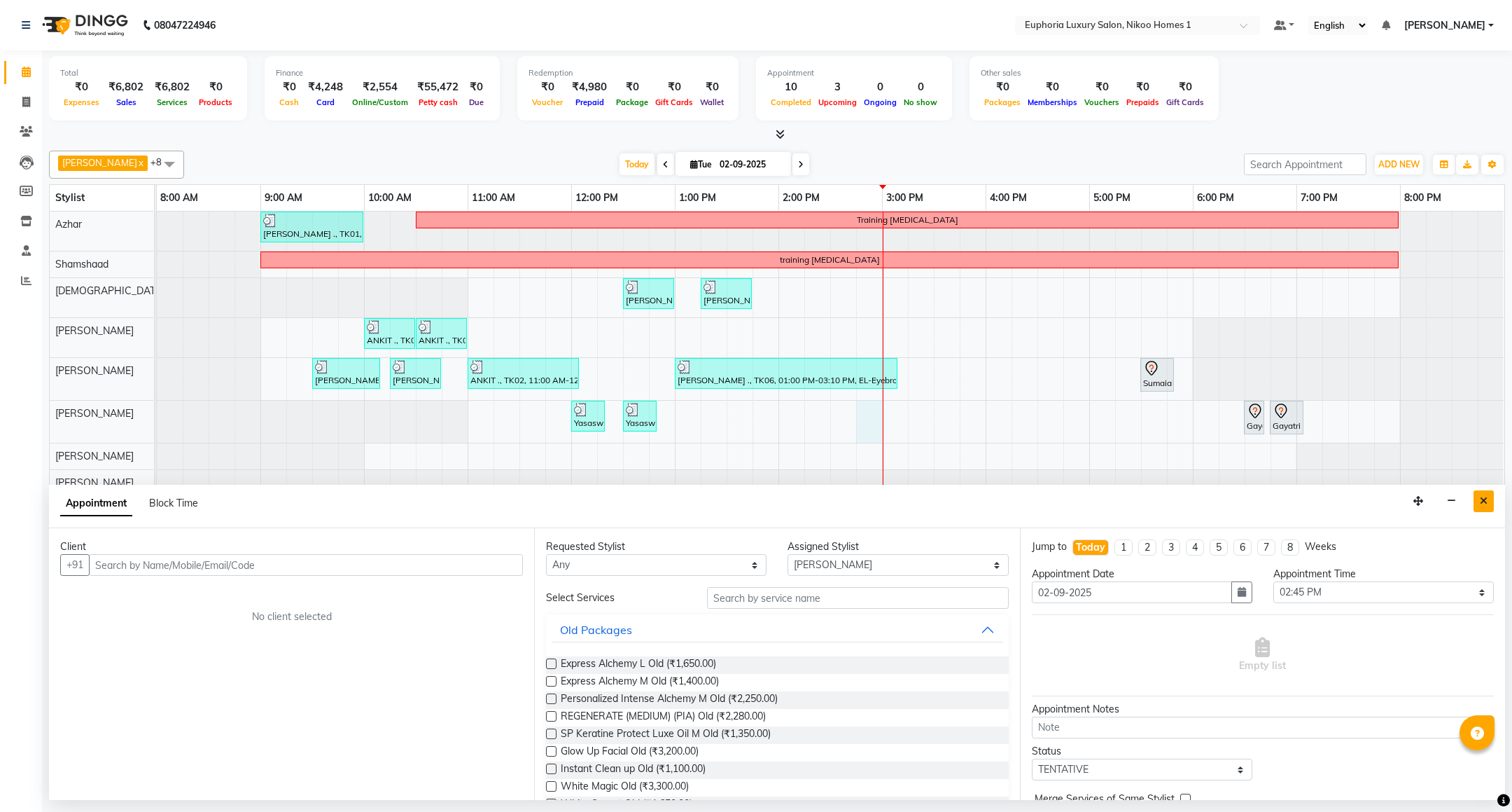
click at [1482, 506] on icon "Close" at bounding box center [1484, 501] width 8 height 9
